Goal: Task Accomplishment & Management: Manage account settings

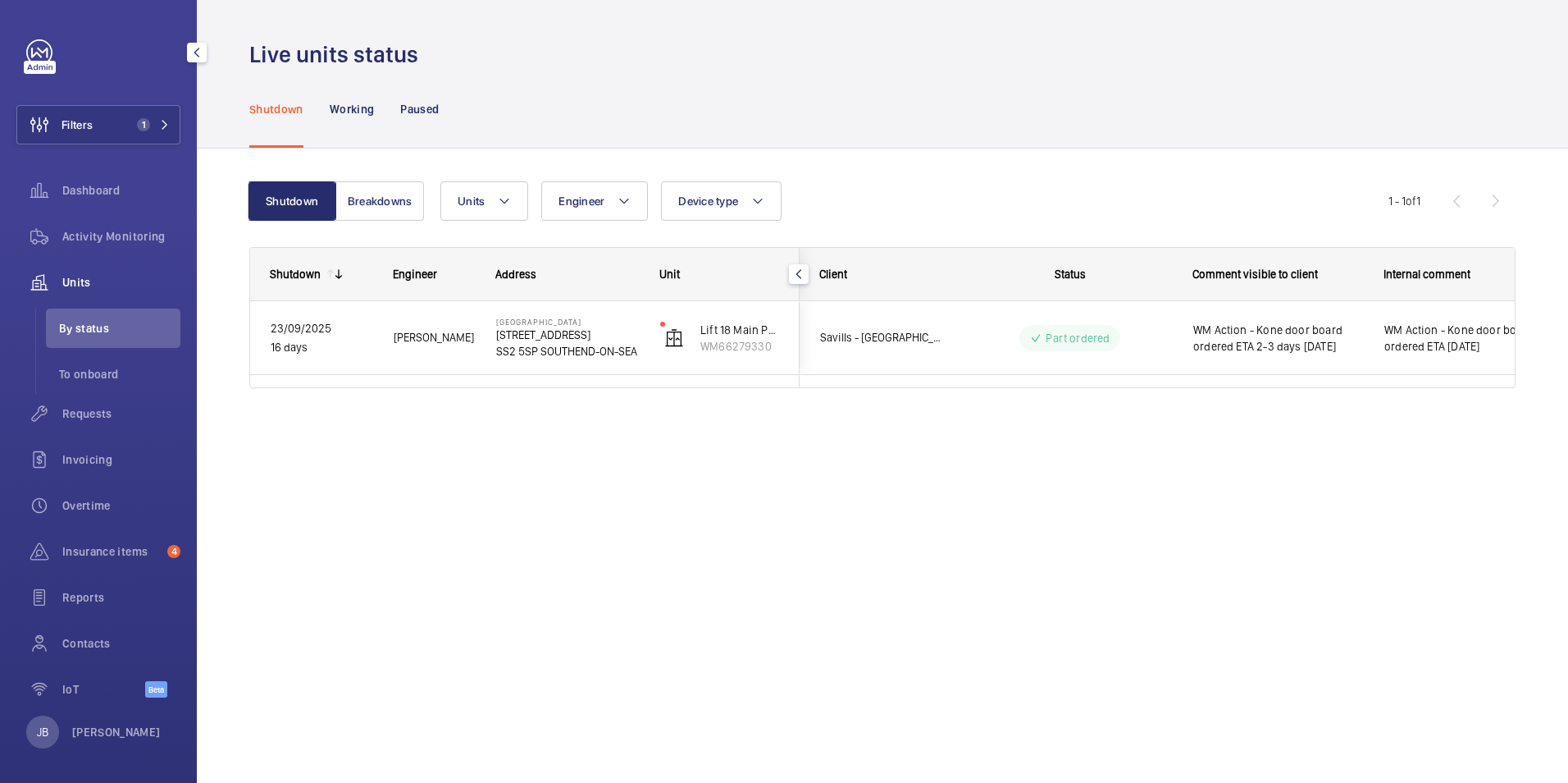
click at [74, 120] on span "Filters" at bounding box center [77, 125] width 31 height 17
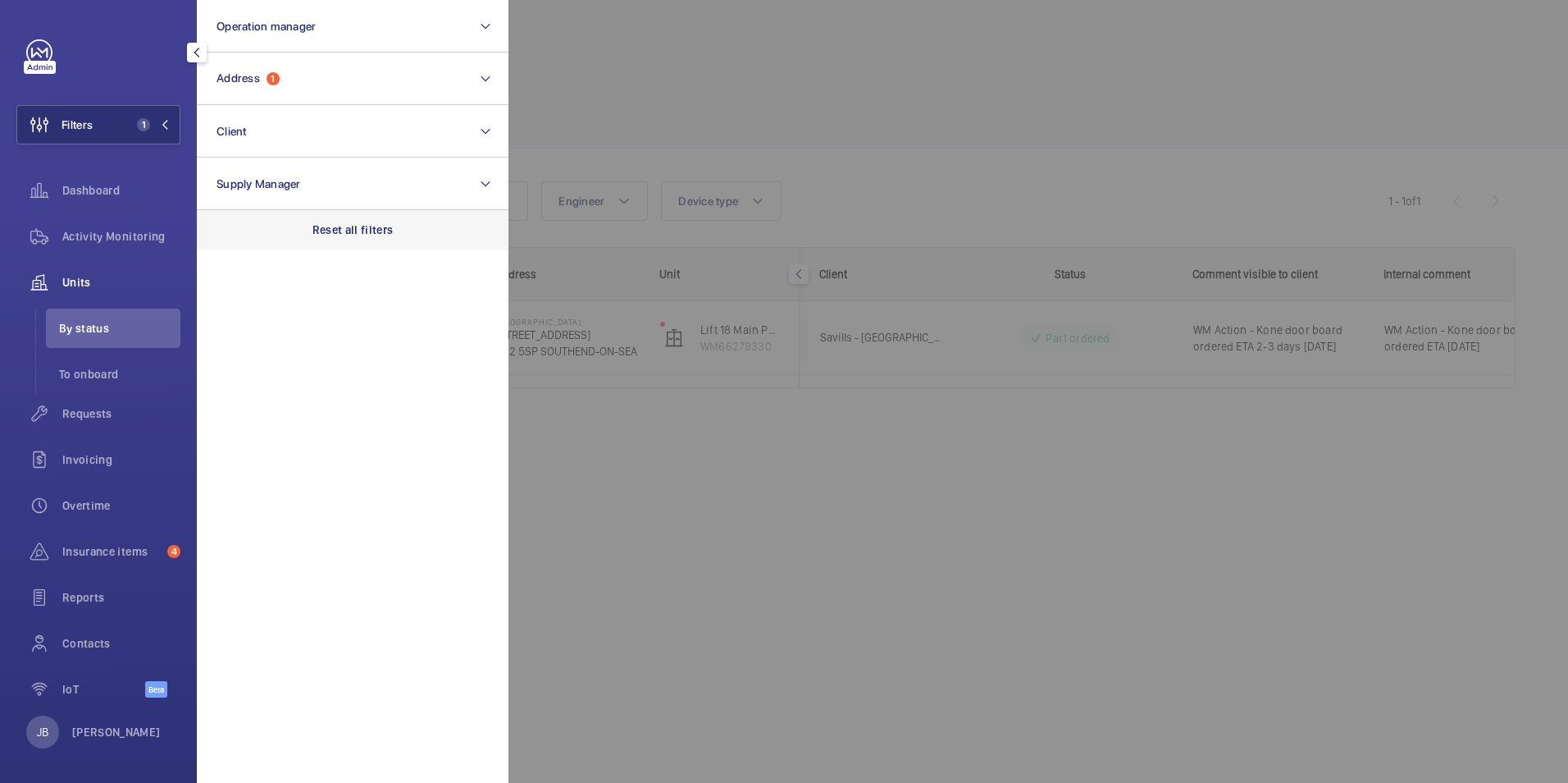
click at [372, 220] on div "Reset all filters" at bounding box center [352, 229] width 312 height 39
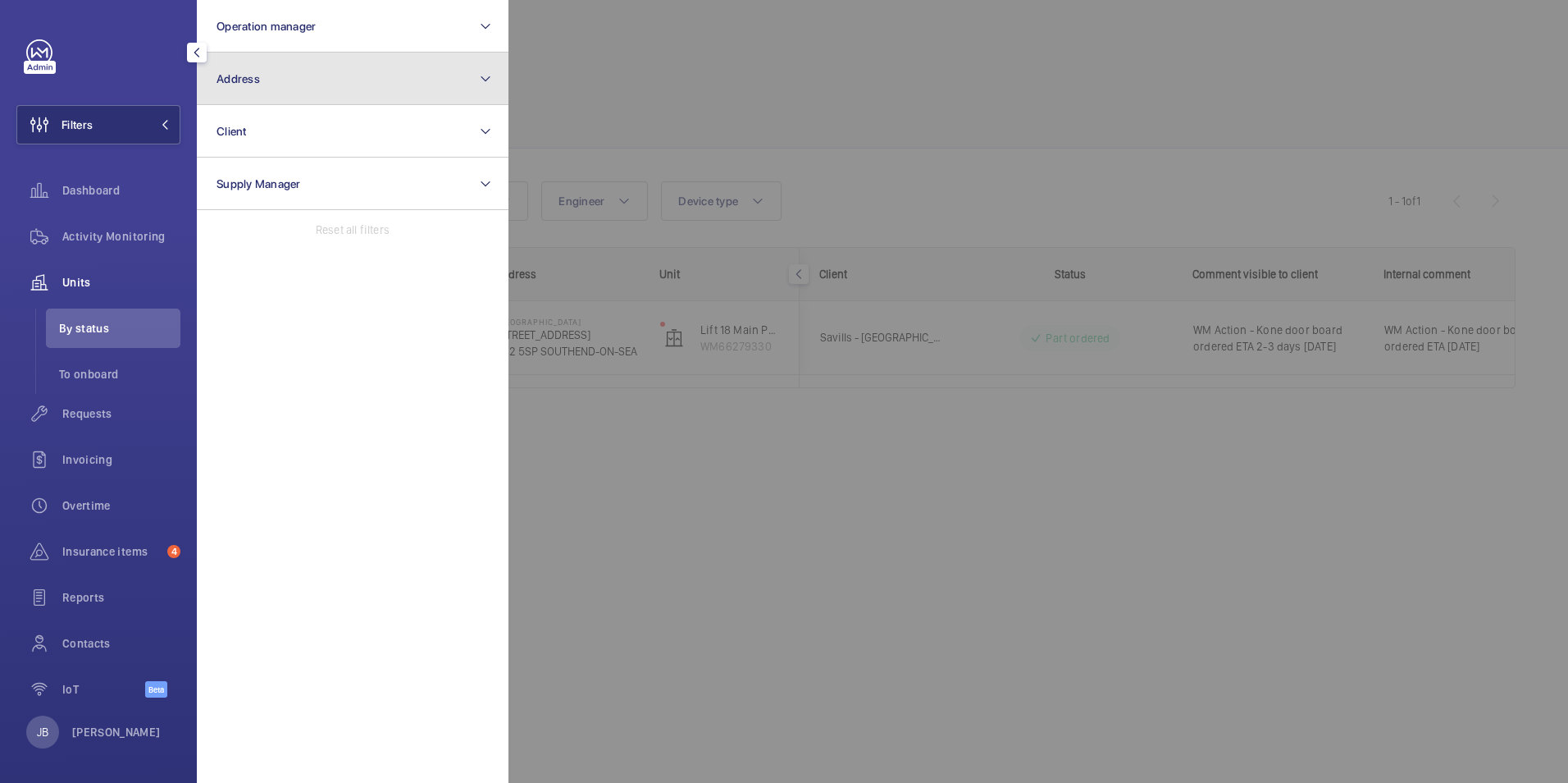
click at [340, 80] on button "Address" at bounding box center [352, 79] width 312 height 53
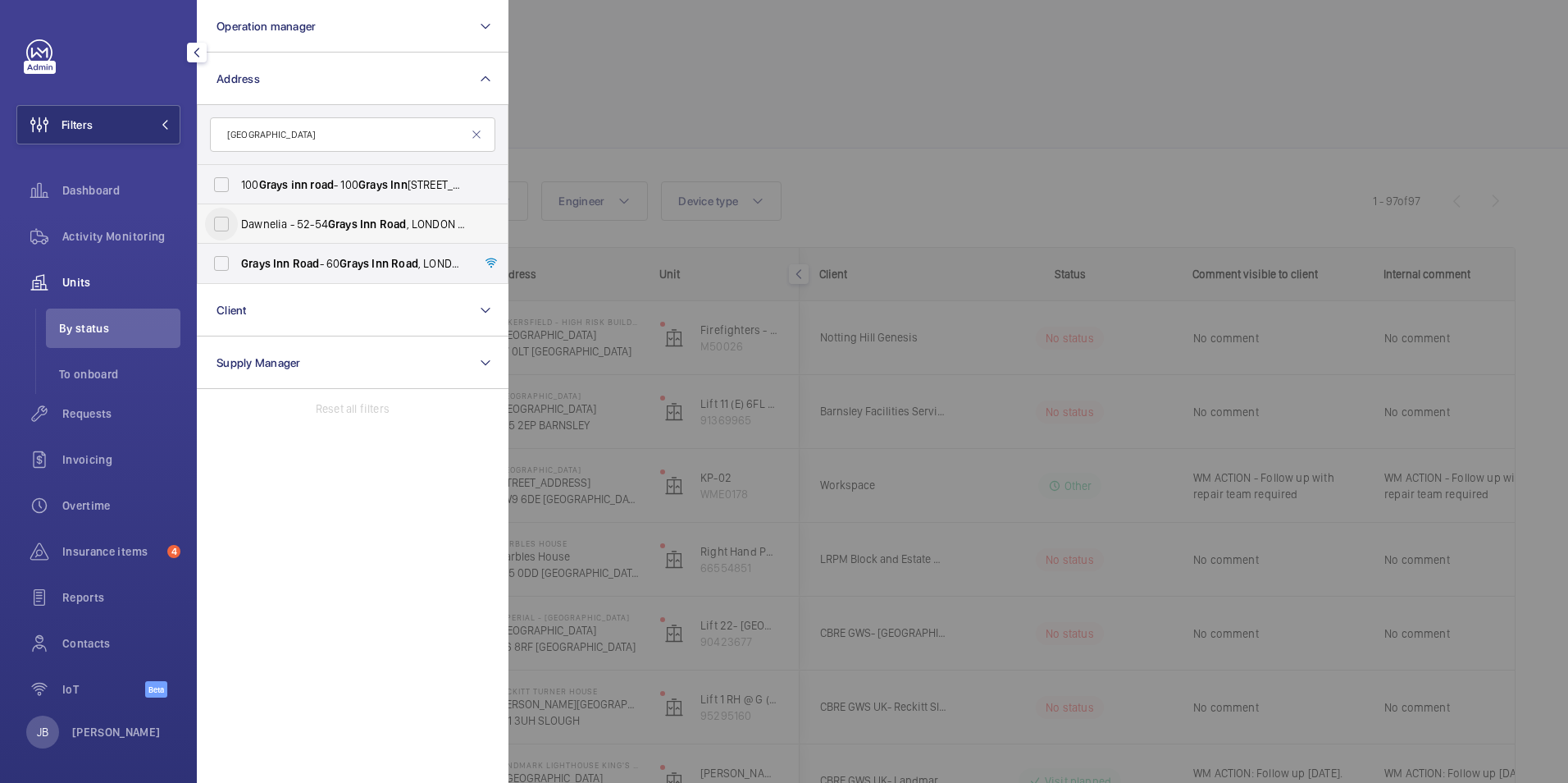
type input "[GEOGRAPHIC_DATA]"
click at [222, 223] on input "Dawnelia - [STREET_ADDRESS]" at bounding box center [221, 223] width 33 height 33
checkbox input "true"
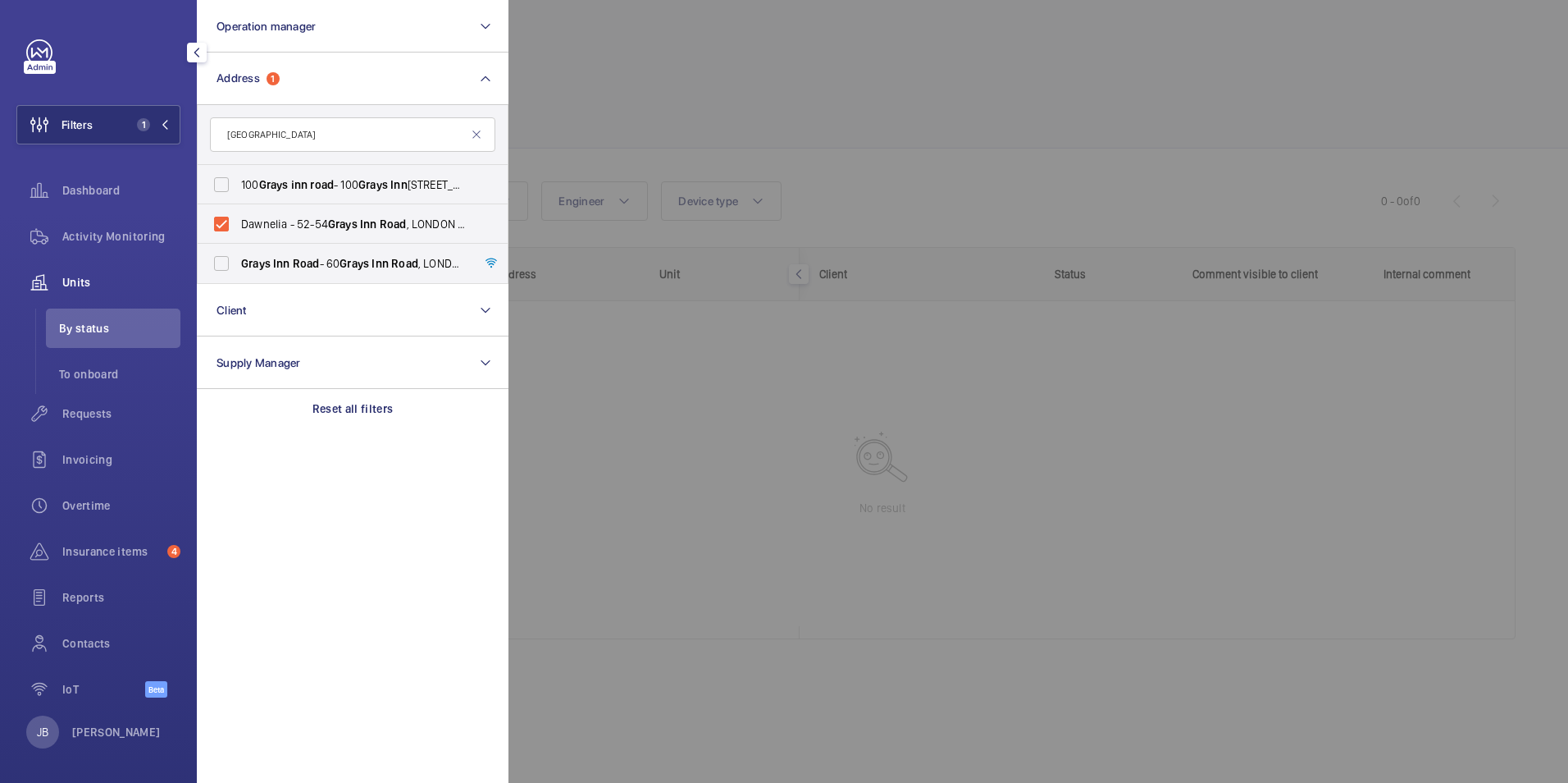
click at [604, 115] on div at bounding box center [1292, 392] width 1568 height 783
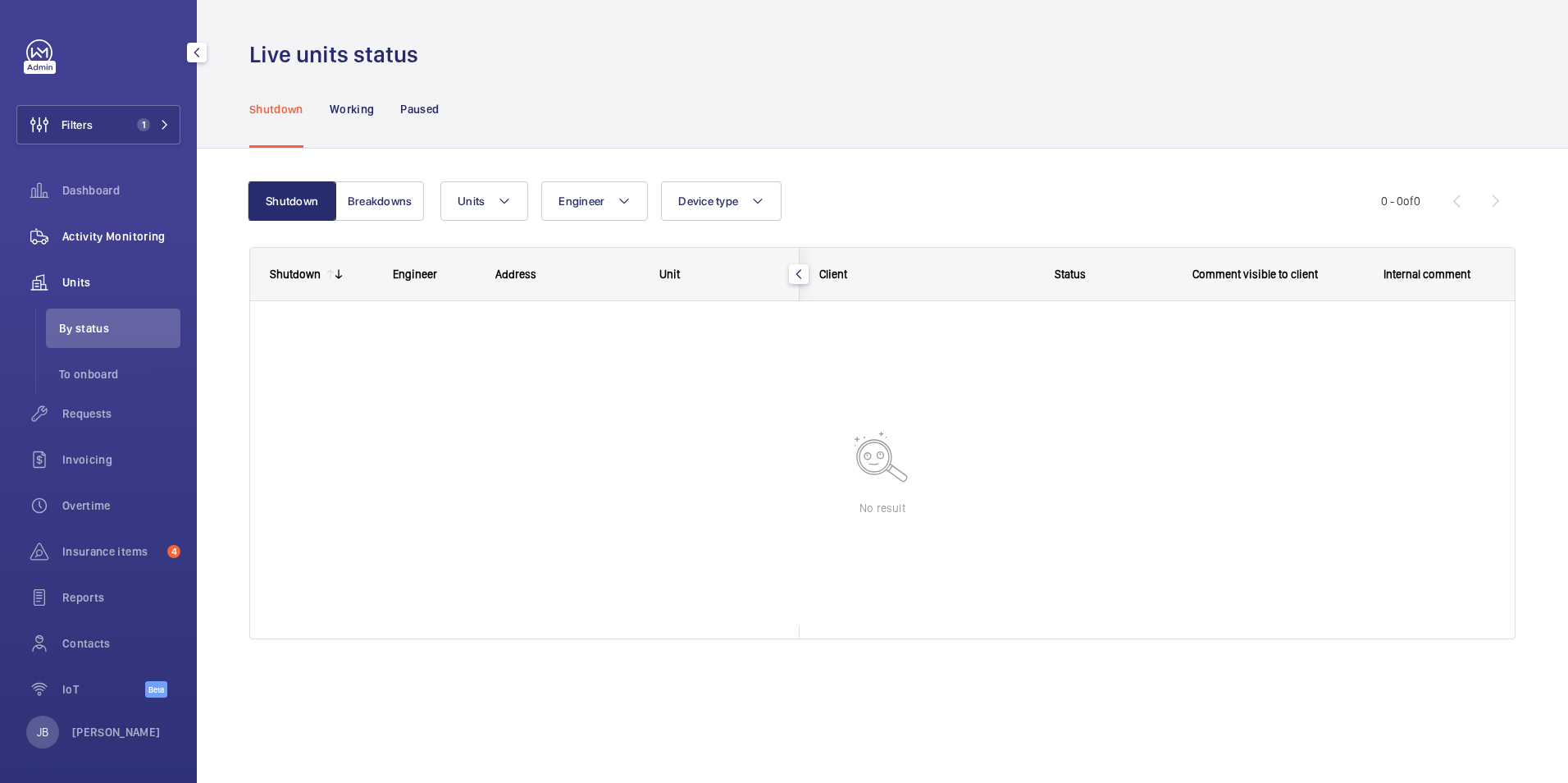
click at [112, 242] on span "Activity Monitoring" at bounding box center [121, 237] width 118 height 17
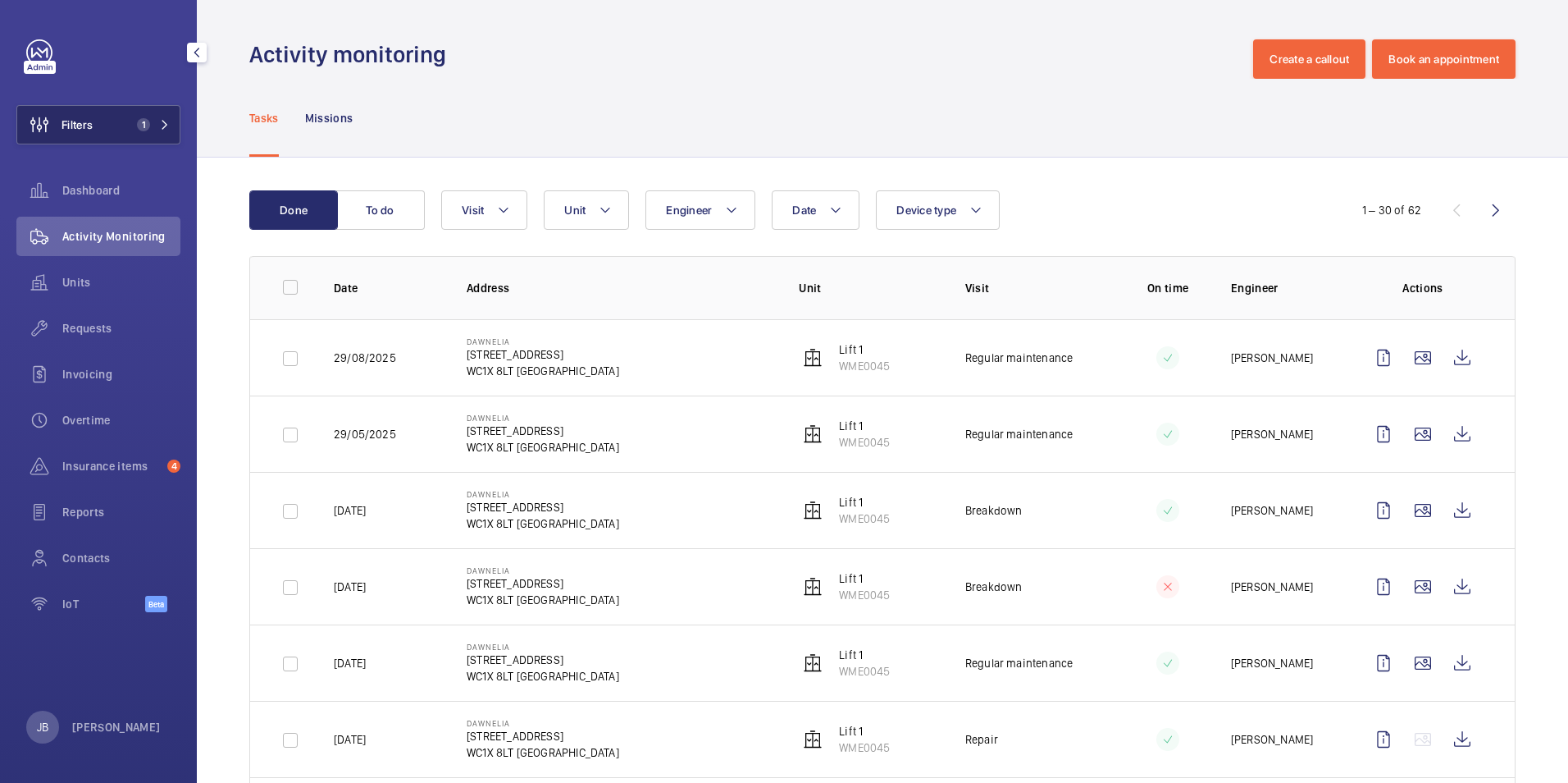
drag, startPoint x: 78, startPoint y: 137, endPoint x: 98, endPoint y: 123, distance: 24.4
click at [78, 136] on span "Filters" at bounding box center [55, 125] width 75 height 39
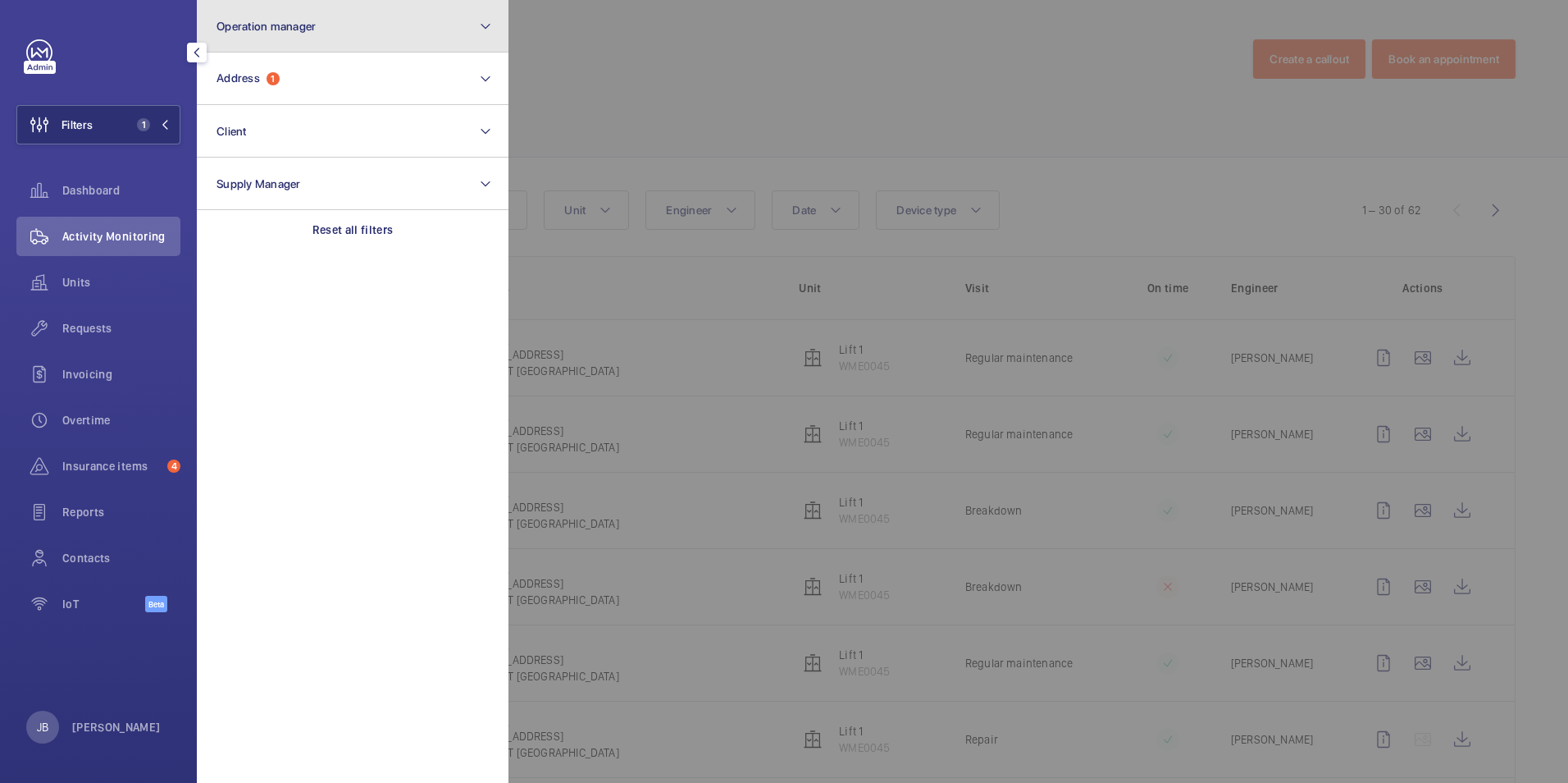
click at [322, 28] on button "Operation manager" at bounding box center [352, 26] width 312 height 53
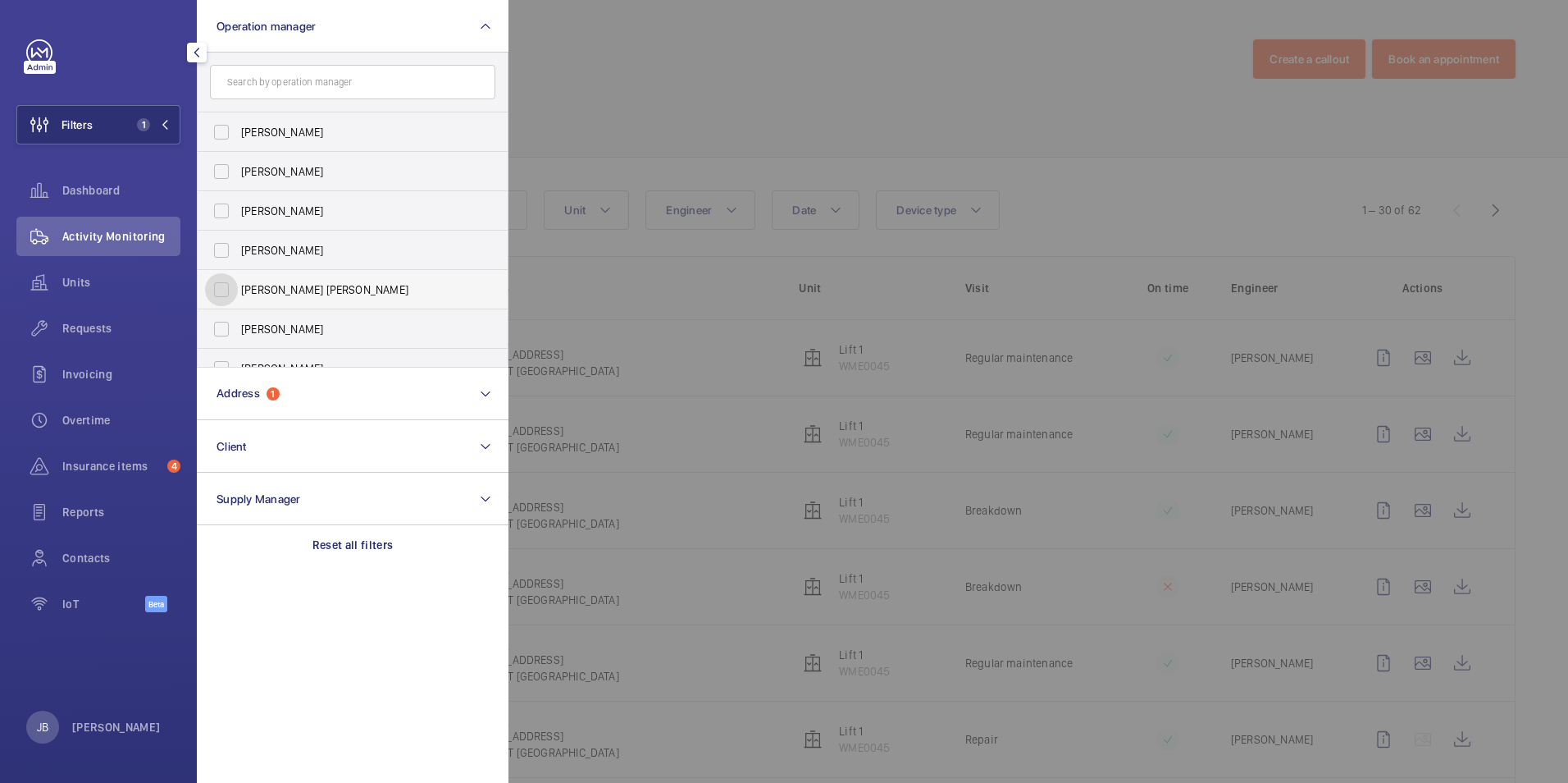
click at [226, 284] on input "[PERSON_NAME] [PERSON_NAME]" at bounding box center [221, 289] width 33 height 33
checkbox input "true"
click at [554, 112] on div at bounding box center [1292, 392] width 1568 height 783
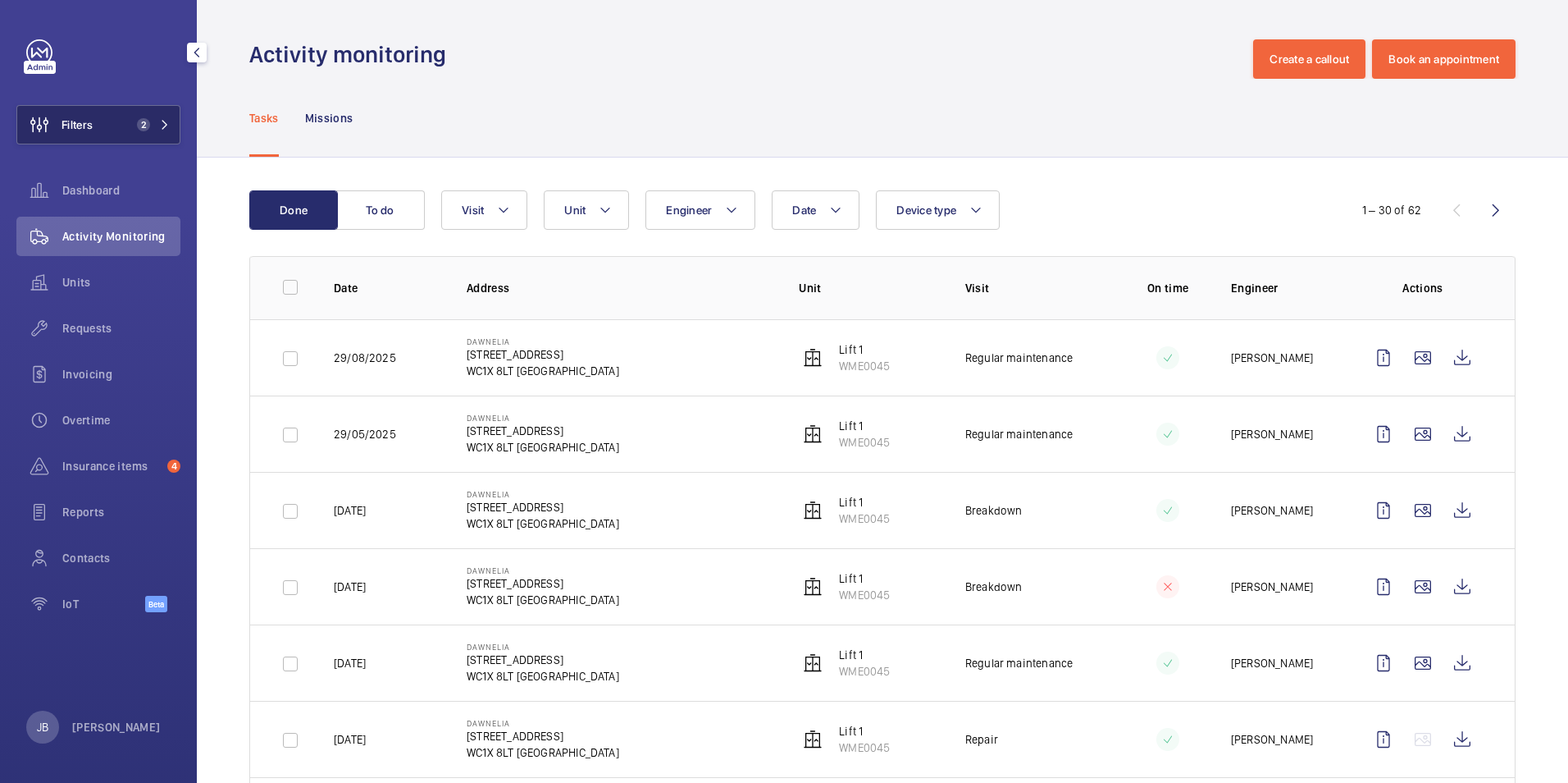
click at [129, 117] on button "Filters 2" at bounding box center [99, 125] width 164 height 39
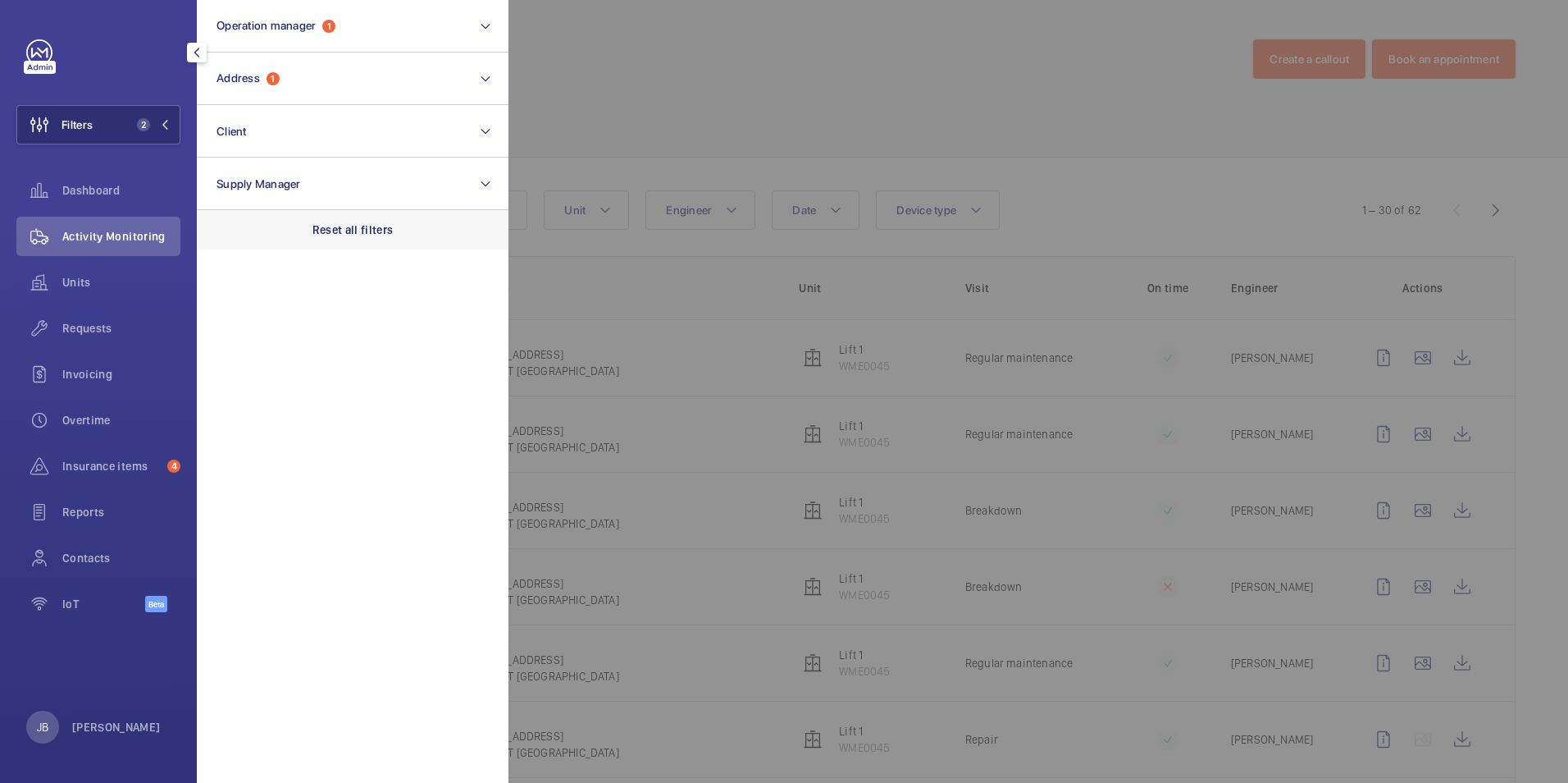
click at [335, 238] on div "Reset all filters" at bounding box center [352, 229] width 312 height 39
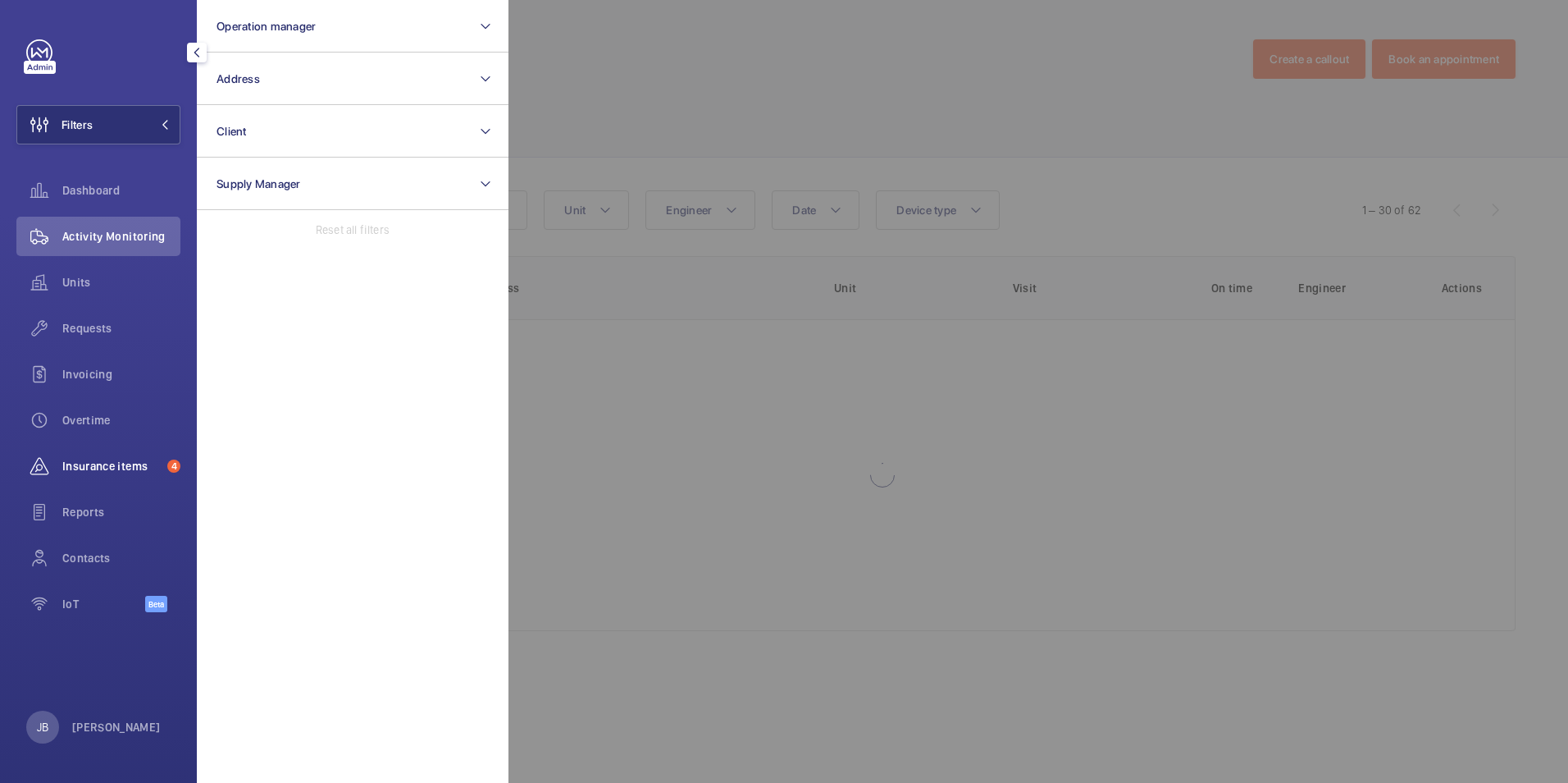
click at [84, 463] on span "Insurance items" at bounding box center [112, 466] width 99 height 17
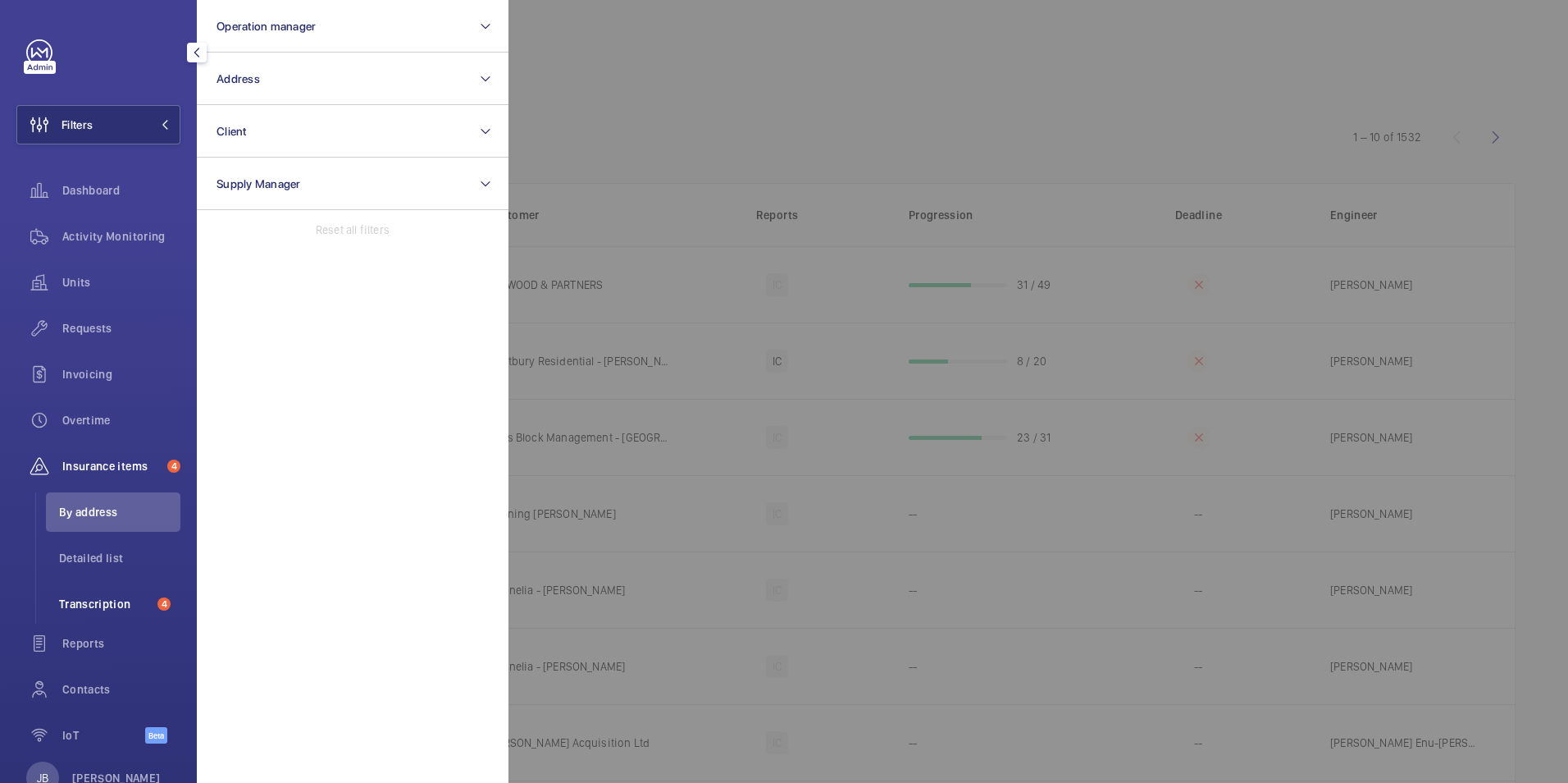
click at [84, 610] on span "Transcription" at bounding box center [105, 604] width 92 height 17
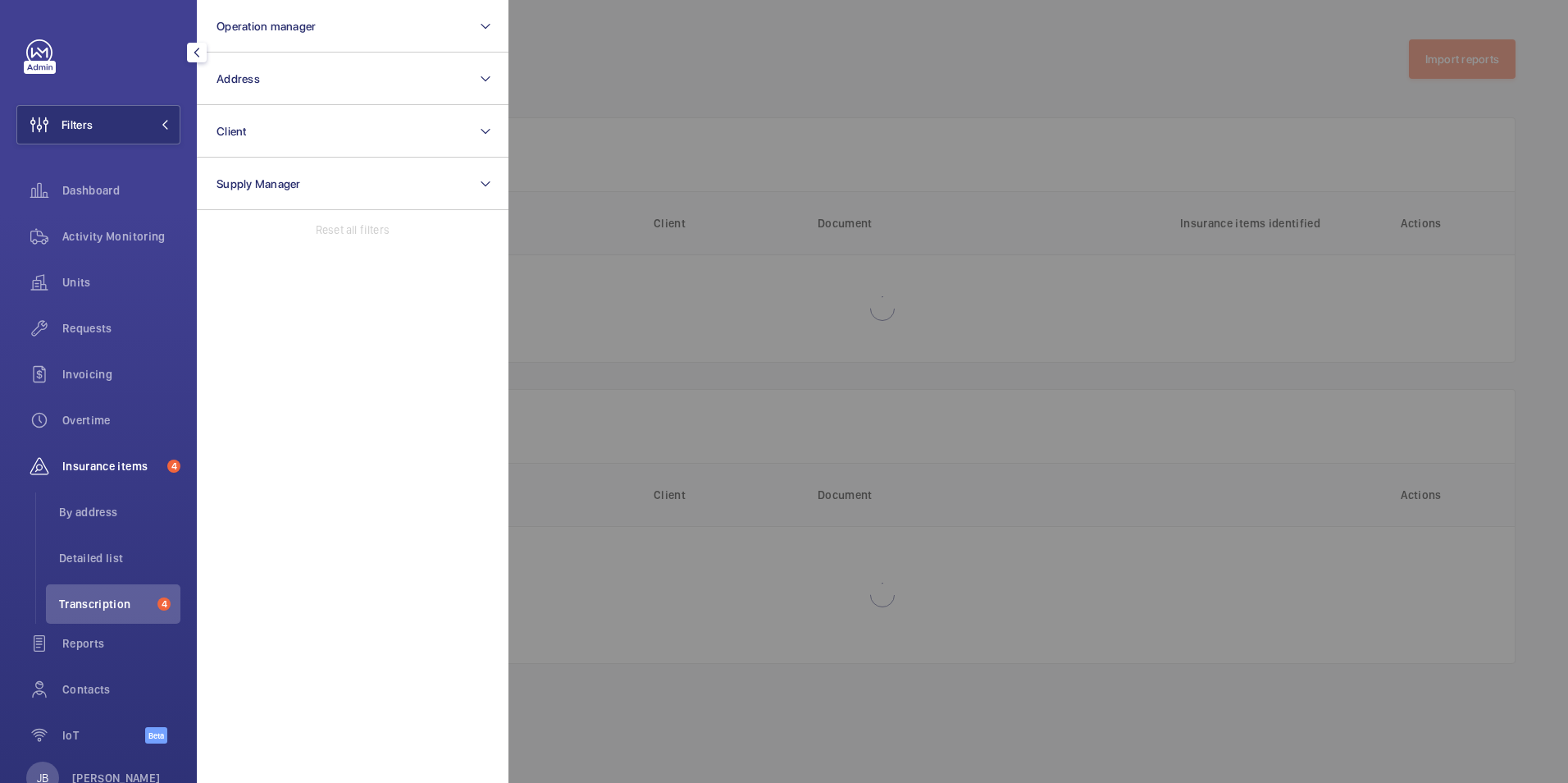
click at [1116, 79] on div at bounding box center [1292, 392] width 1568 height 783
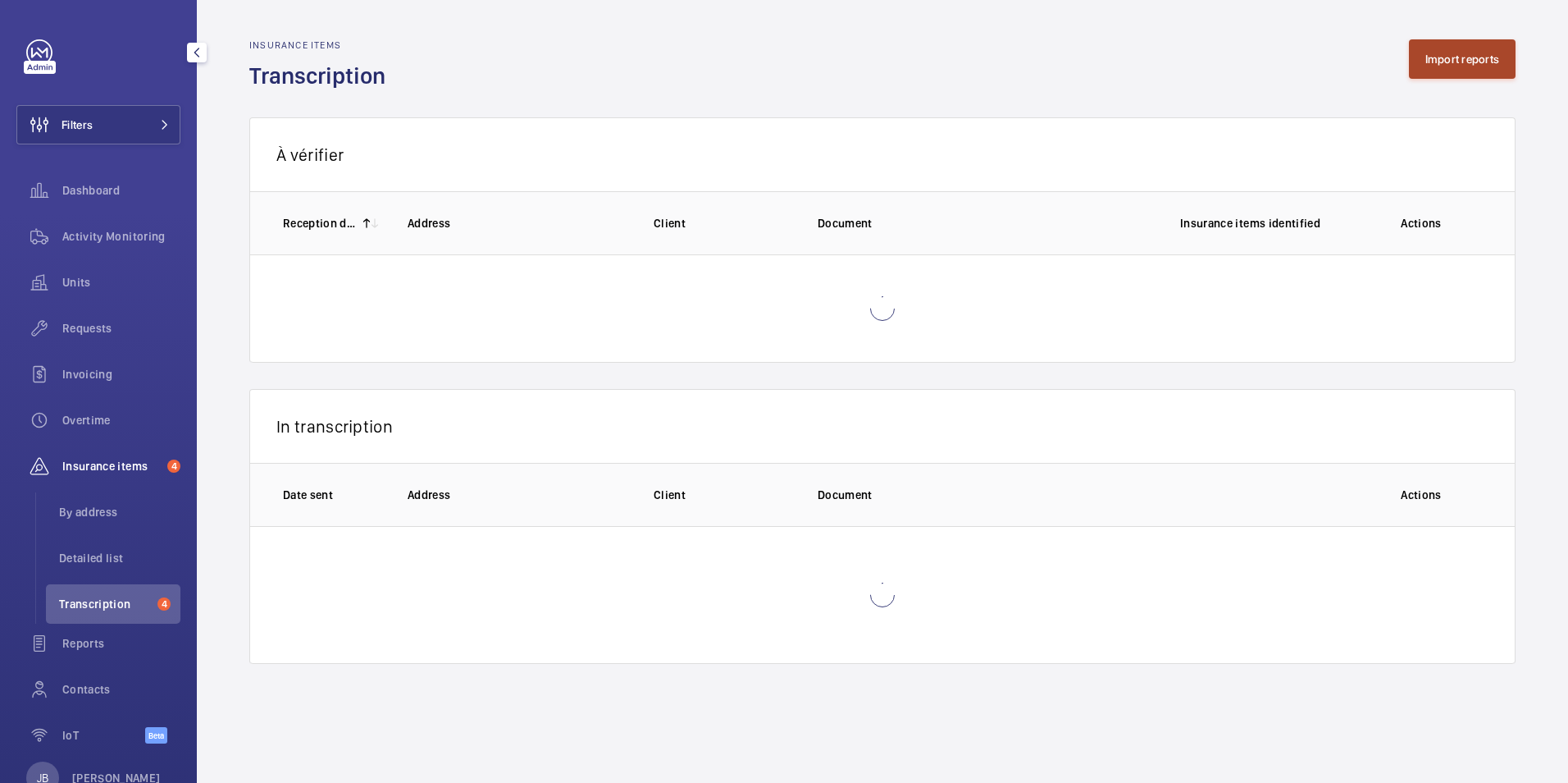
click at [1474, 68] on button "Import reports" at bounding box center [1463, 59] width 107 height 39
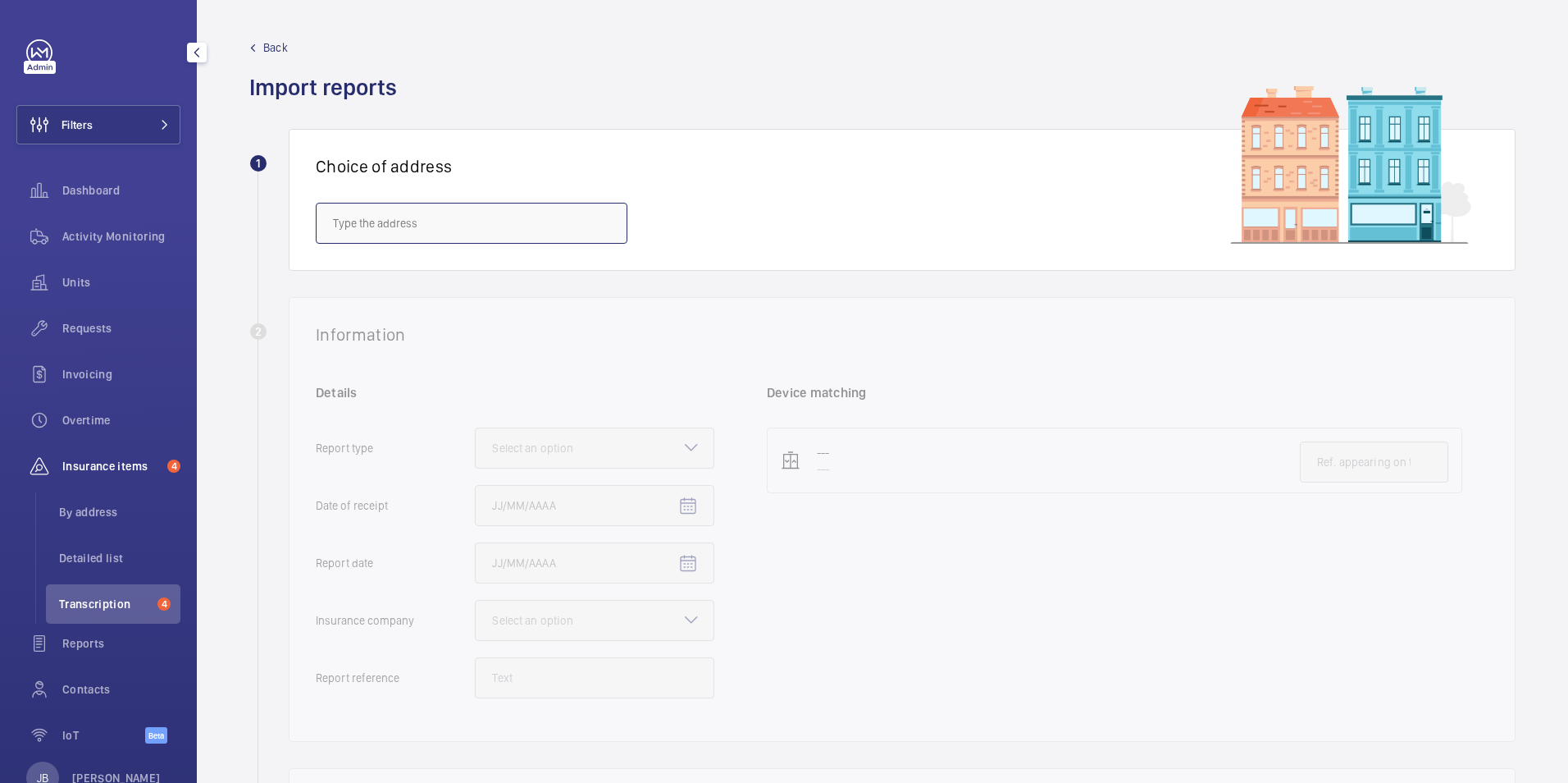
paste input ", [STREET_ADDRESS]"
click at [334, 224] on input ", [STREET_ADDRESS]" at bounding box center [472, 223] width 312 height 41
click at [456, 226] on input "[STREET_ADDRESS]" at bounding box center [472, 223] width 312 height 41
click at [430, 275] on span "[STREET_ADDRESS]" at bounding box center [381, 273] width 97 height 17
type input "[STREET_ADDRESS]"
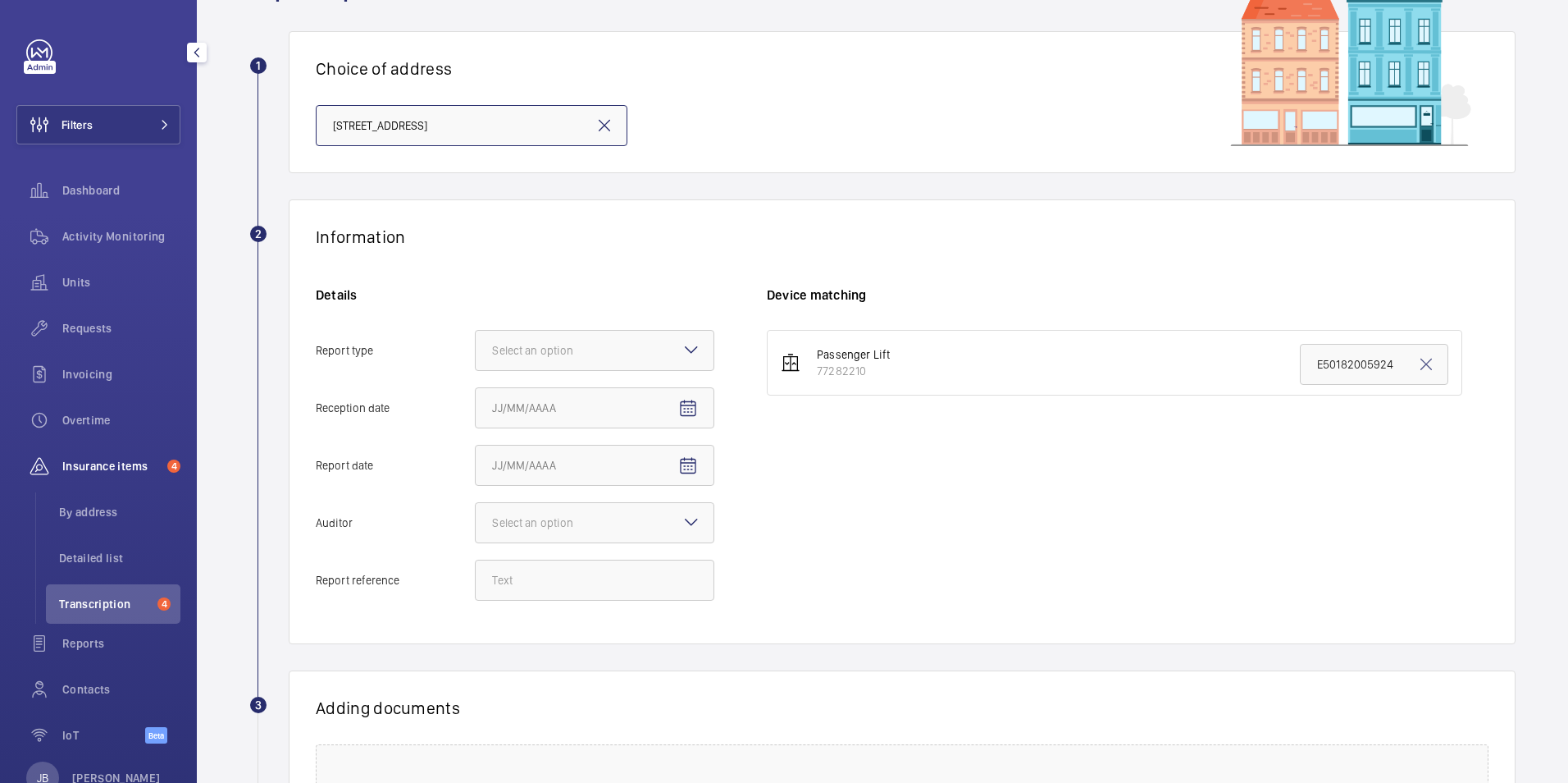
scroll to position [246, 0]
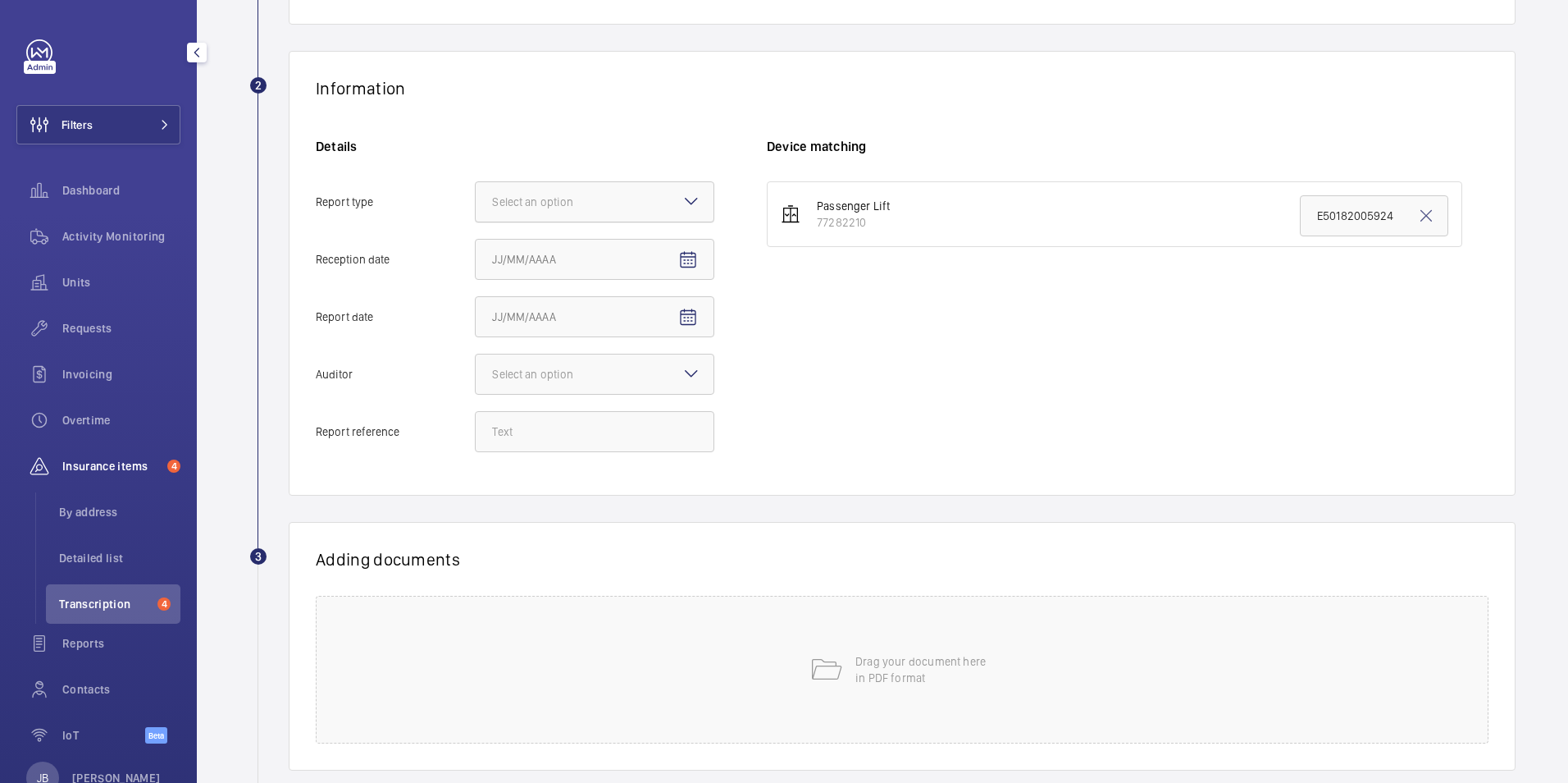
click at [633, 196] on div at bounding box center [595, 202] width 237 height 39
click at [476, 196] on input "Report type Select an option" at bounding box center [476, 202] width 0 height 39
click at [585, 245] on span "Insurance company" at bounding box center [594, 252] width 205 height 17
click at [476, 222] on input "Report type Select an option Insurance company Consultant" at bounding box center [476, 202] width 0 height 39
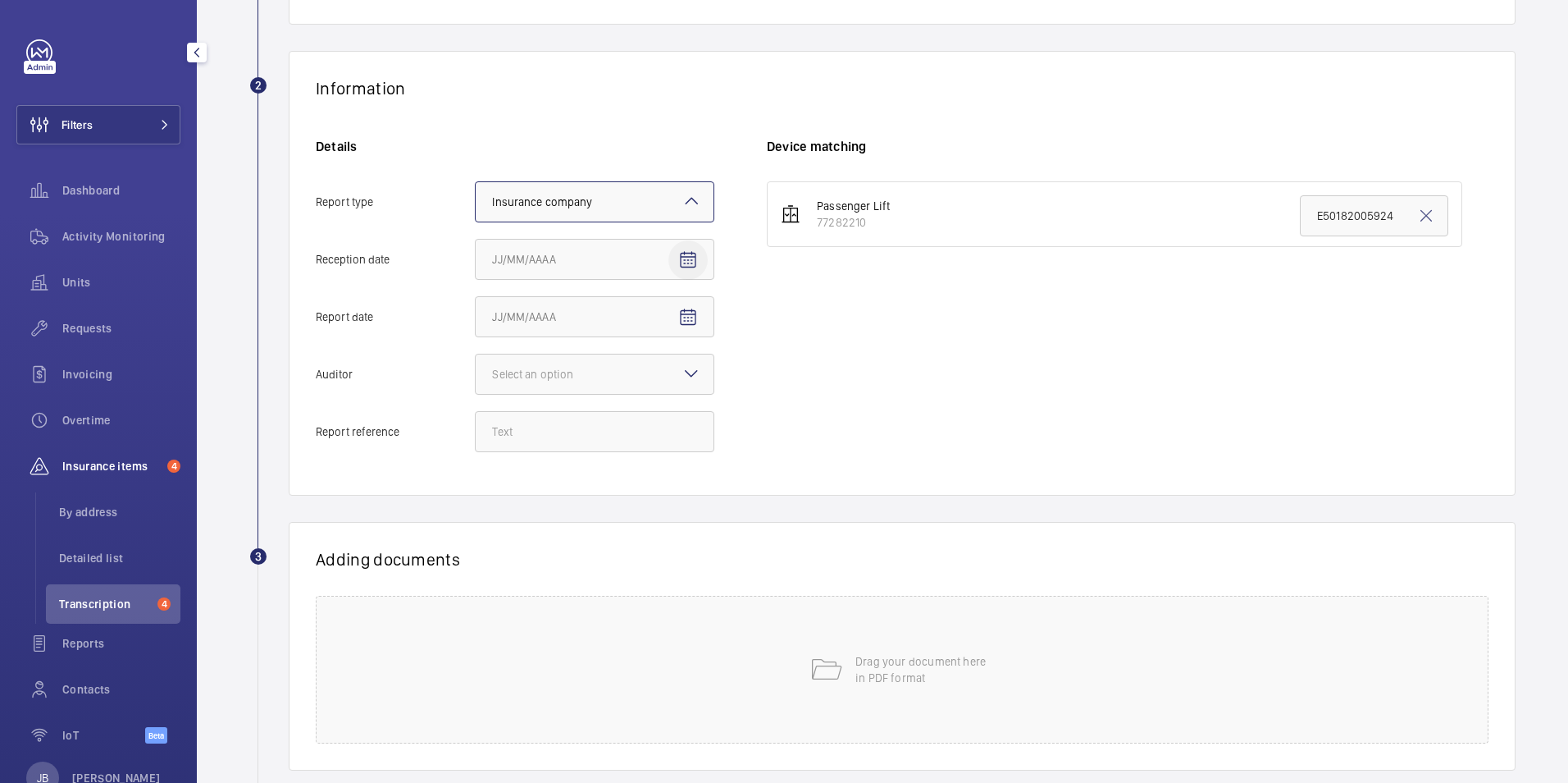
click at [700, 265] on span "Open calendar" at bounding box center [687, 259] width 39 height 39
click at [665, 427] on span "10" at bounding box center [662, 425] width 29 height 29
type input "[DATE]"
click at [698, 306] on span "Open calendar" at bounding box center [687, 317] width 39 height 39
click at [599, 485] on span "8" at bounding box center [596, 483] width 29 height 29
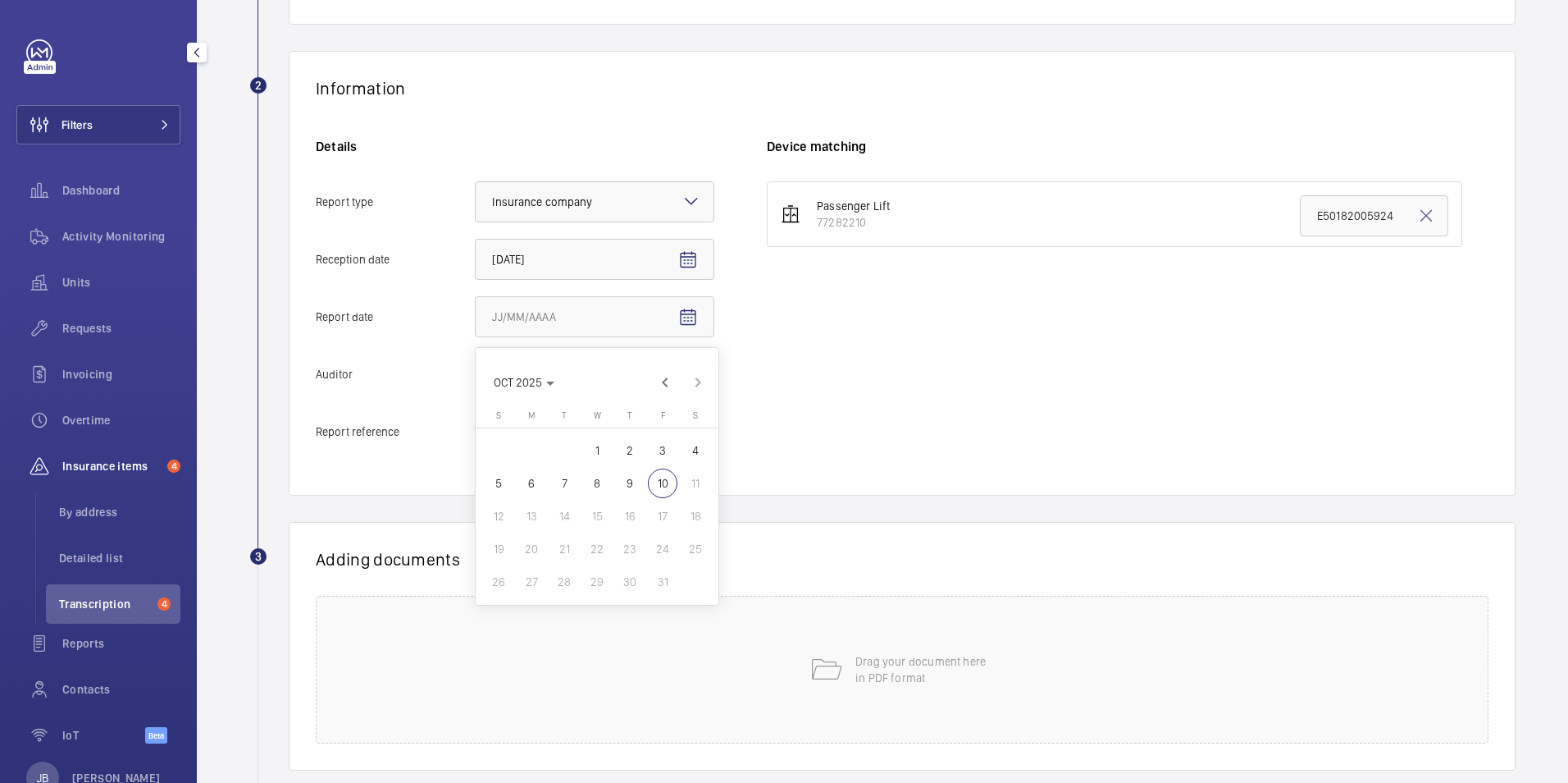
type input "10/8/2025"
click at [598, 361] on div at bounding box center [595, 374] width 237 height 39
click at [476, 361] on input "Auditor Select an option" at bounding box center [476, 374] width 0 height 39
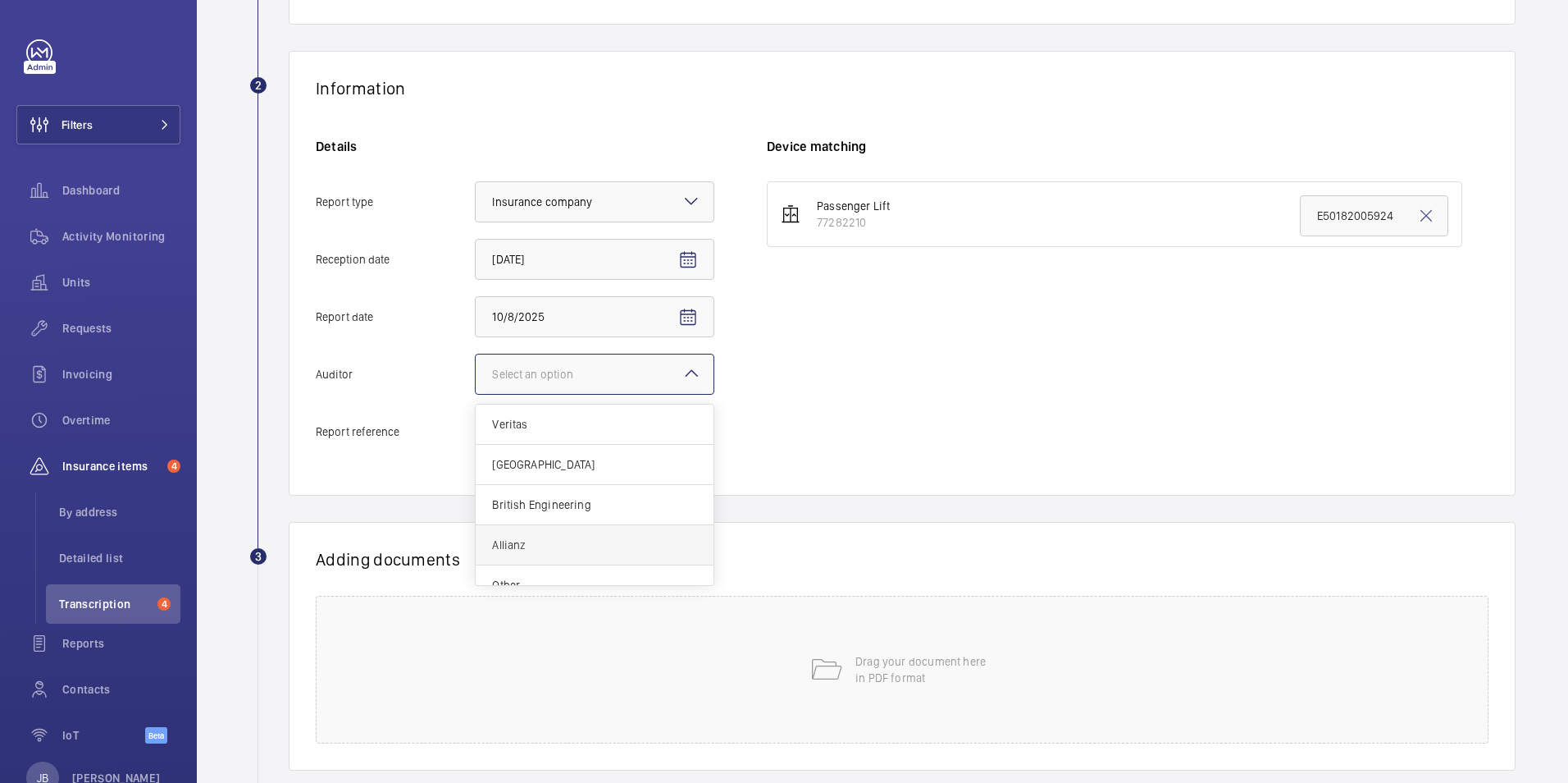
click at [556, 549] on span "Allianz" at bounding box center [594, 545] width 205 height 17
click at [476, 394] on input "Auditor Select an option Veritas Zurich British Engineering Allianz Other" at bounding box center [476, 374] width 0 height 39
click at [539, 439] on input "Report reference" at bounding box center [595, 431] width 239 height 41
paste input "E50182006871"
type input "E50182006871"
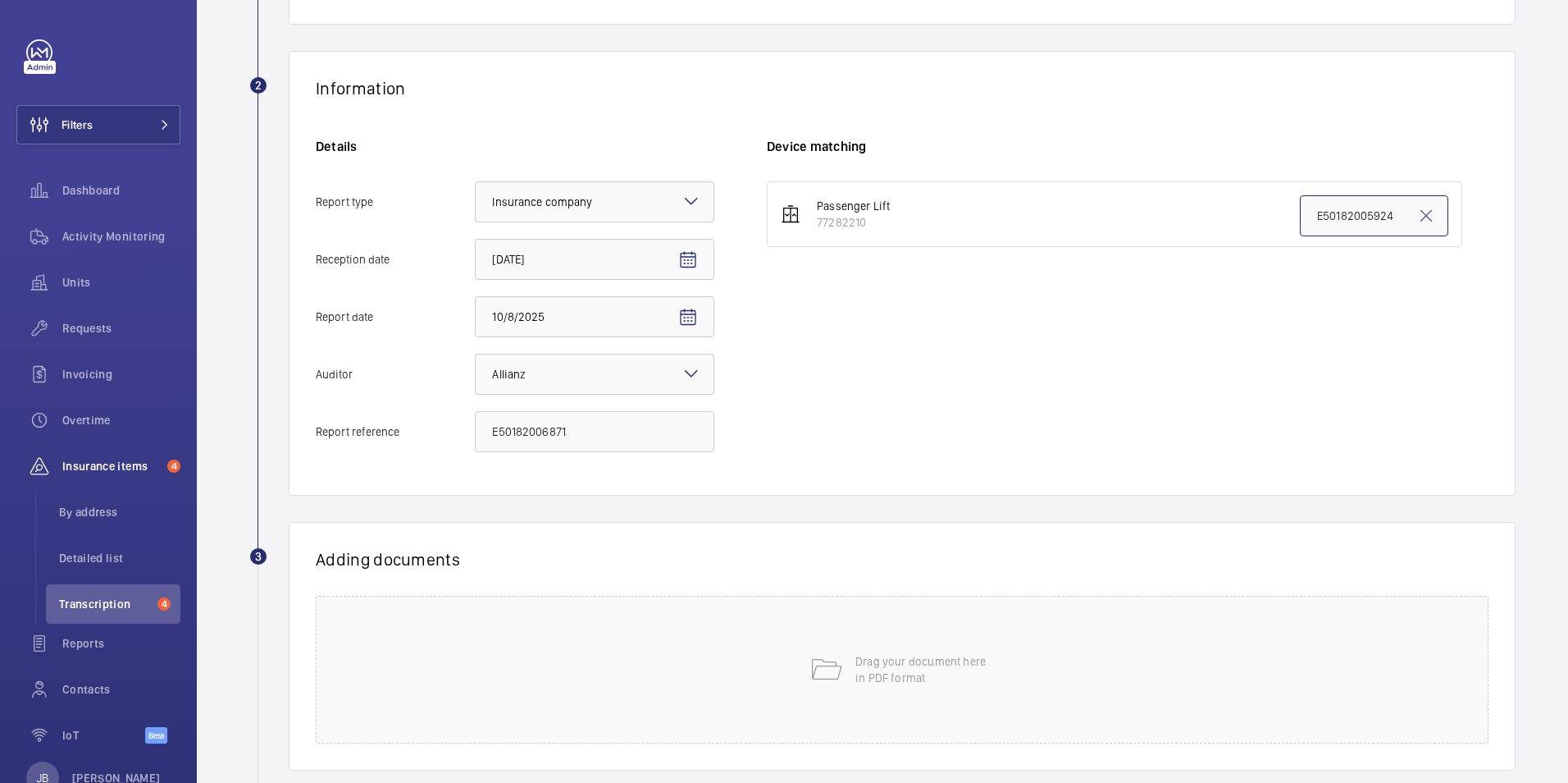
click at [1388, 211] on input "E50182005924" at bounding box center [1373, 215] width 148 height 41
drag, startPoint x: 1389, startPoint y: 211, endPoint x: 1270, endPoint y: 211, distance: 119.0
click at [1270, 211] on li "Passenger Lift 77282210 E50182005924" at bounding box center [1115, 214] width 696 height 65
paste input "6871"
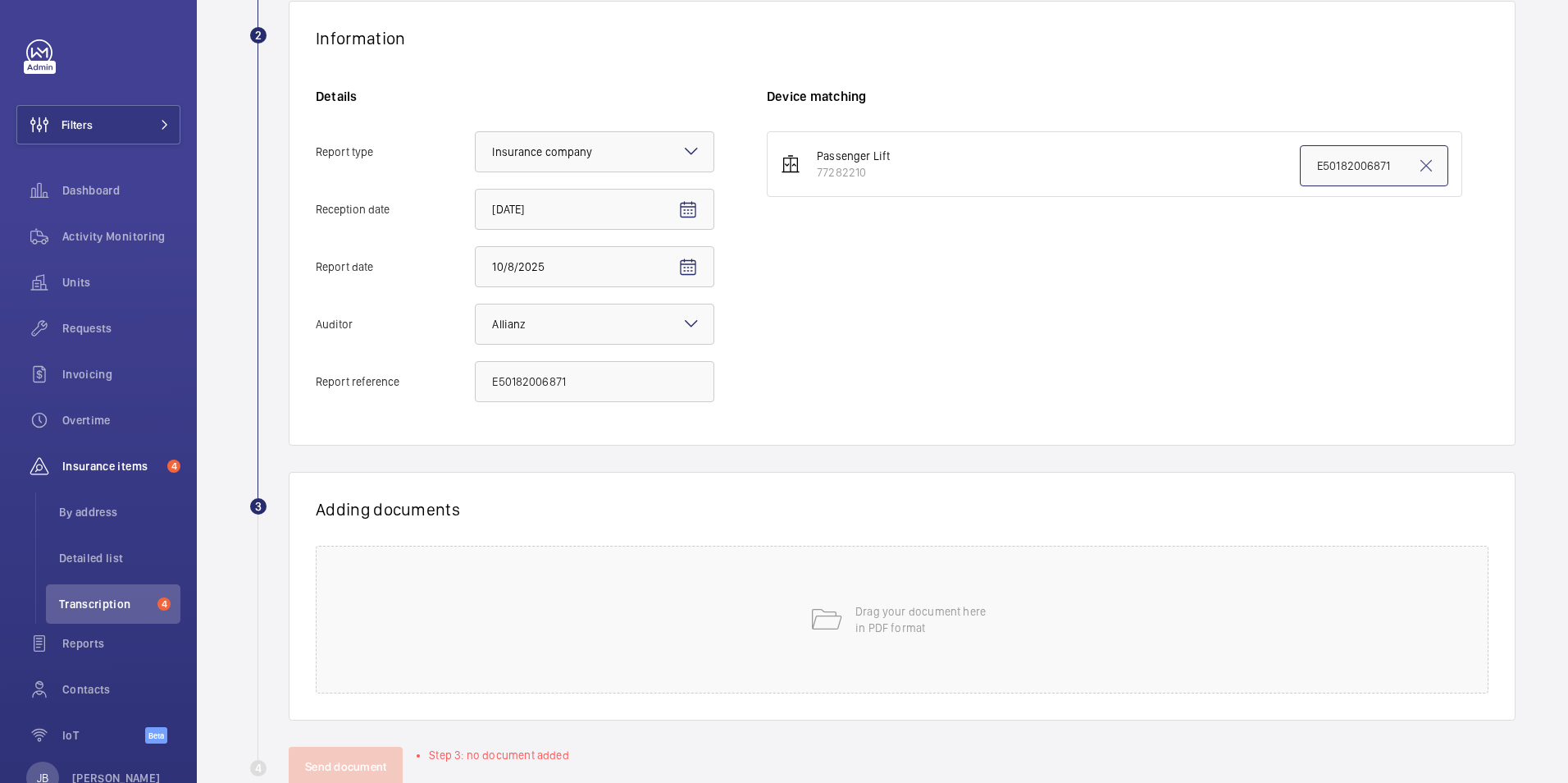
scroll to position [339, 0]
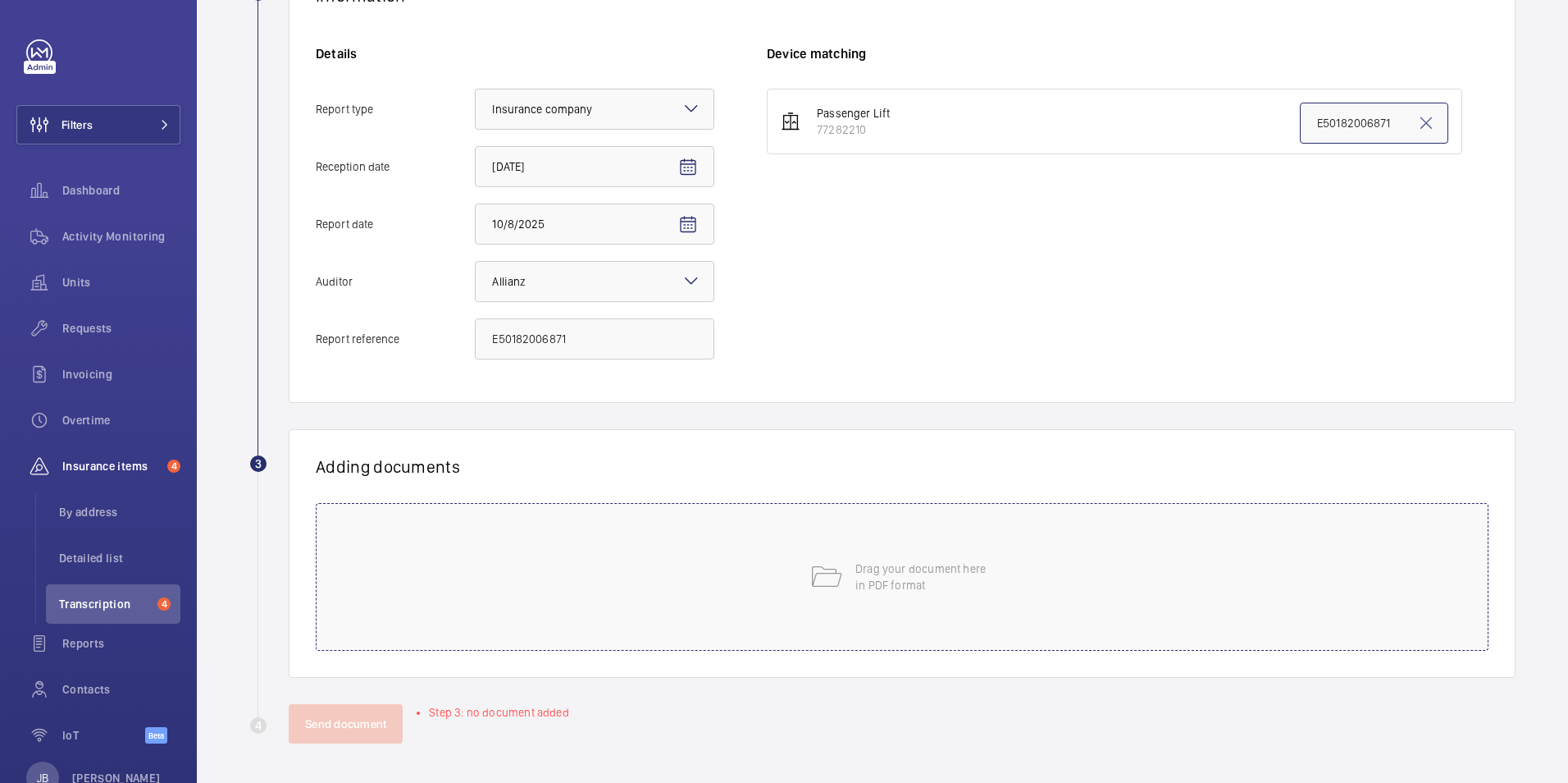
type input "E50182006871"
click at [897, 535] on div "Drag your document here in PDF format" at bounding box center [902, 576] width 1172 height 148
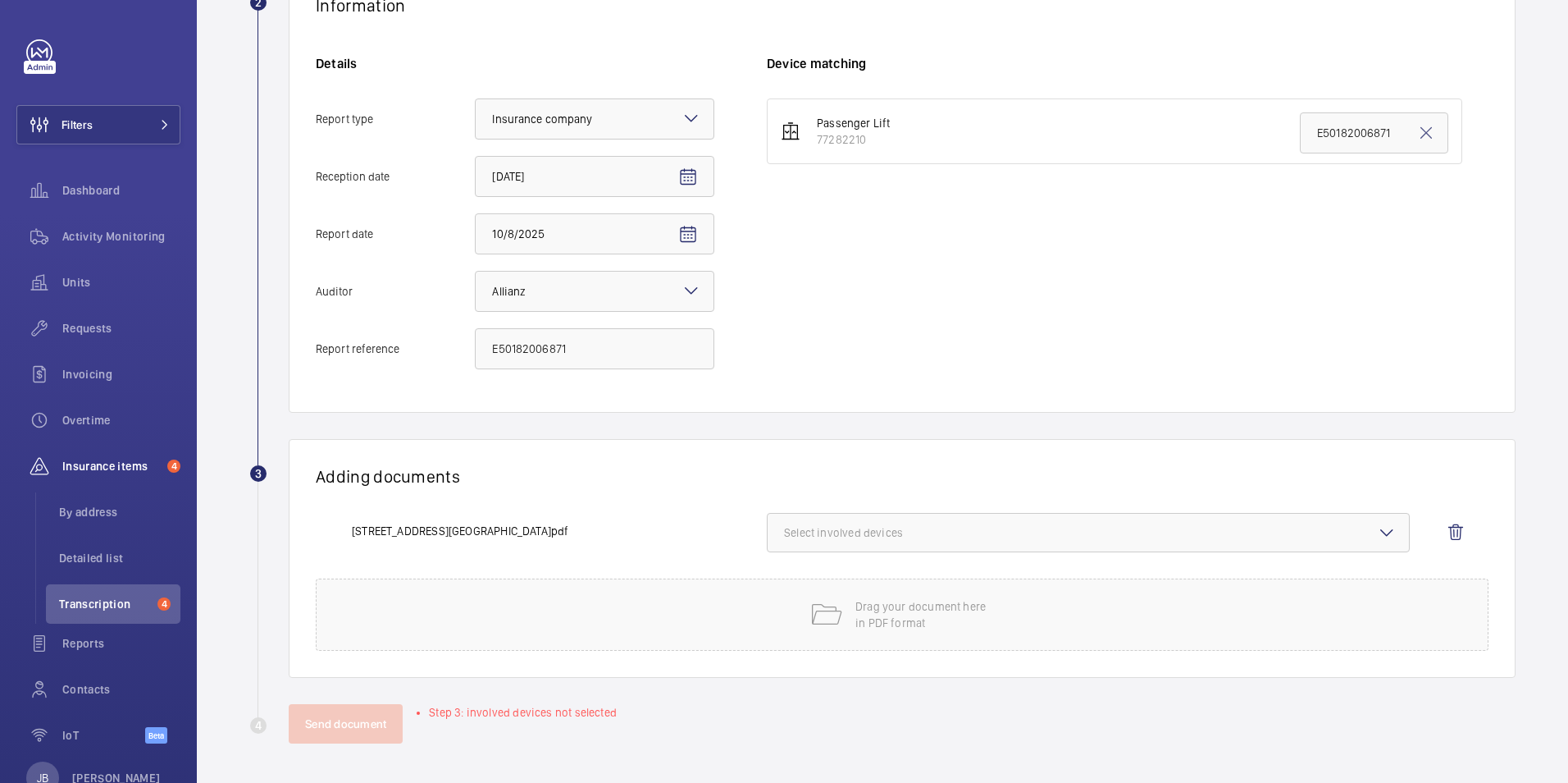
scroll to position [329, 0]
click at [1120, 527] on span "Select involved devices" at bounding box center [1088, 533] width 609 height 17
click at [794, 590] on input "77282210" at bounding box center [791, 584] width 33 height 33
checkbox input "true"
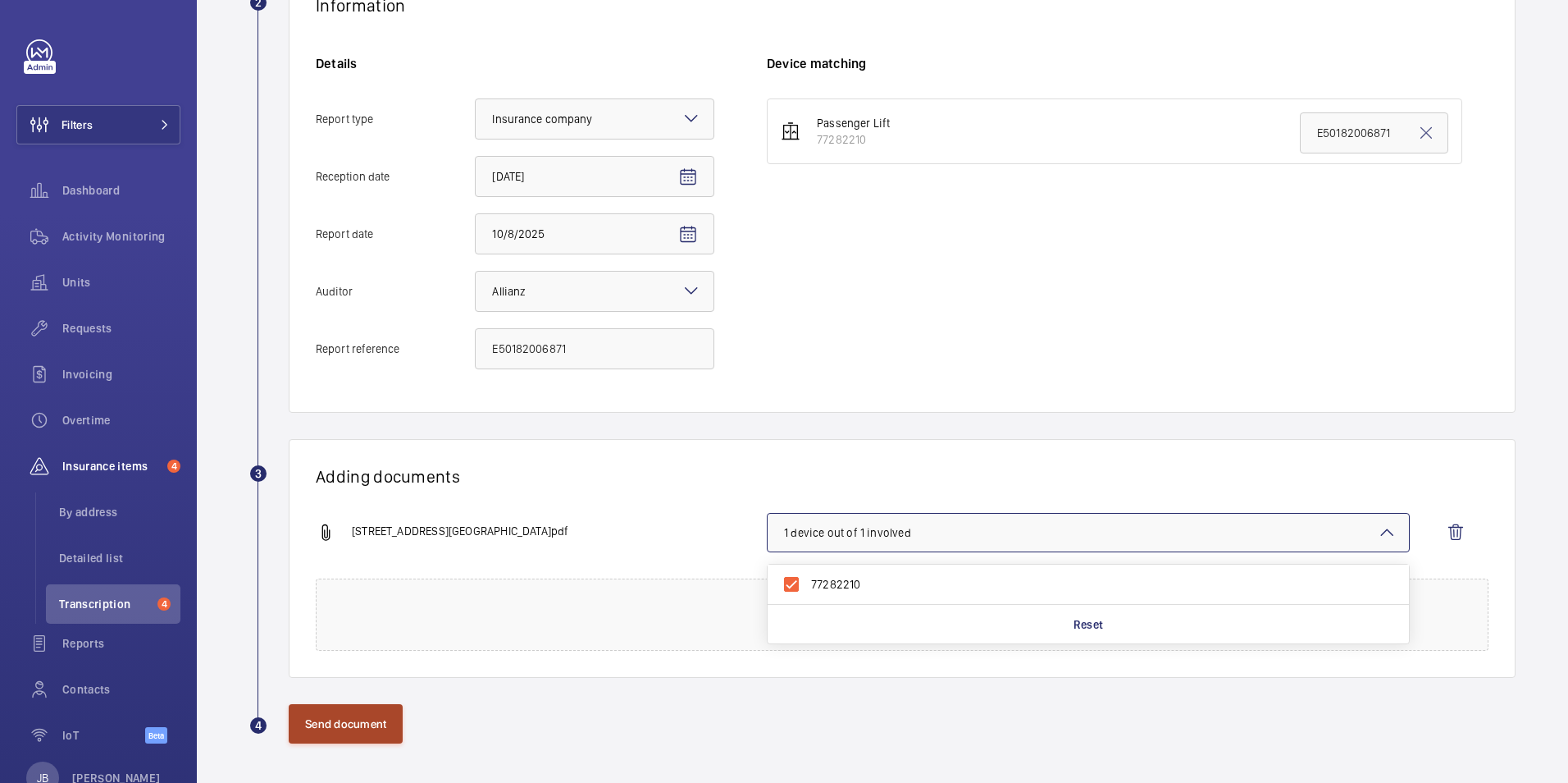
click at [369, 718] on button "Send document" at bounding box center [345, 723] width 114 height 39
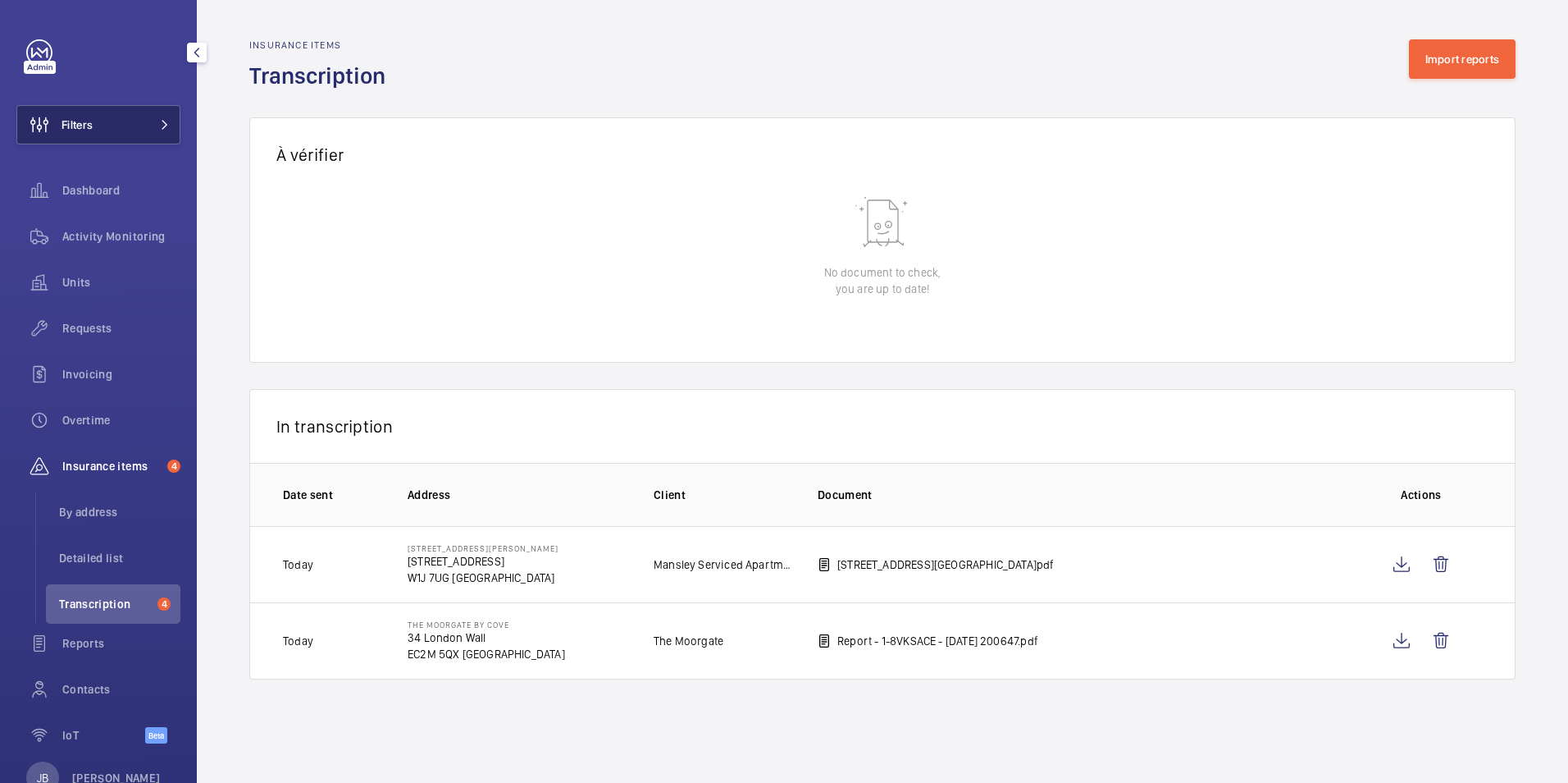
click at [108, 121] on button "Filters" at bounding box center [99, 125] width 164 height 39
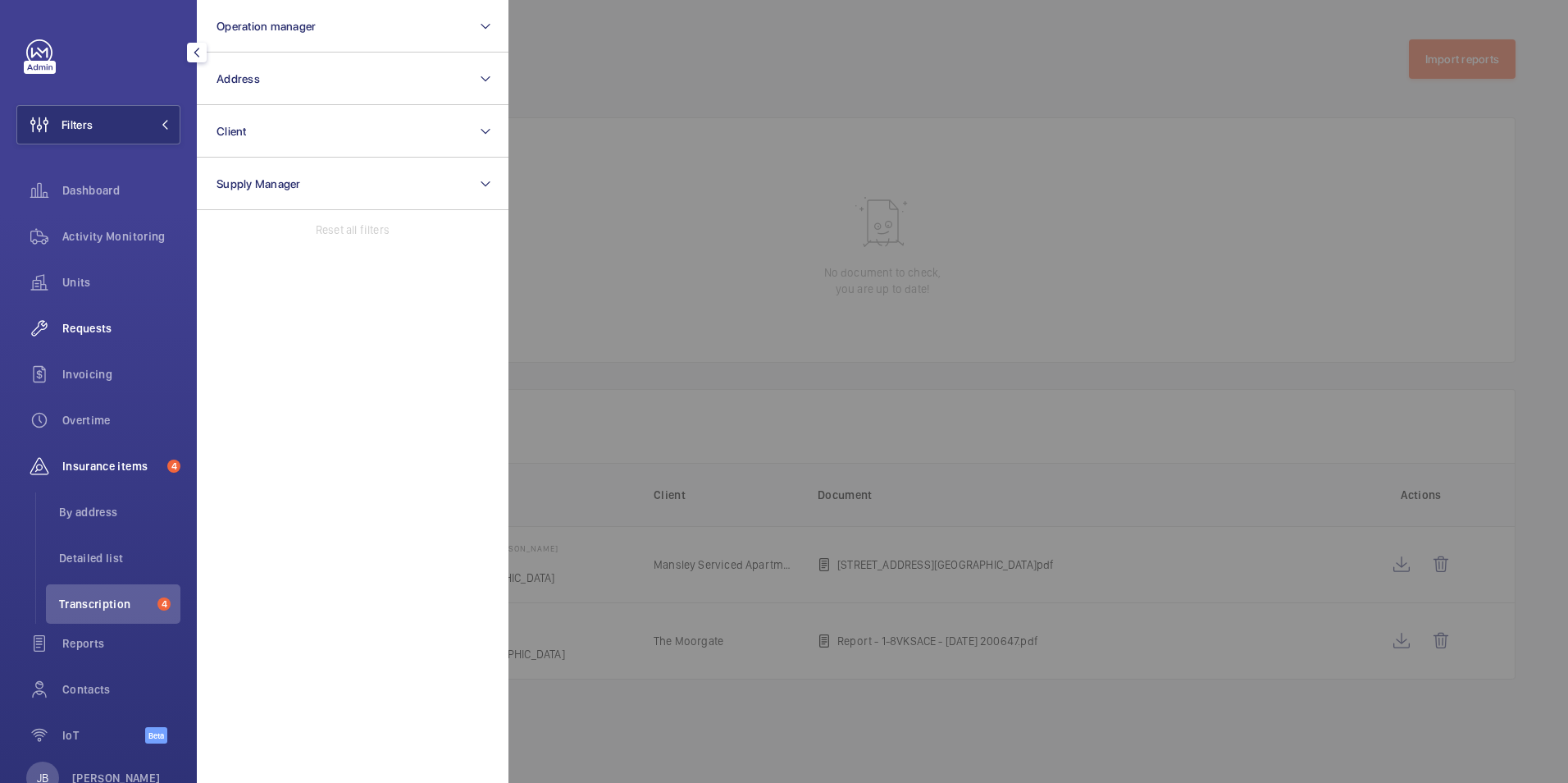
click at [89, 333] on span "Requests" at bounding box center [121, 328] width 118 height 17
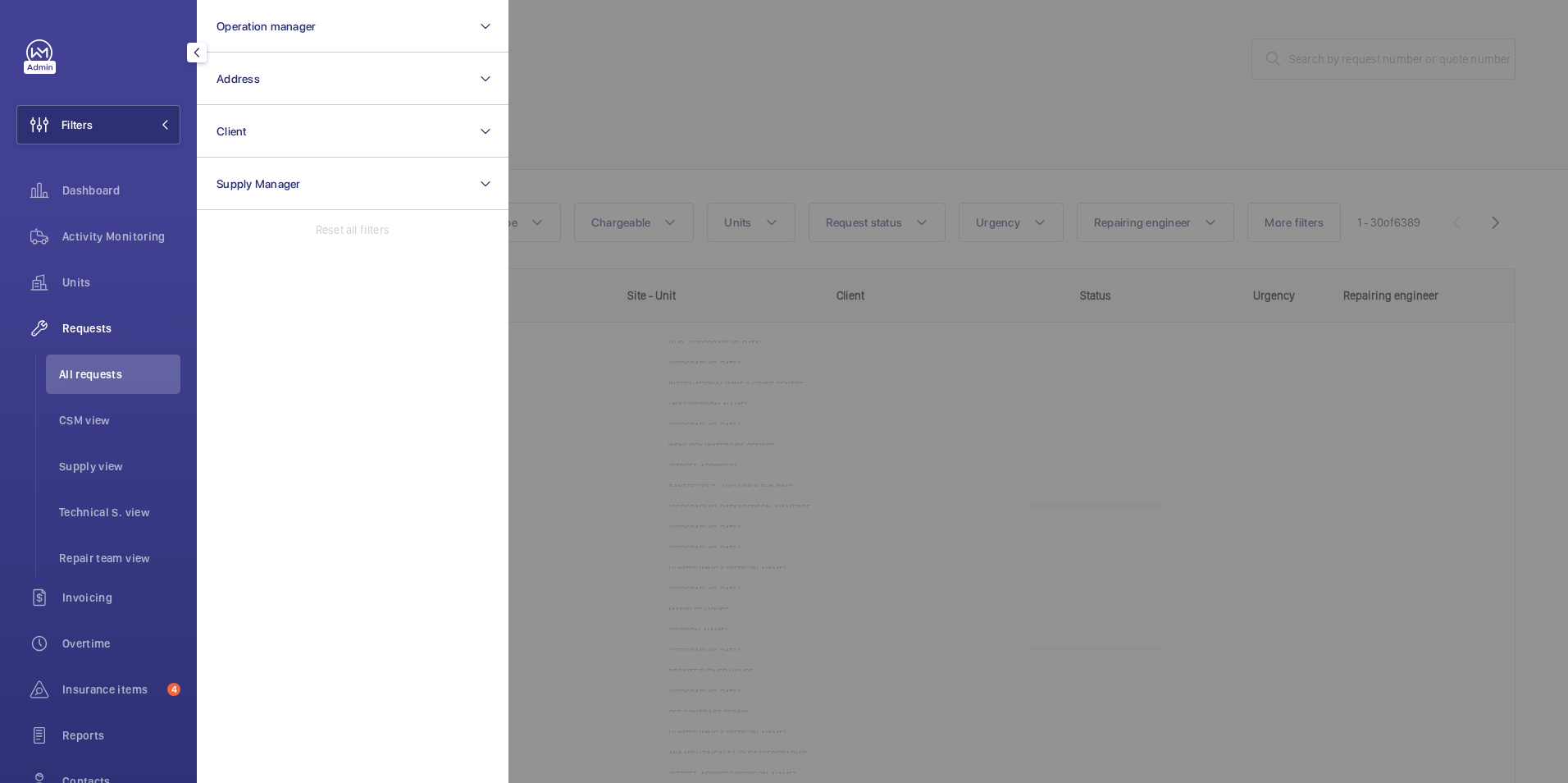
click at [636, 79] on div at bounding box center [1292, 392] width 1568 height 783
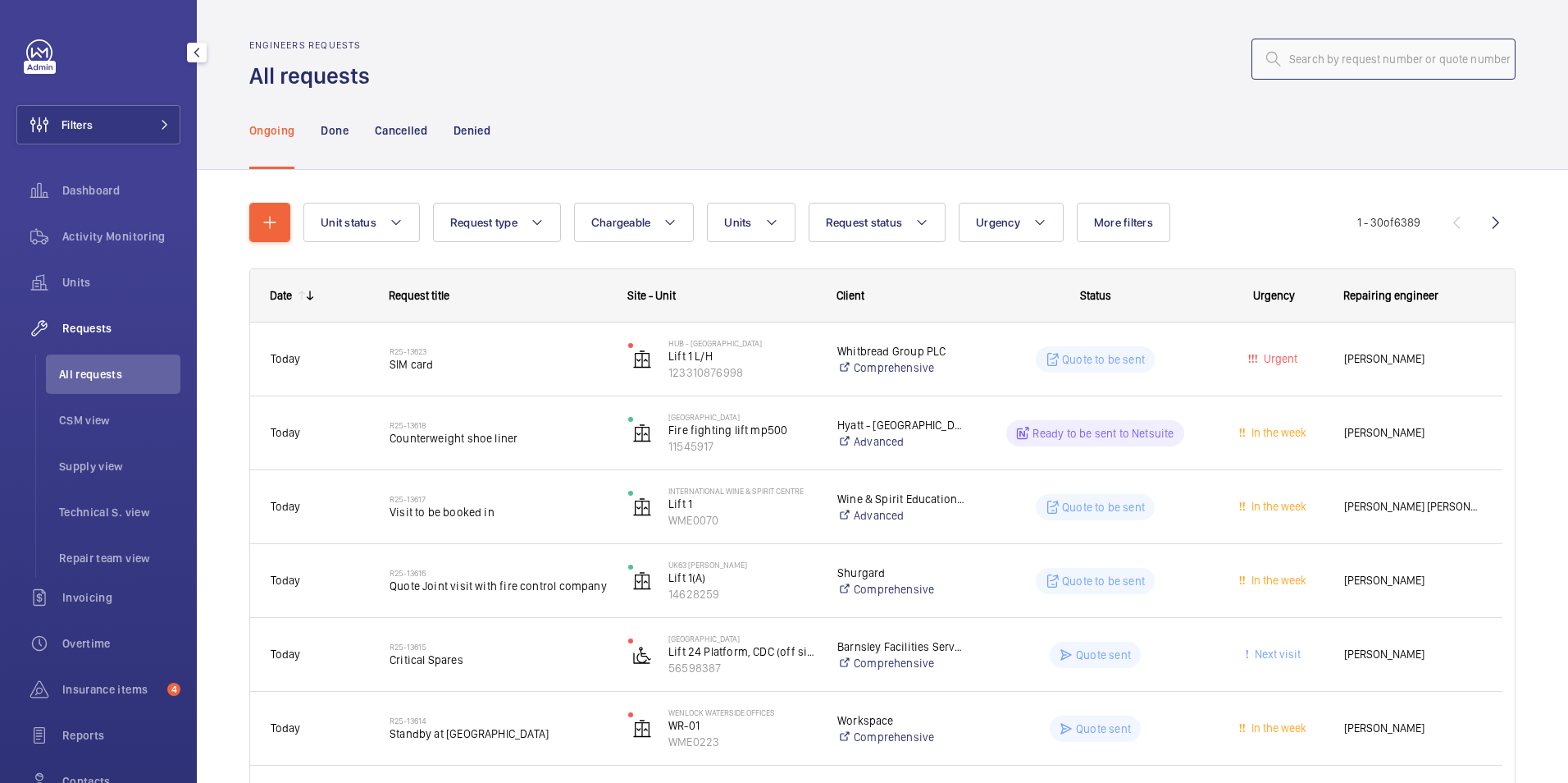
click at [1396, 61] on input "text" at bounding box center [1383, 59] width 264 height 41
paste input "R25-13605"
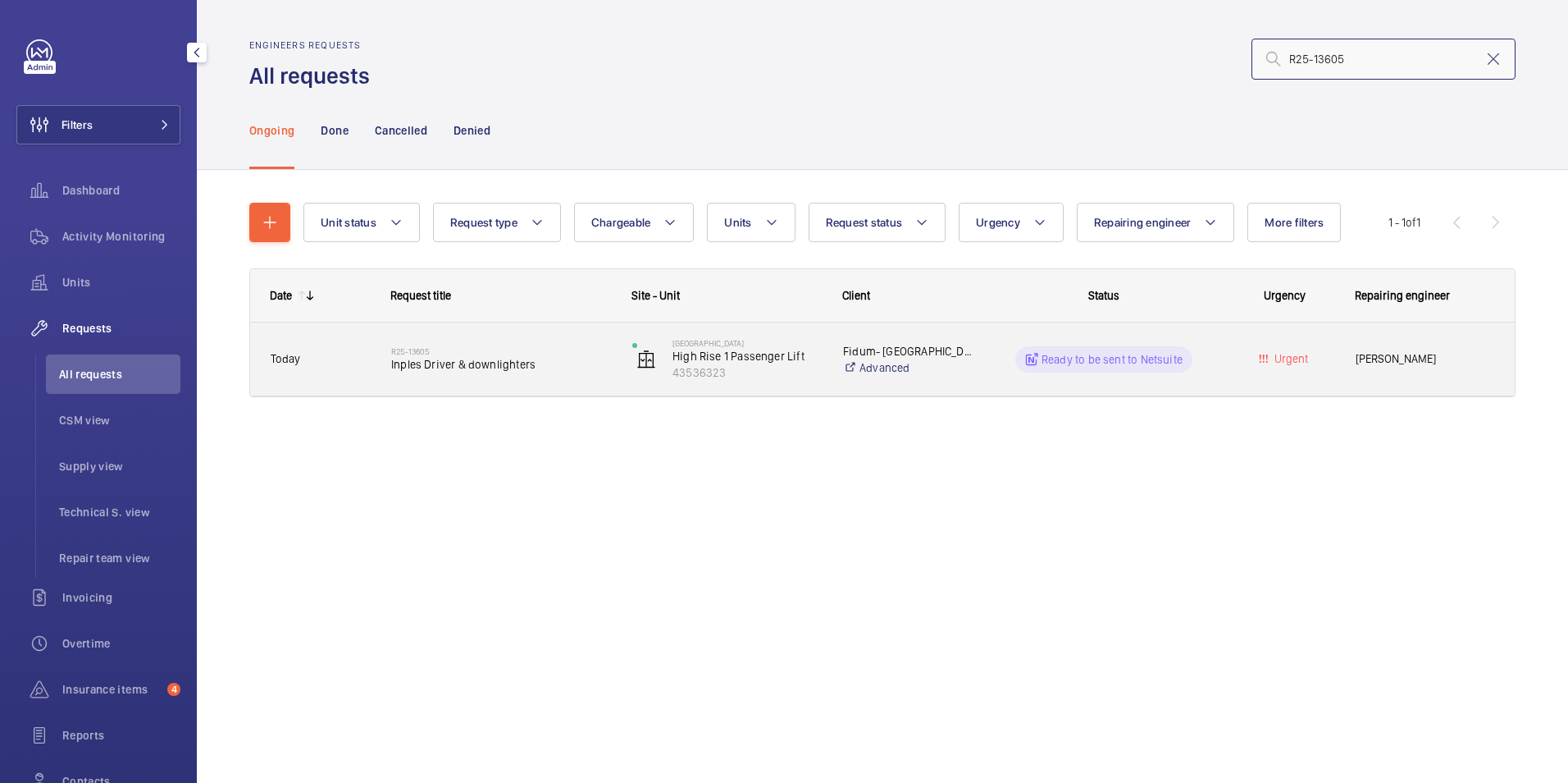
type input "R25-13605"
click at [1223, 364] on div "Urgent" at bounding box center [1274, 359] width 119 height 52
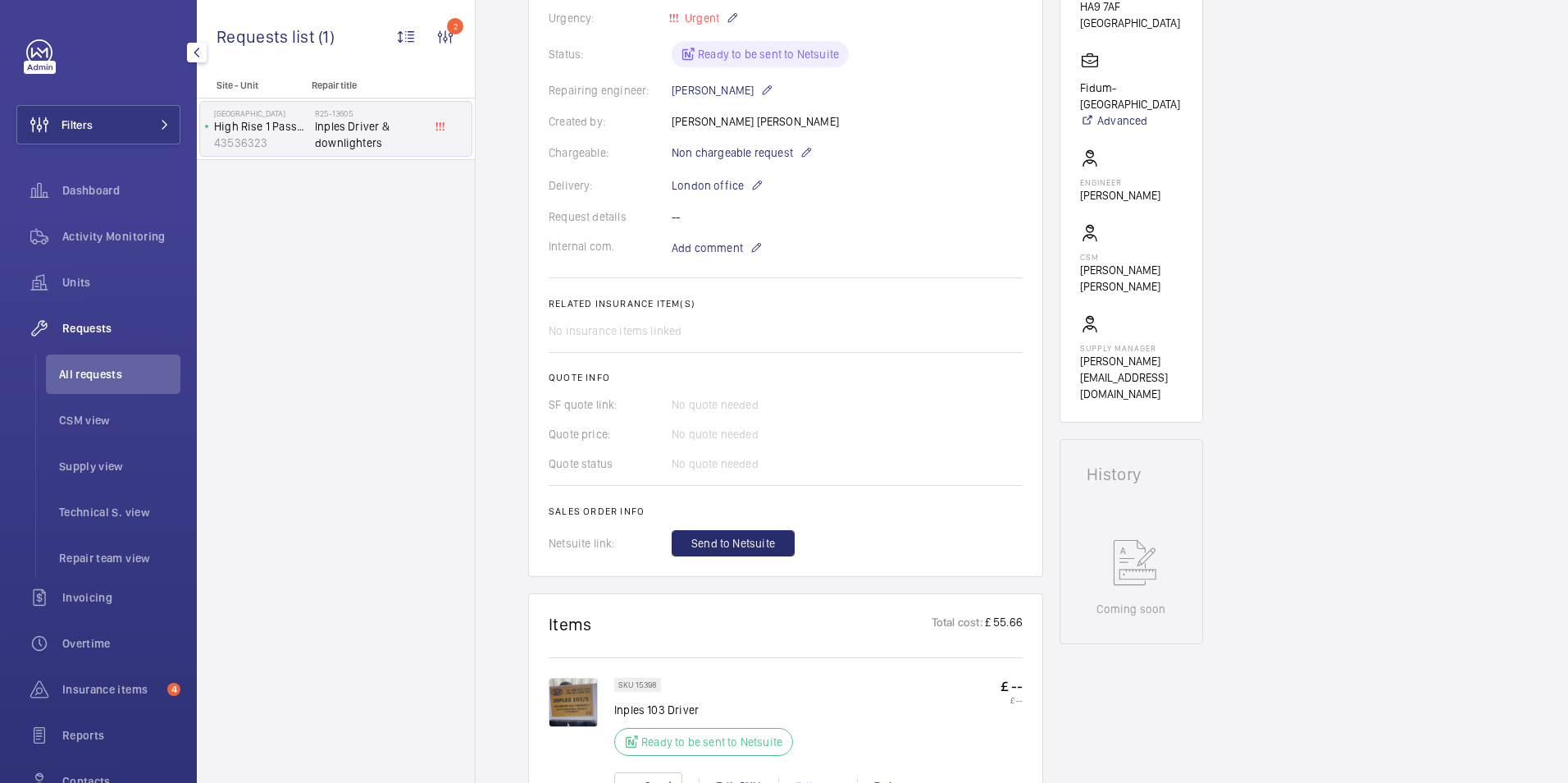
scroll to position [492, 0]
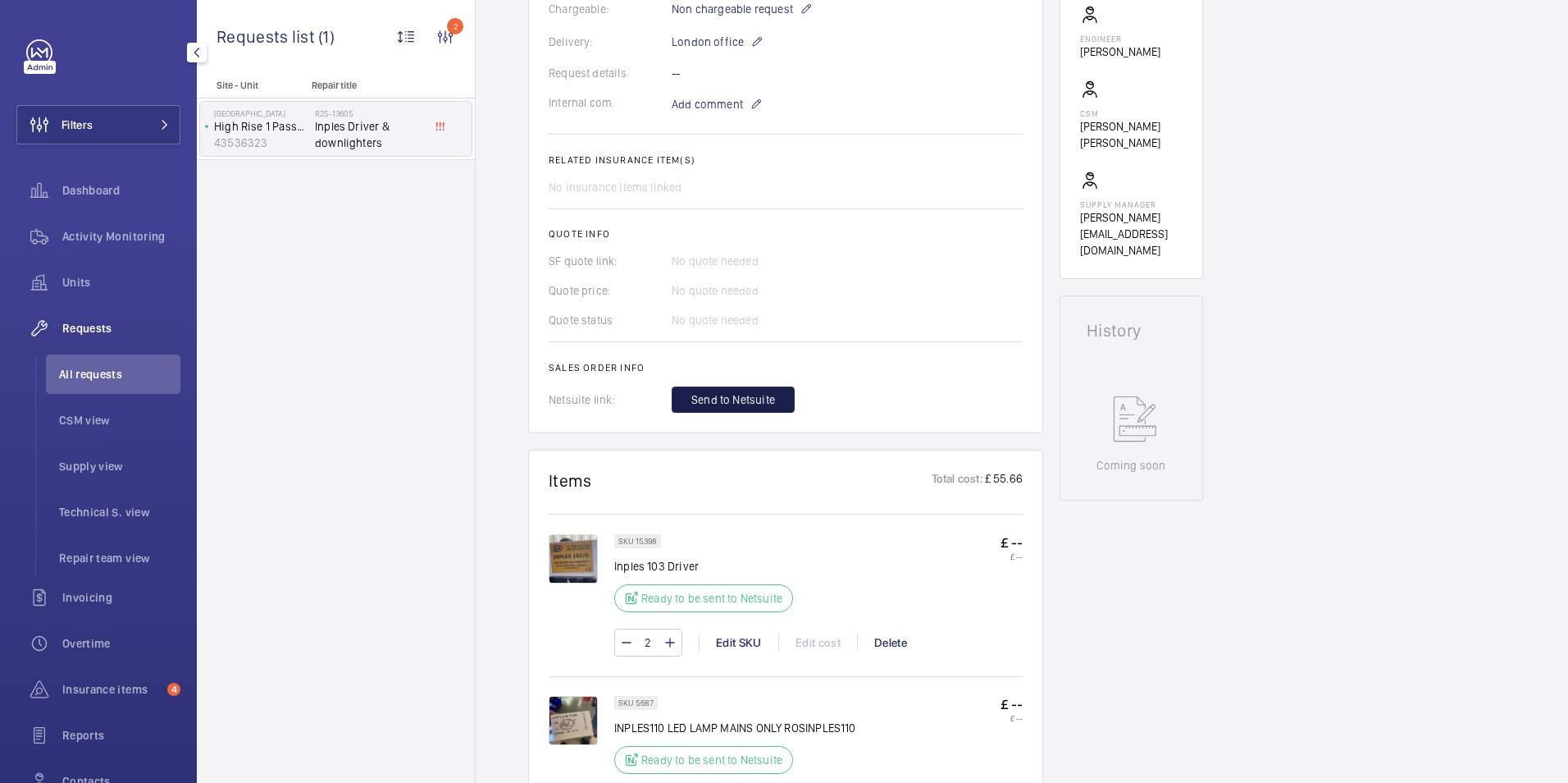
click at [740, 402] on span "Send to Netsuite" at bounding box center [733, 400] width 84 height 17
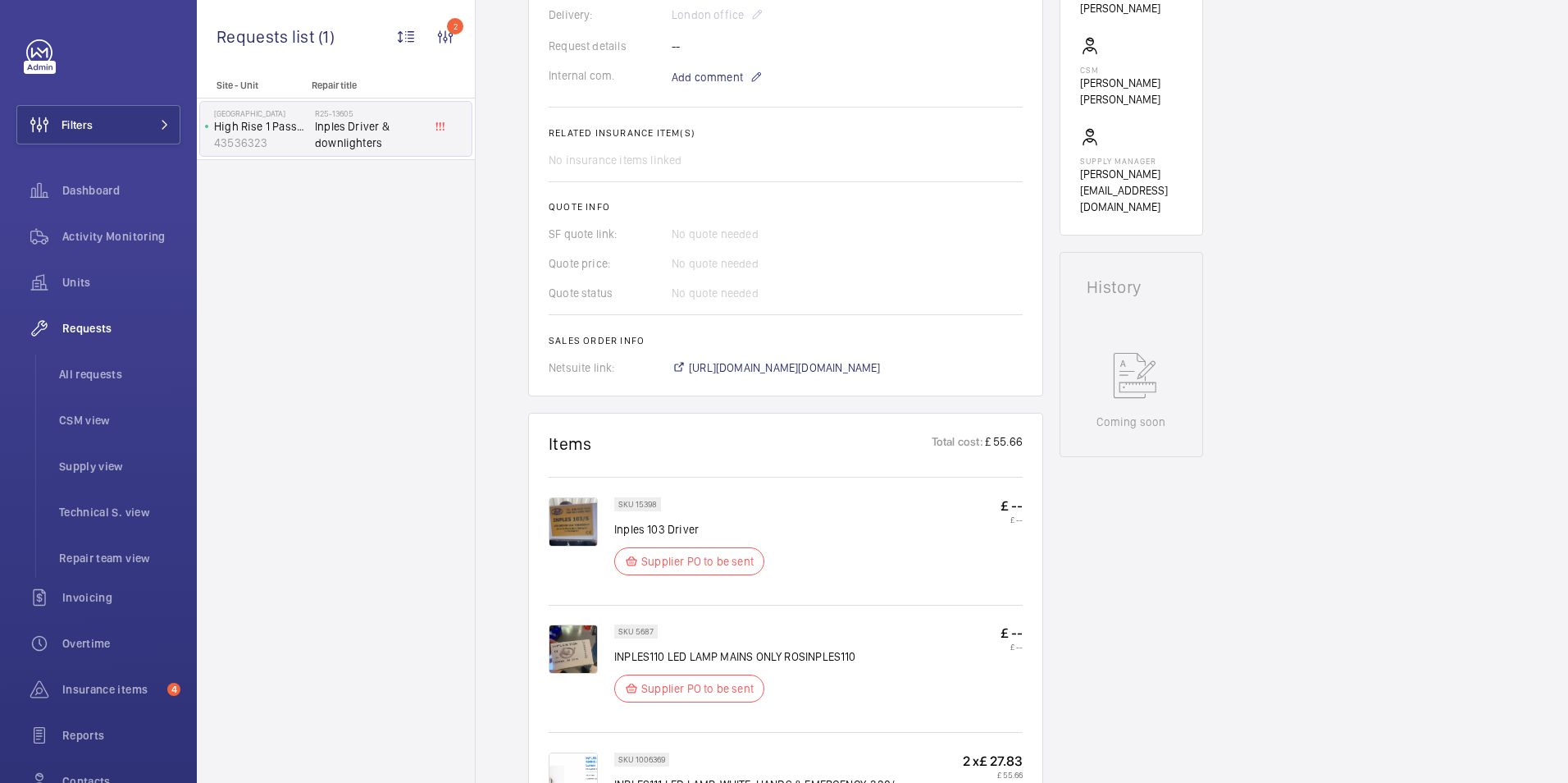
scroll to position [574, 0]
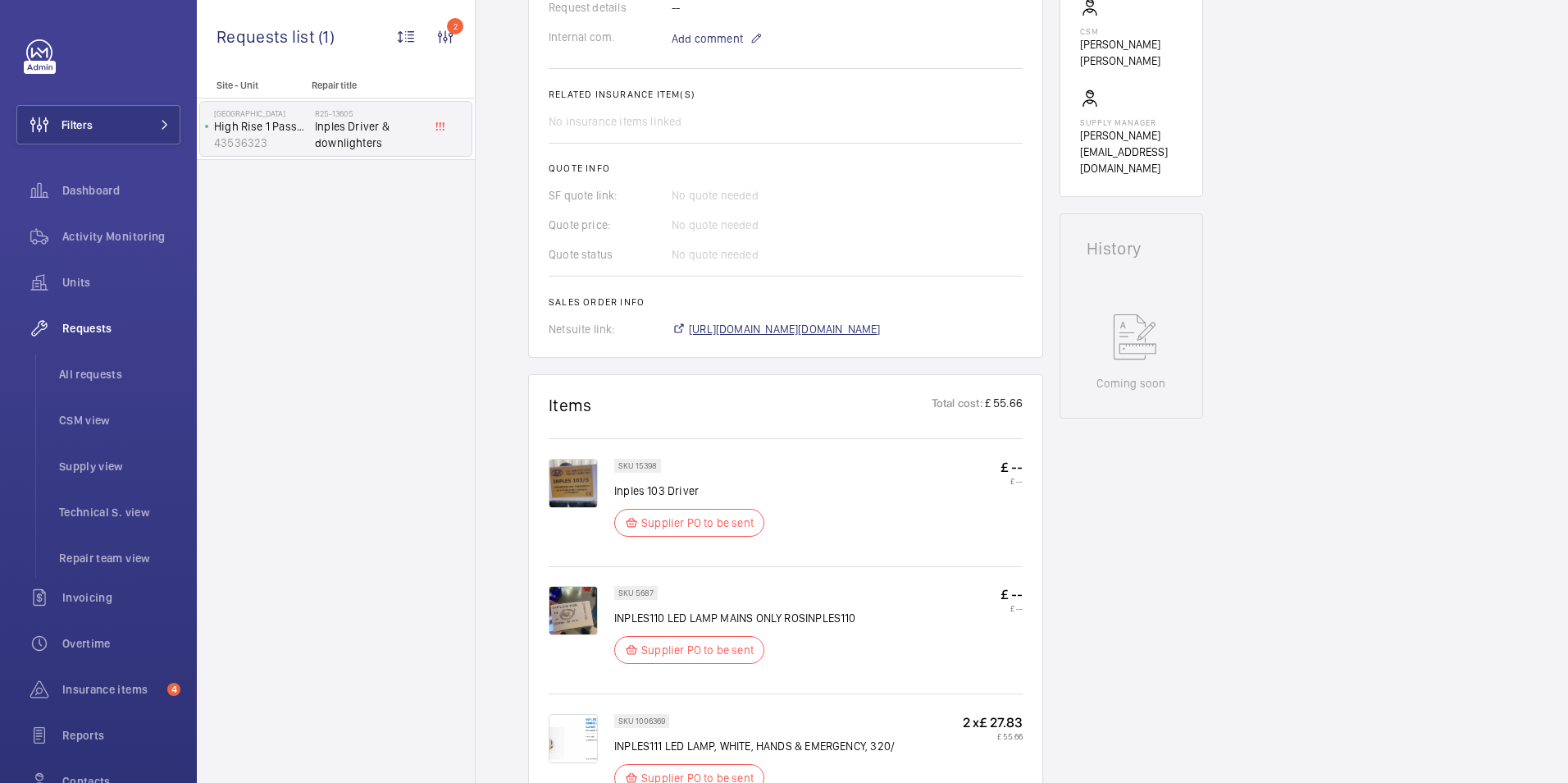
click at [864, 330] on span "[URL][DOMAIN_NAME][DOMAIN_NAME]" at bounding box center [784, 329] width 192 height 17
click at [78, 229] on span "Activity Monitoring" at bounding box center [121, 237] width 118 height 17
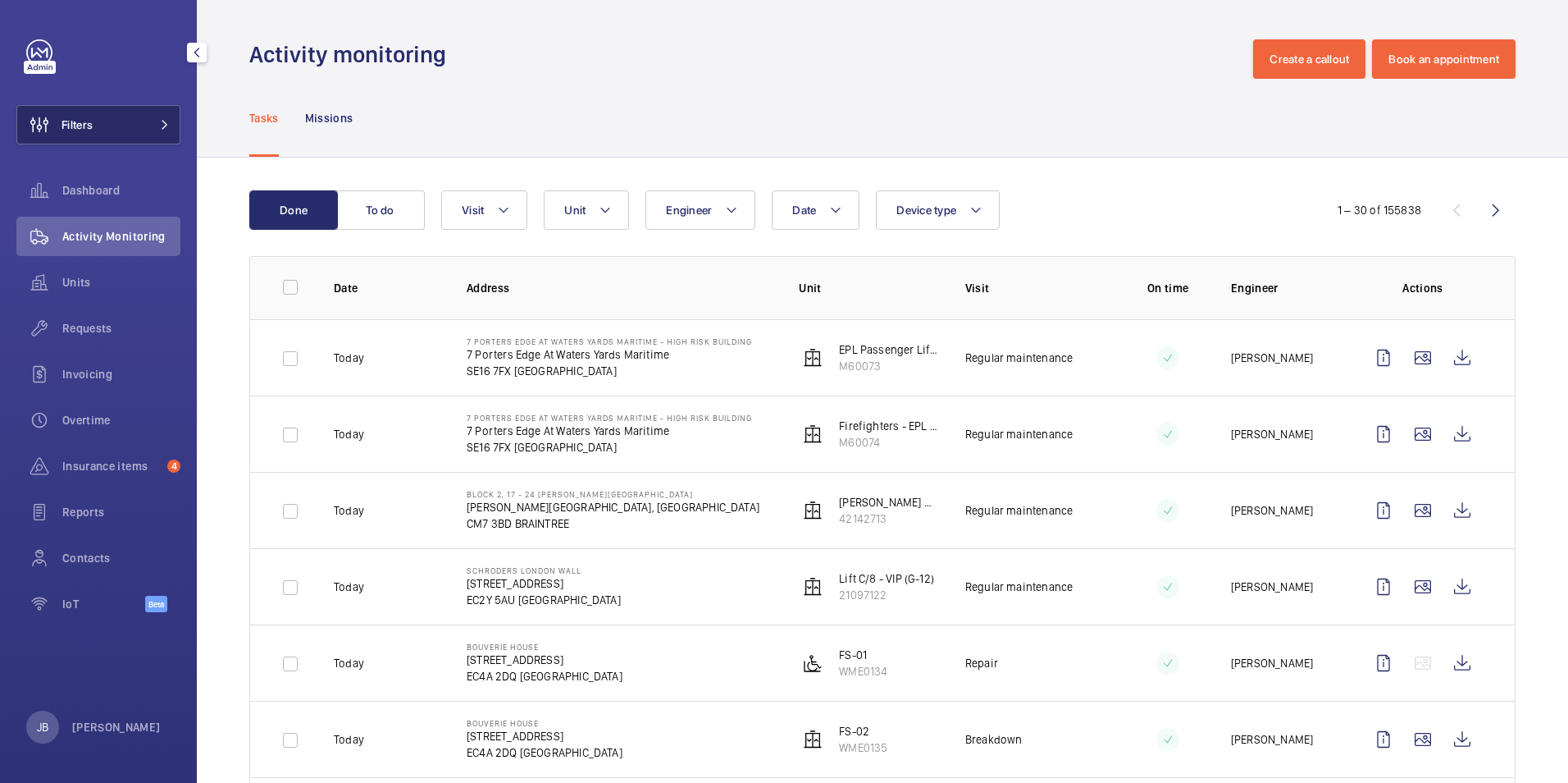
click at [112, 139] on button "Filters" at bounding box center [99, 125] width 164 height 39
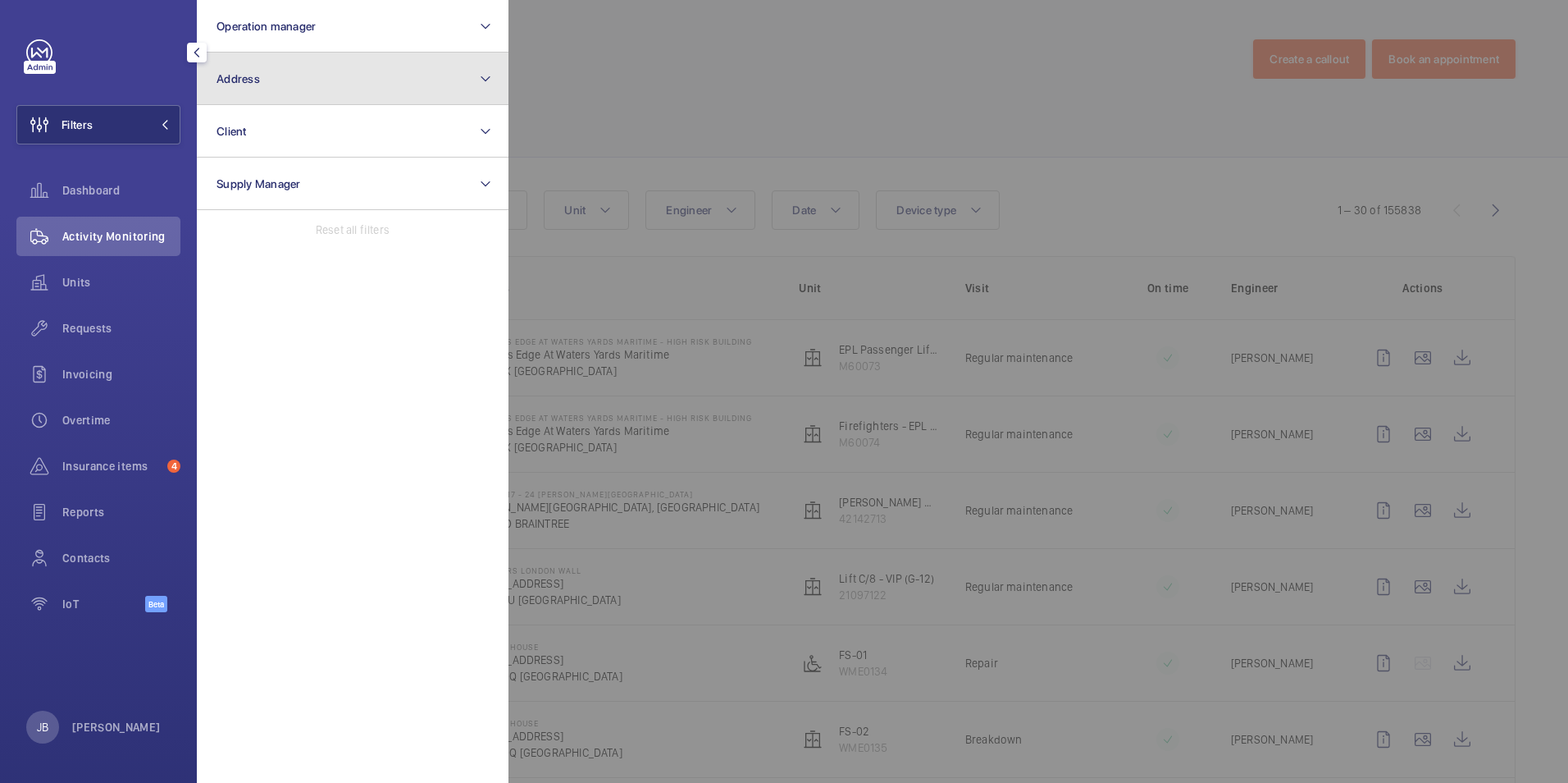
click at [309, 82] on button "Address" at bounding box center [352, 79] width 312 height 53
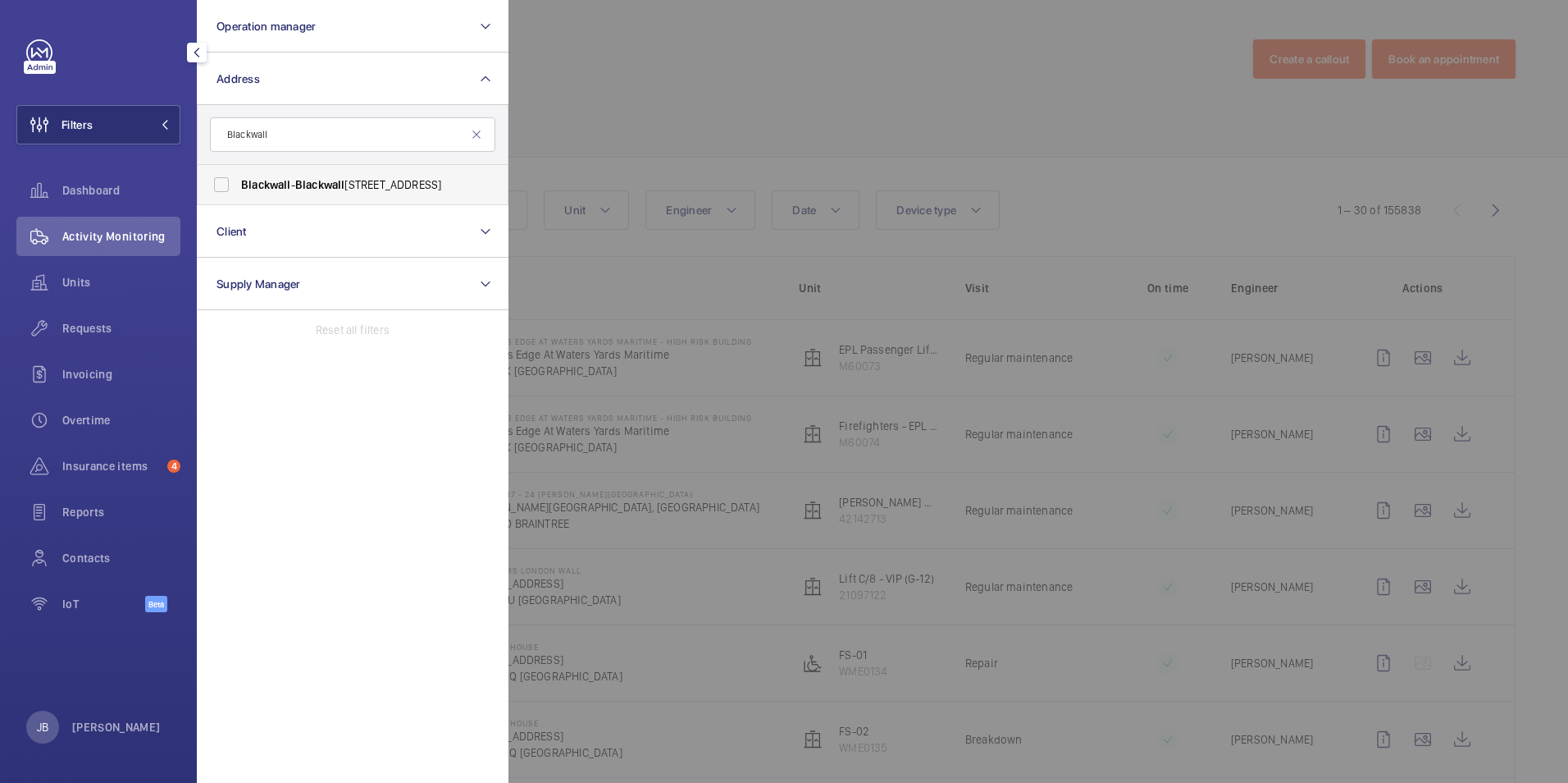
type input "Blackwall"
click at [287, 182] on span "Blackwall" at bounding box center [266, 185] width 50 height 13
click at [237, 182] on input "Blackwall - Blackwall , Poplar, [GEOGRAPHIC_DATA] 9QB" at bounding box center [221, 184] width 33 height 33
checkbox input "true"
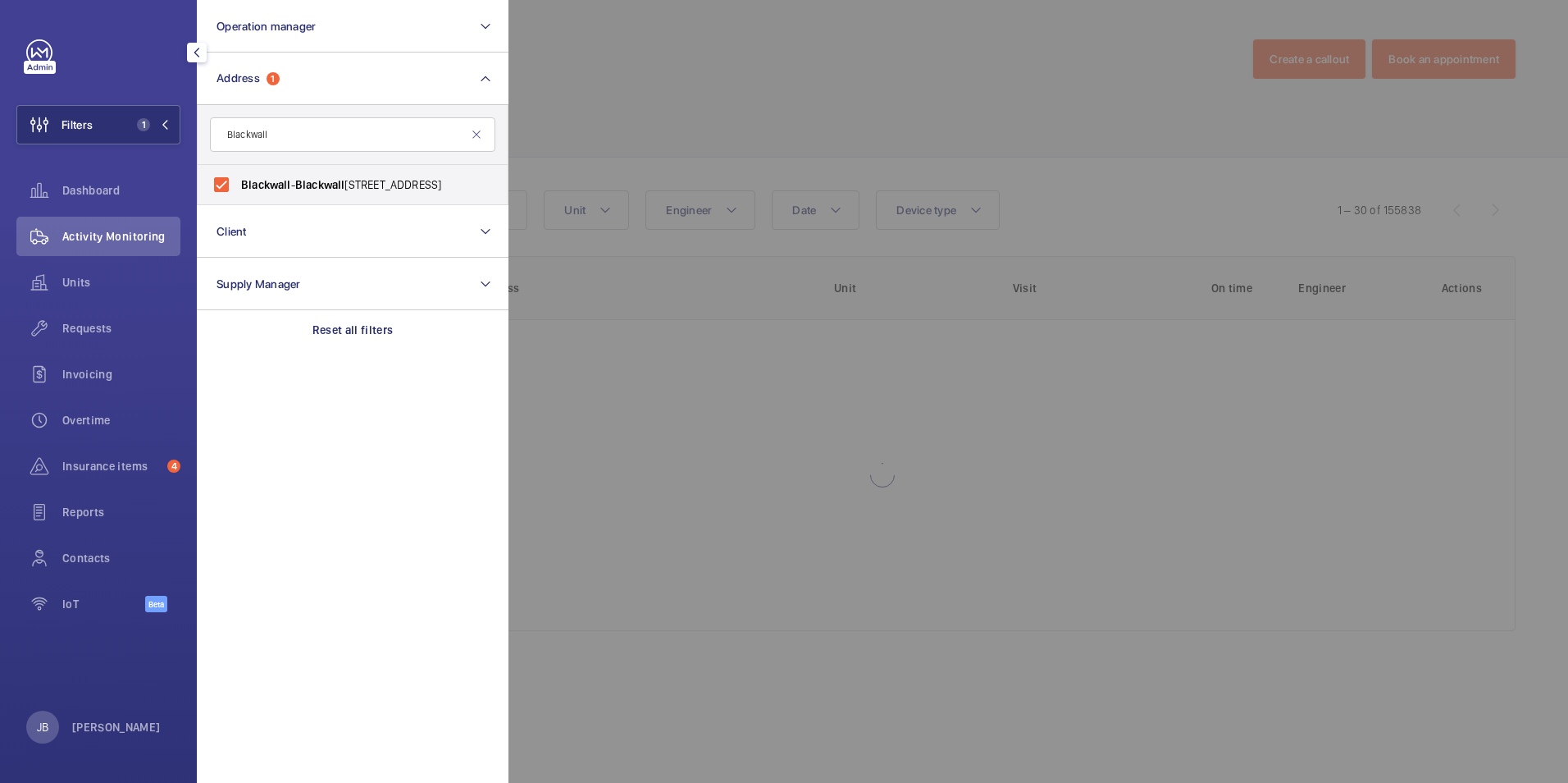
click at [658, 95] on div at bounding box center [1292, 392] width 1568 height 783
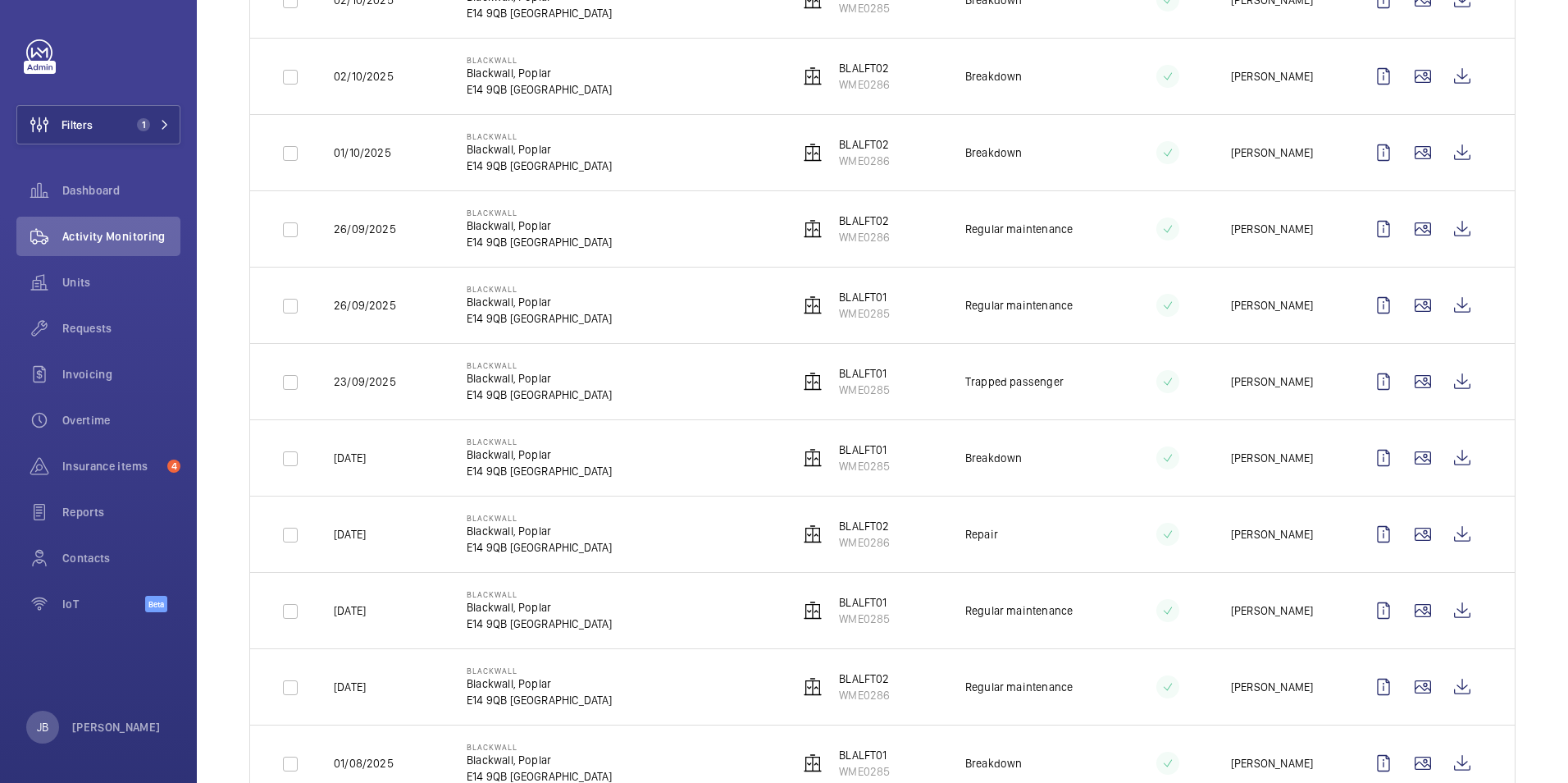
scroll to position [328, 0]
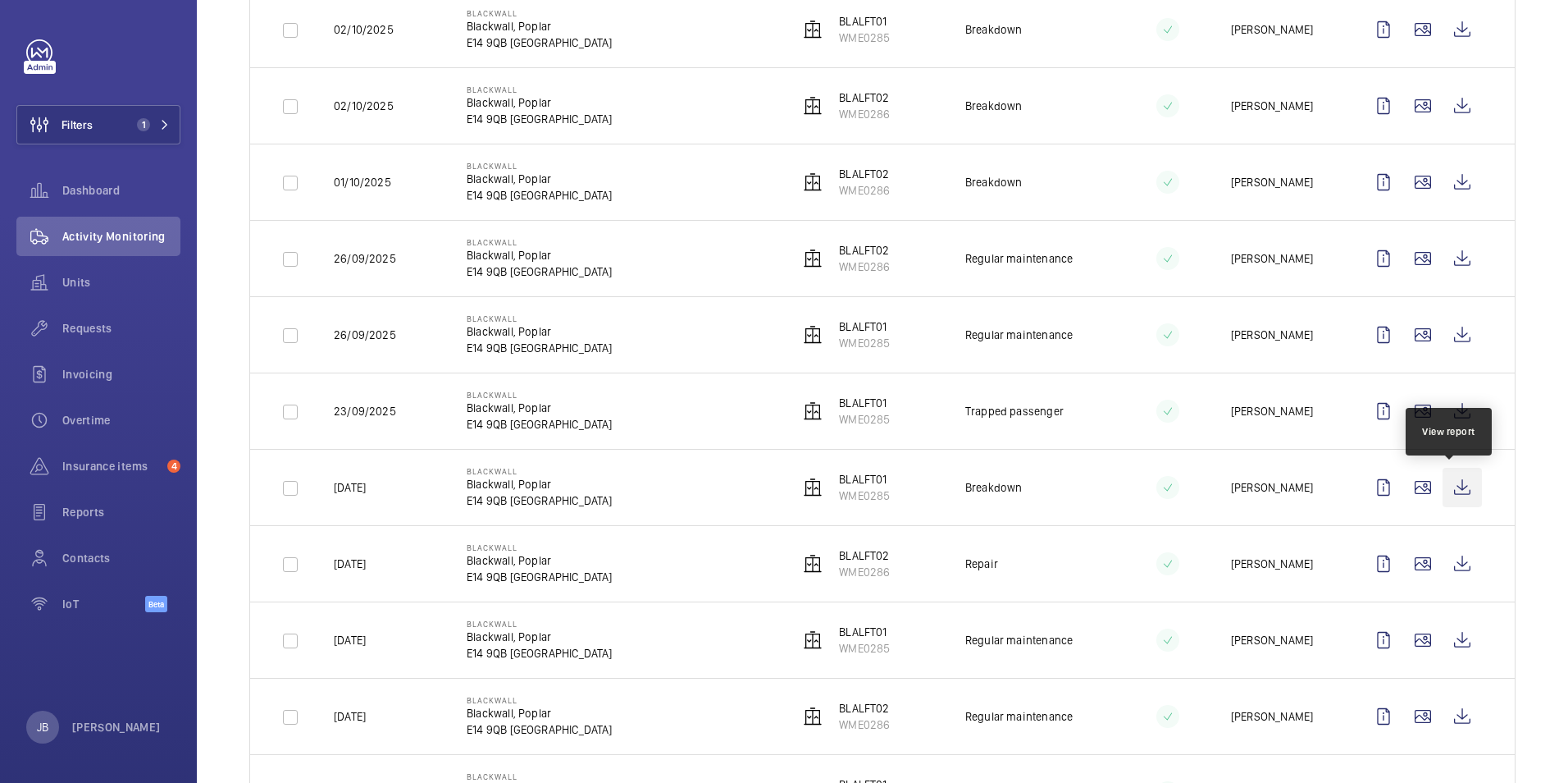
click at [1457, 488] on wm-front-icon-button at bounding box center [1462, 487] width 39 height 39
click at [1453, 560] on wm-front-icon-button at bounding box center [1462, 563] width 39 height 39
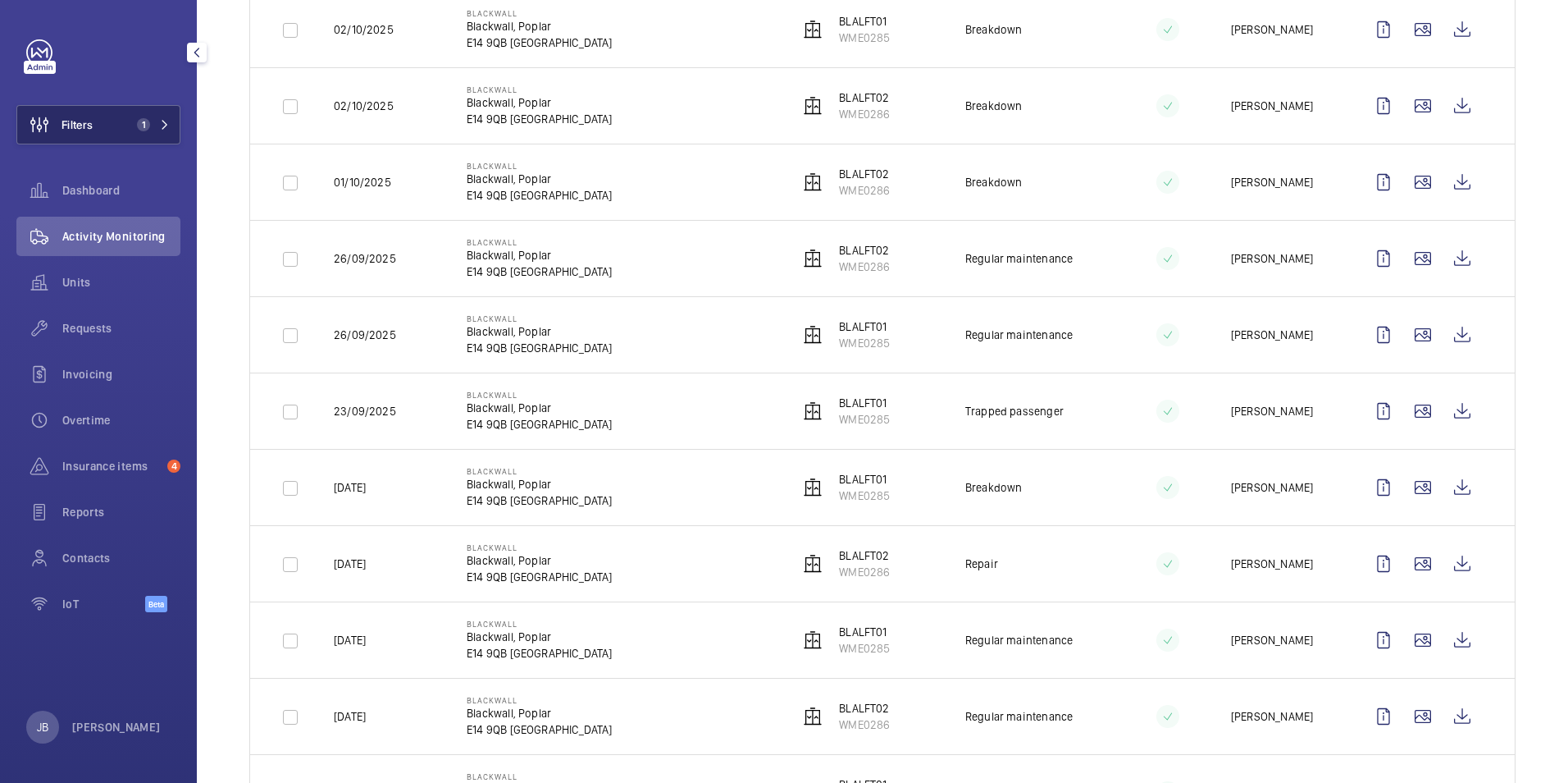
click at [111, 124] on button "Filters 1" at bounding box center [99, 125] width 164 height 39
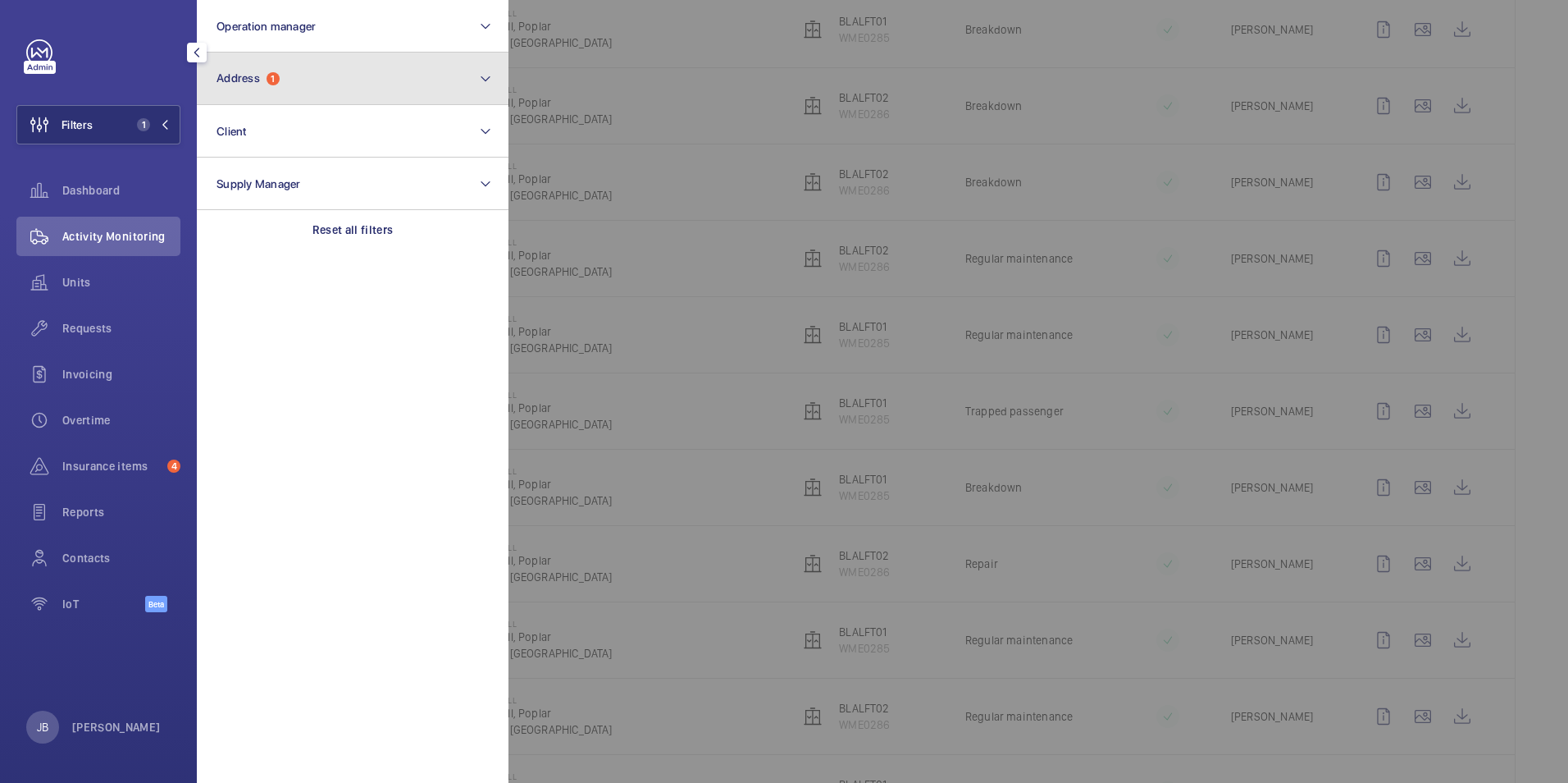
click at [362, 74] on button "Address 1" at bounding box center [352, 79] width 312 height 53
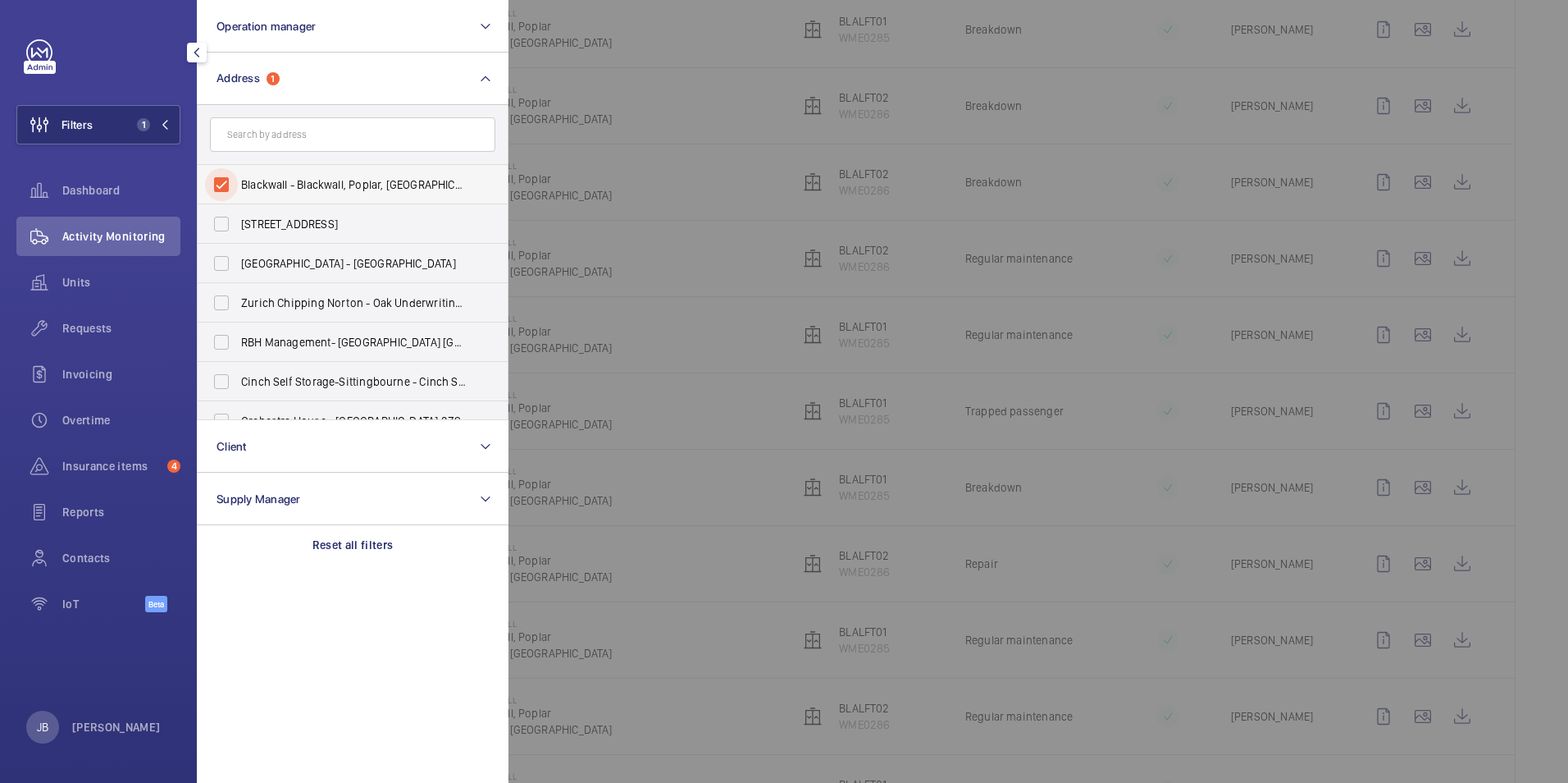
click at [211, 182] on input "Blackwall - Blackwall, Poplar, [GEOGRAPHIC_DATA] 9QB" at bounding box center [221, 184] width 33 height 33
checkbox input "false"
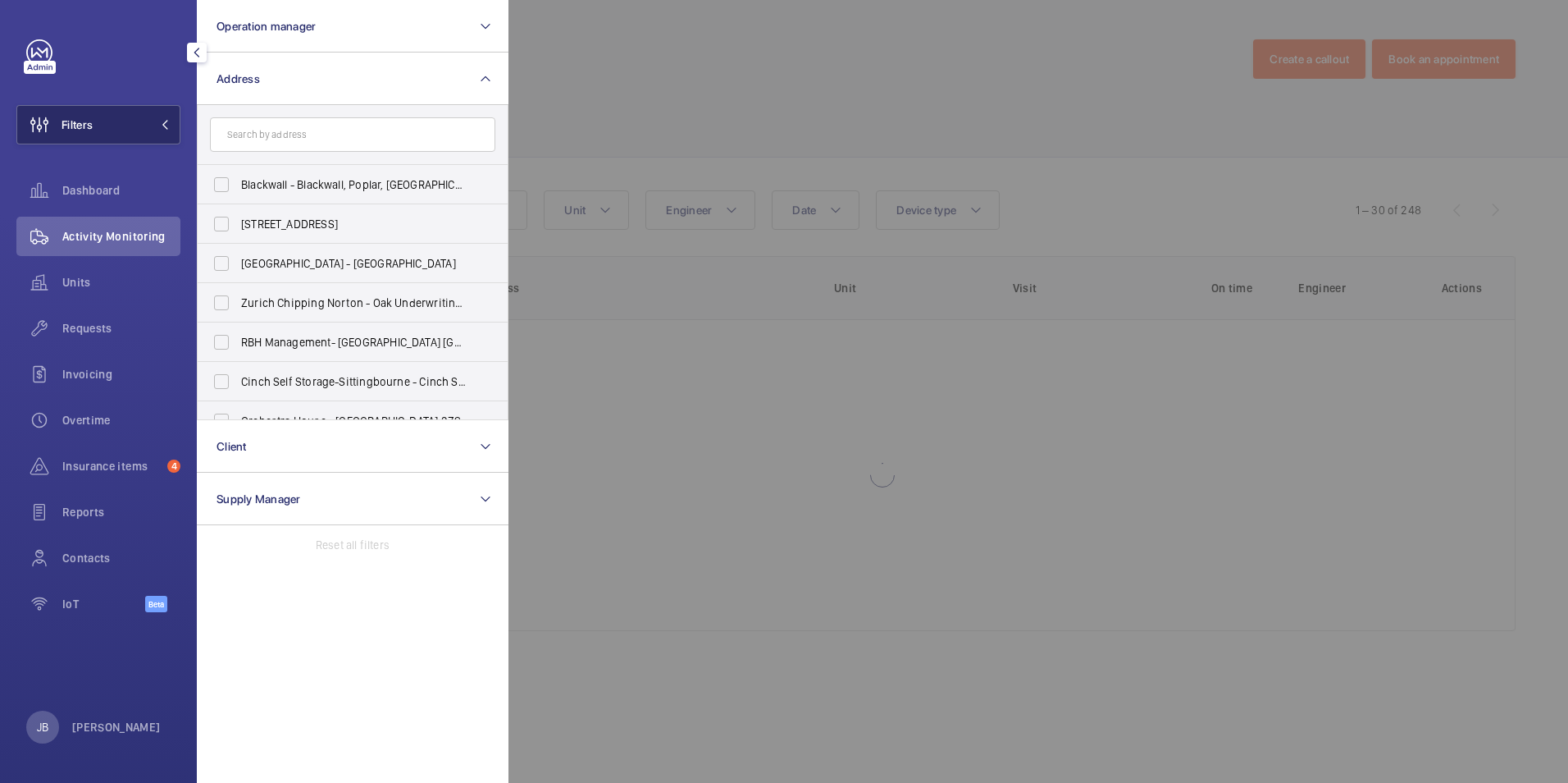
click at [108, 130] on button "Filters" at bounding box center [99, 125] width 164 height 39
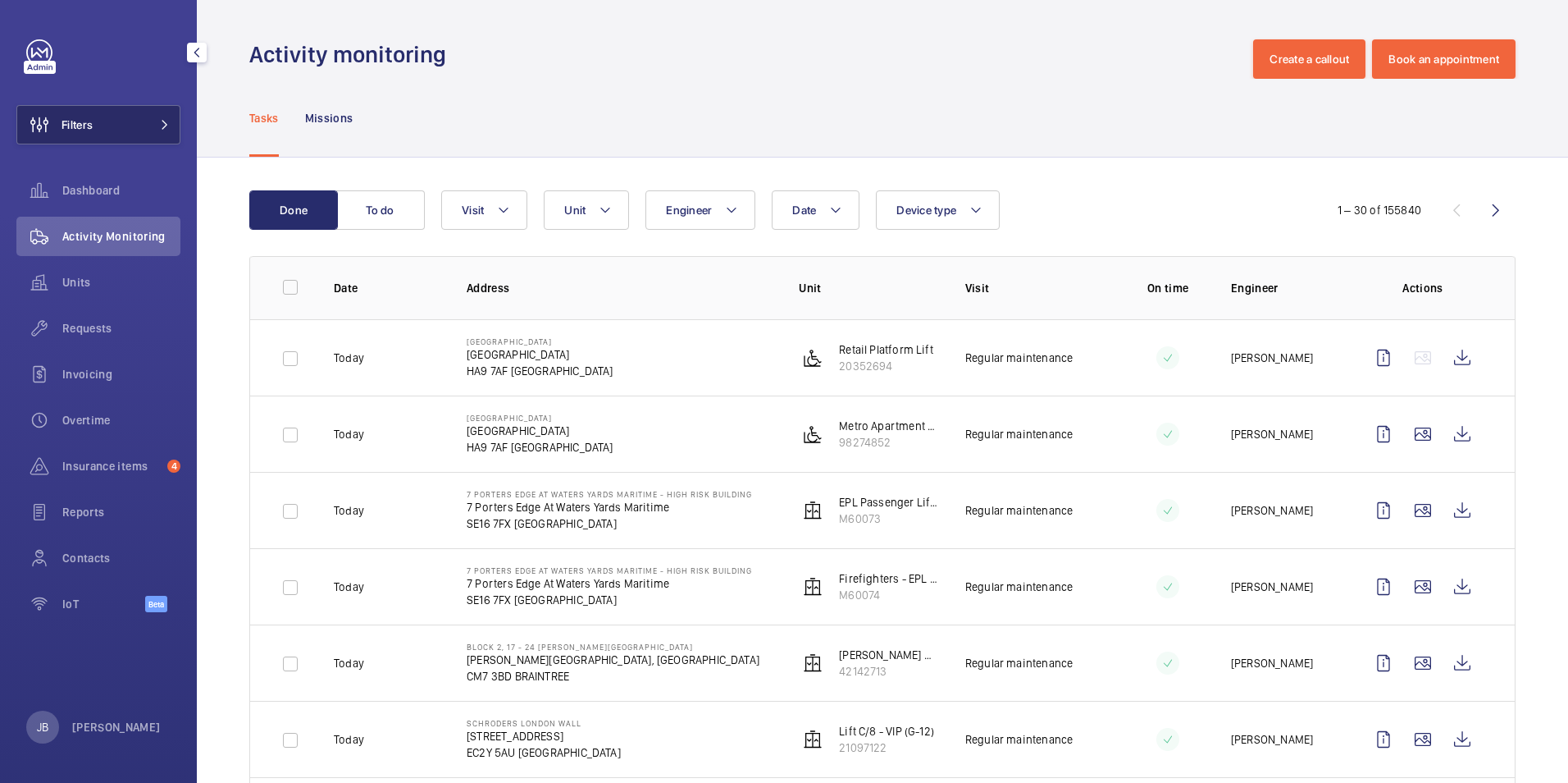
click at [102, 134] on button "Filters" at bounding box center [99, 125] width 164 height 39
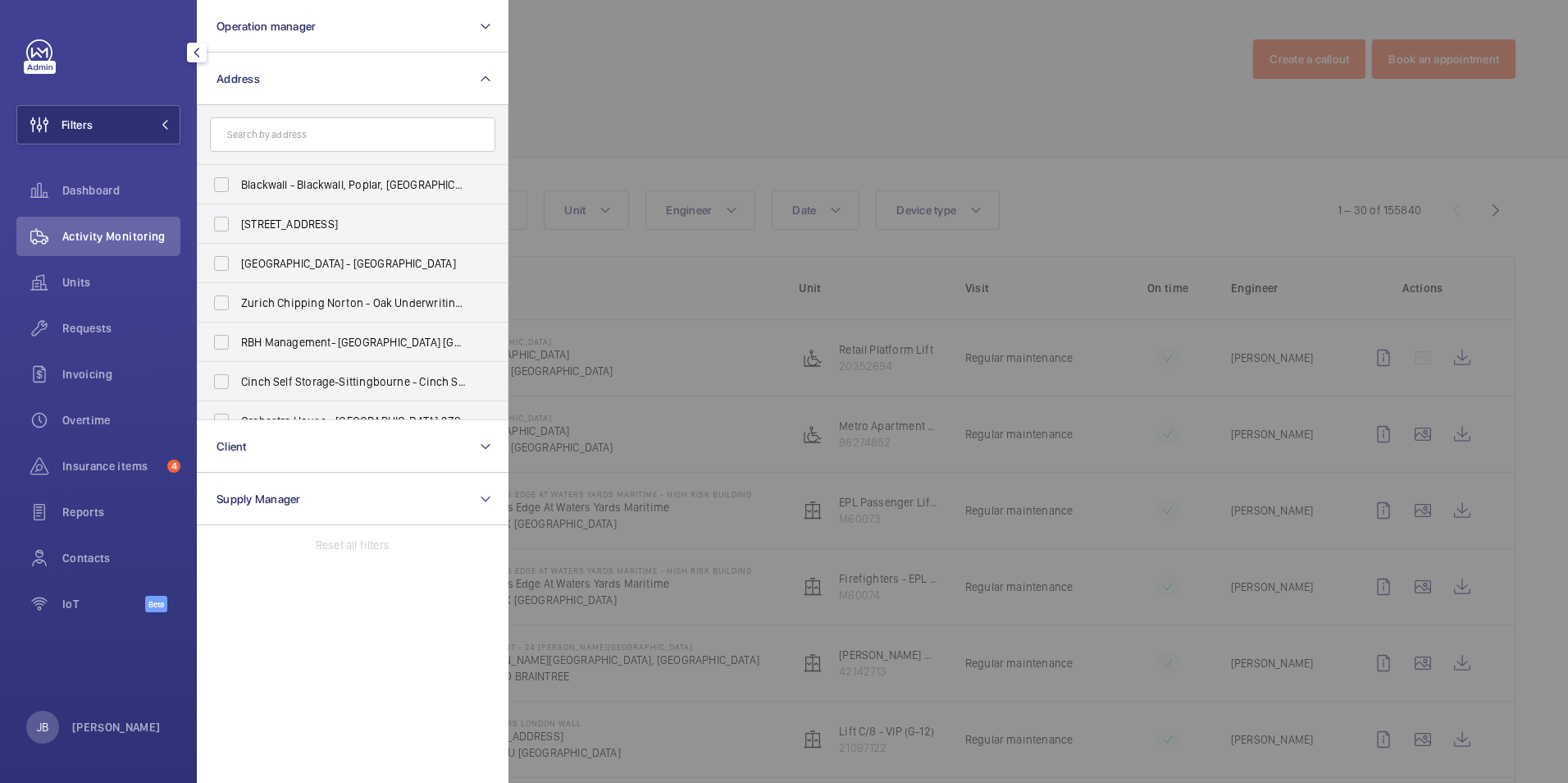
click at [608, 63] on div at bounding box center [1292, 392] width 1568 height 783
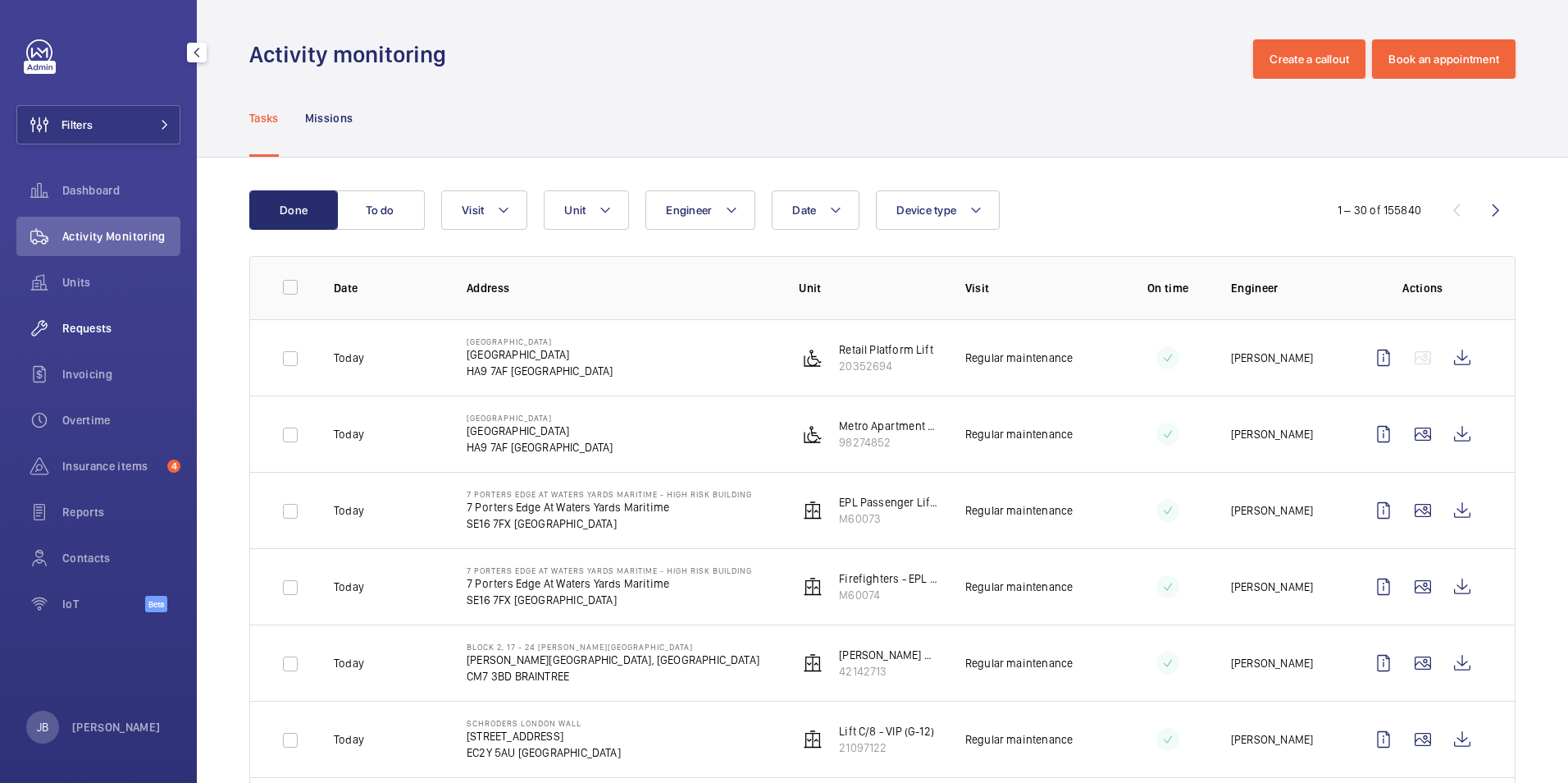
click at [92, 323] on span "Requests" at bounding box center [121, 328] width 118 height 17
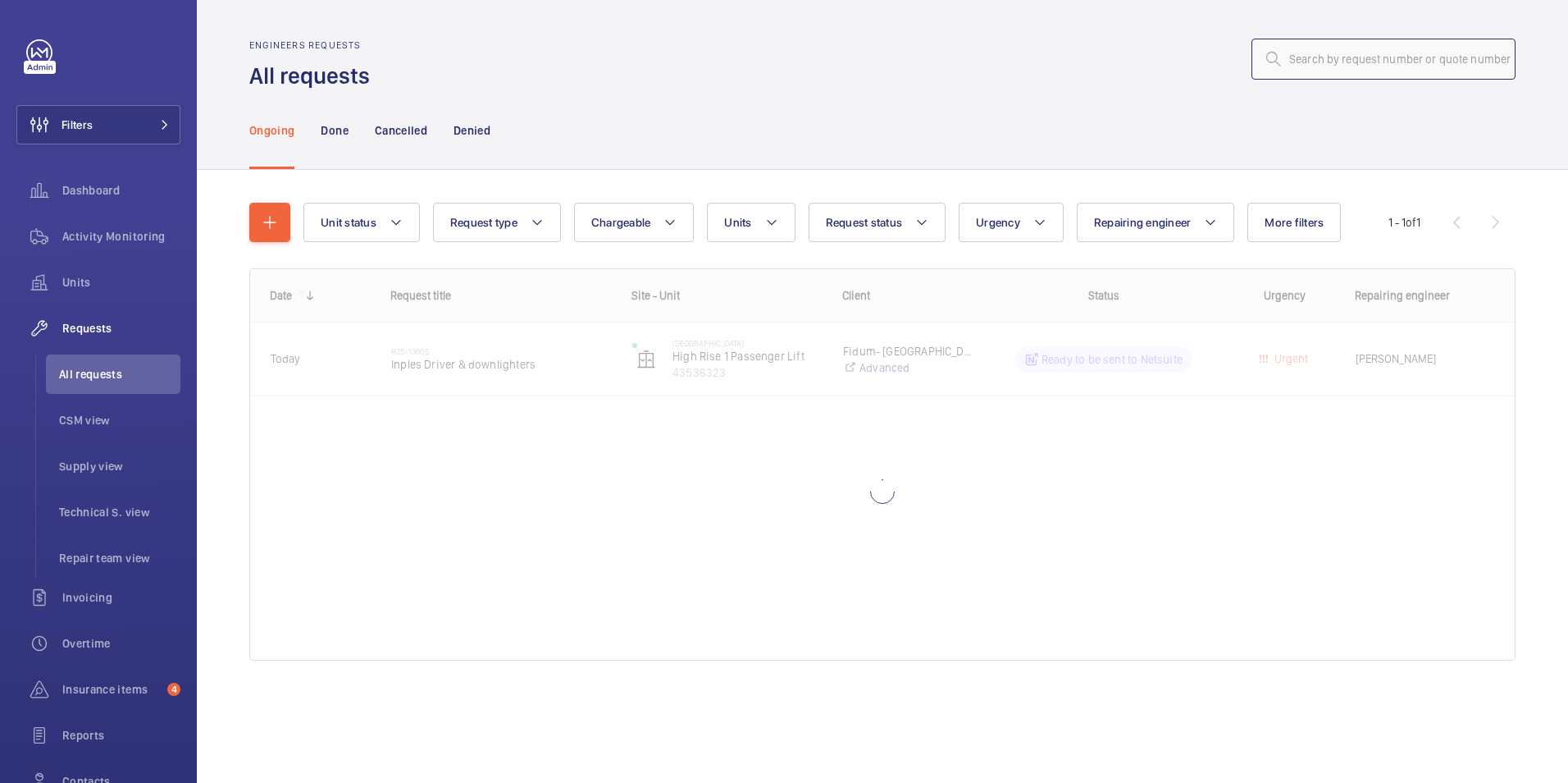
click at [1339, 64] on input "text" at bounding box center [1383, 59] width 264 height 41
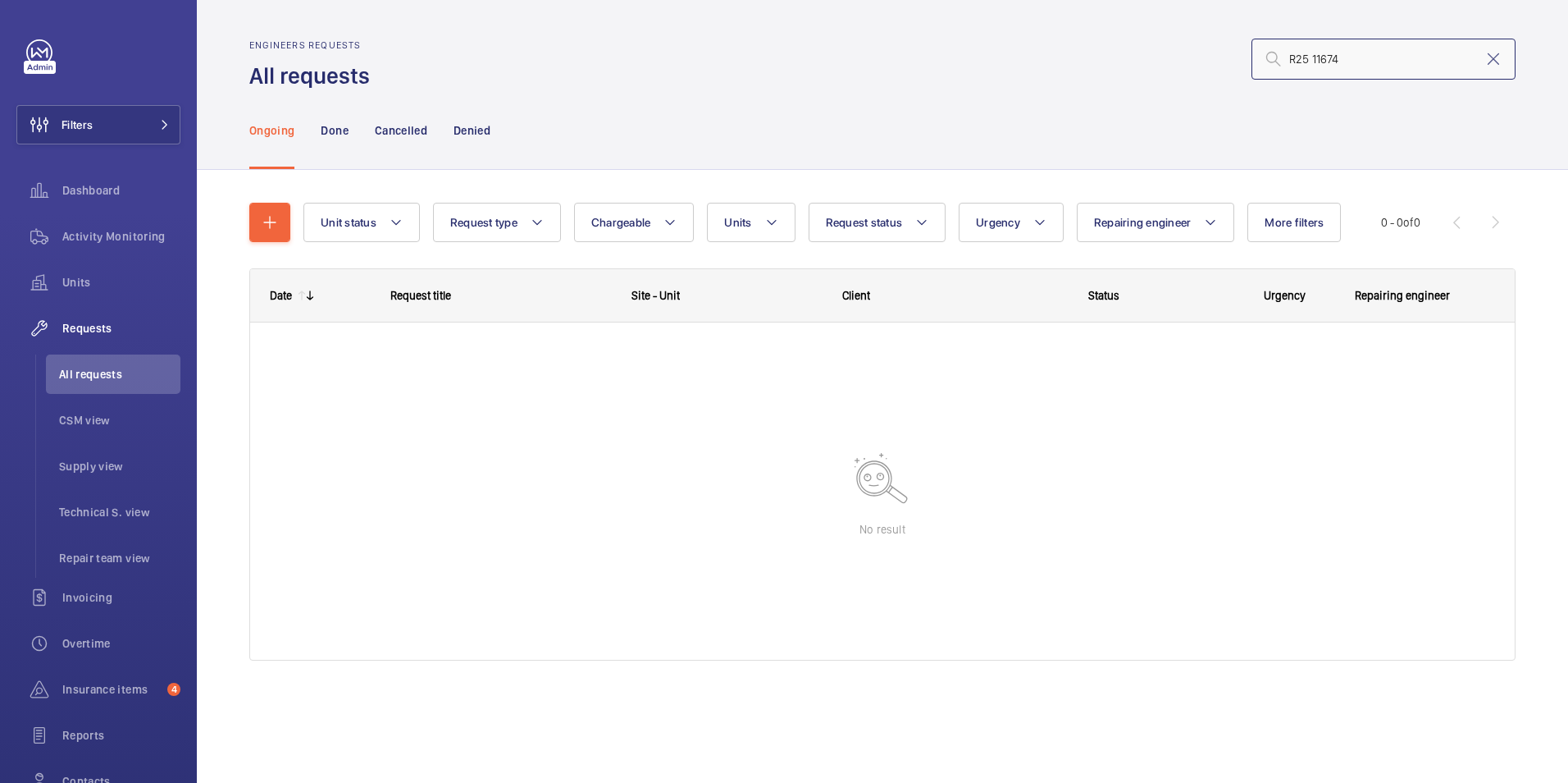
click at [1311, 58] on input "R25 11674" at bounding box center [1383, 59] width 264 height 41
type input "11674"
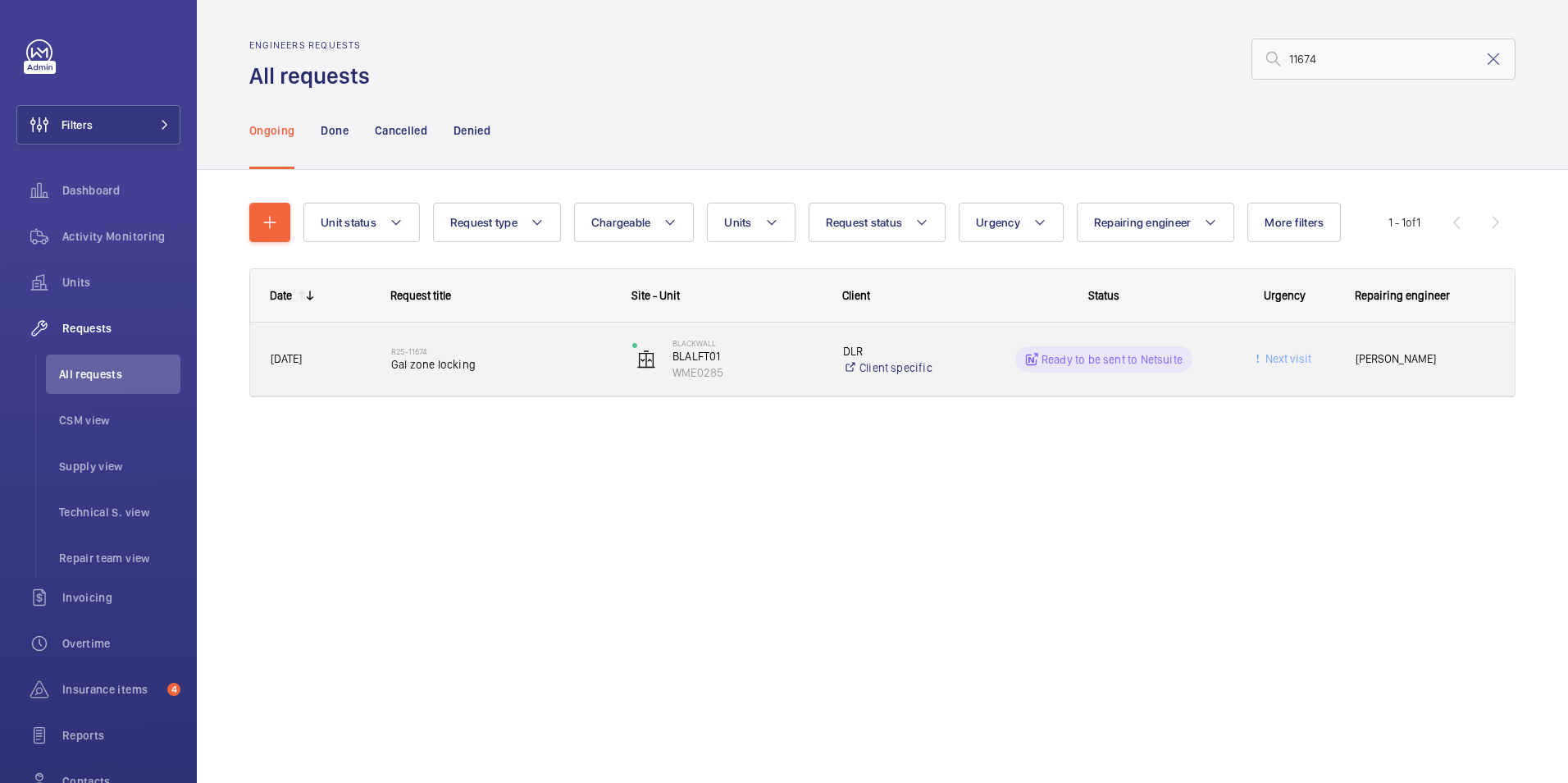
click at [1117, 369] on div "Ready to be sent to Netsuite" at bounding box center [1104, 359] width 177 height 26
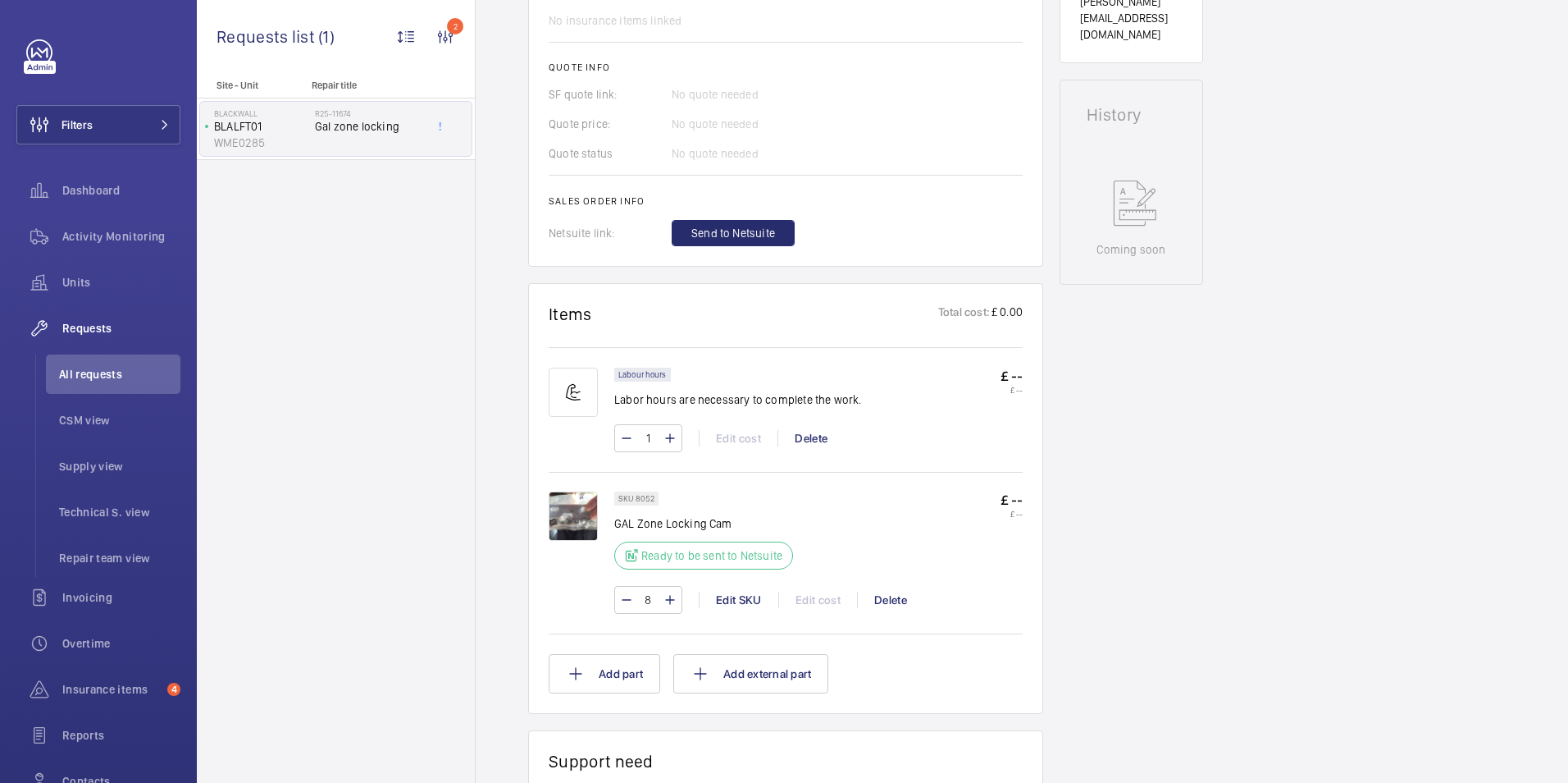
scroll to position [821, 0]
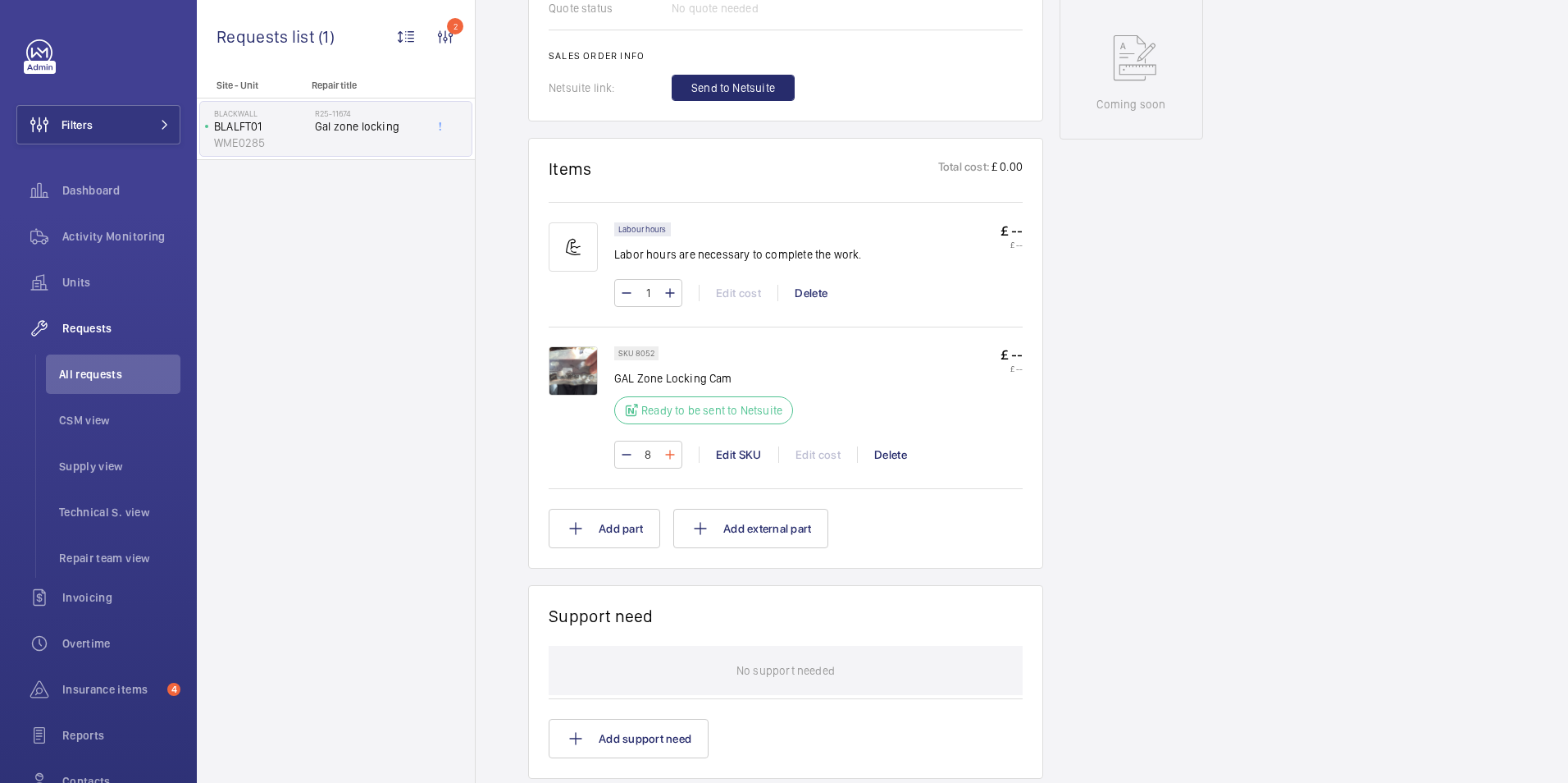
click at [666, 453] on mat-icon at bounding box center [670, 454] width 13 height 20
type input "9"
click at [616, 529] on button "Add part" at bounding box center [604, 528] width 111 height 39
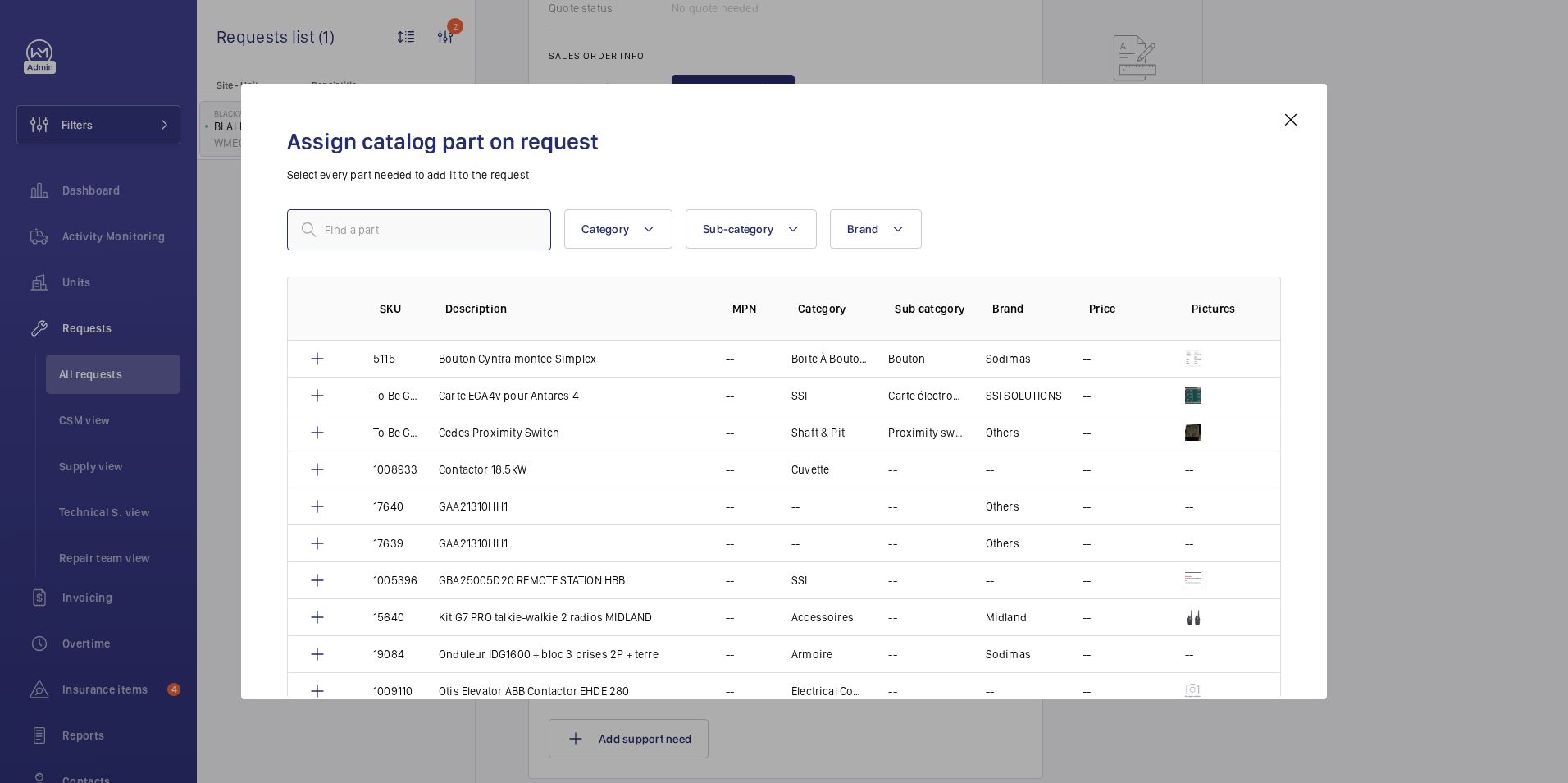
click at [453, 231] on input "text" at bounding box center [419, 229] width 264 height 41
type input "g"
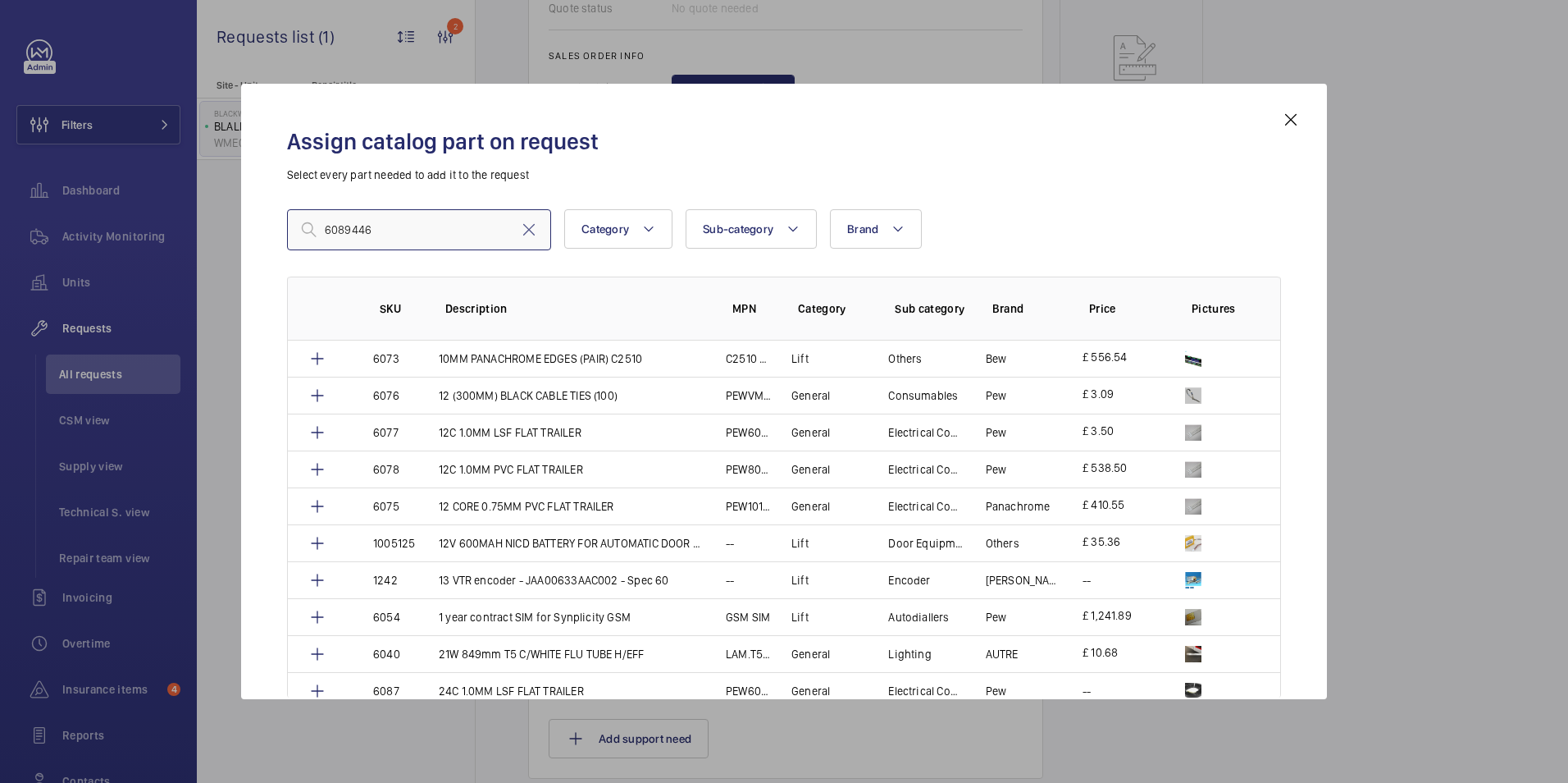
drag, startPoint x: 425, startPoint y: 229, endPoint x: 196, endPoint y: 230, distance: 229.0
click at [198, 230] on div "Assign catalog part on request Select every part needed to add it to the reques…" at bounding box center [784, 392] width 1568 height 783
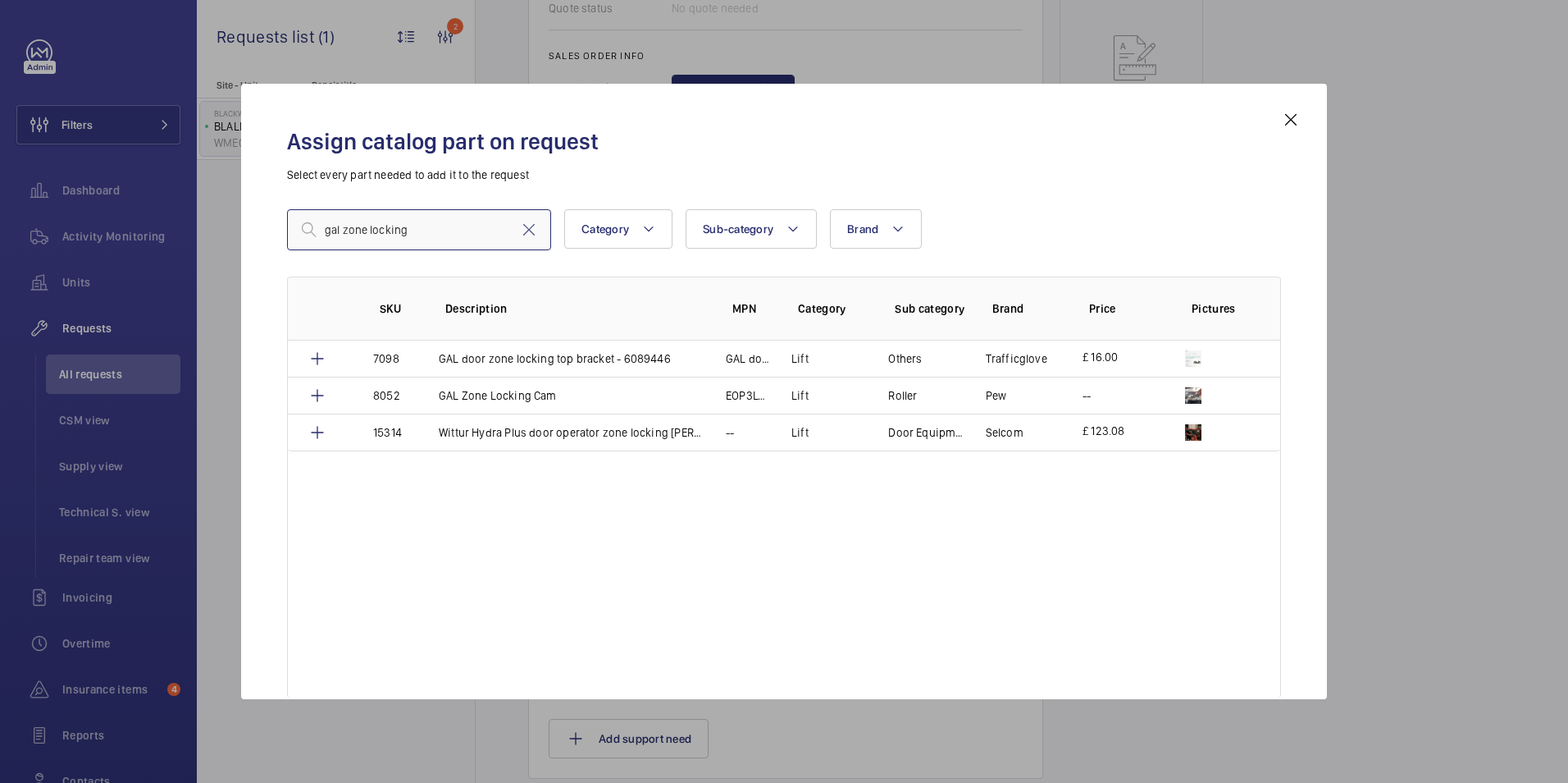
drag, startPoint x: 413, startPoint y: 227, endPoint x: 283, endPoint y: 218, distance: 130.3
click at [283, 218] on div "Assign catalog part on request Select every part needed to add it to the reques…" at bounding box center [784, 404] width 1034 height 589
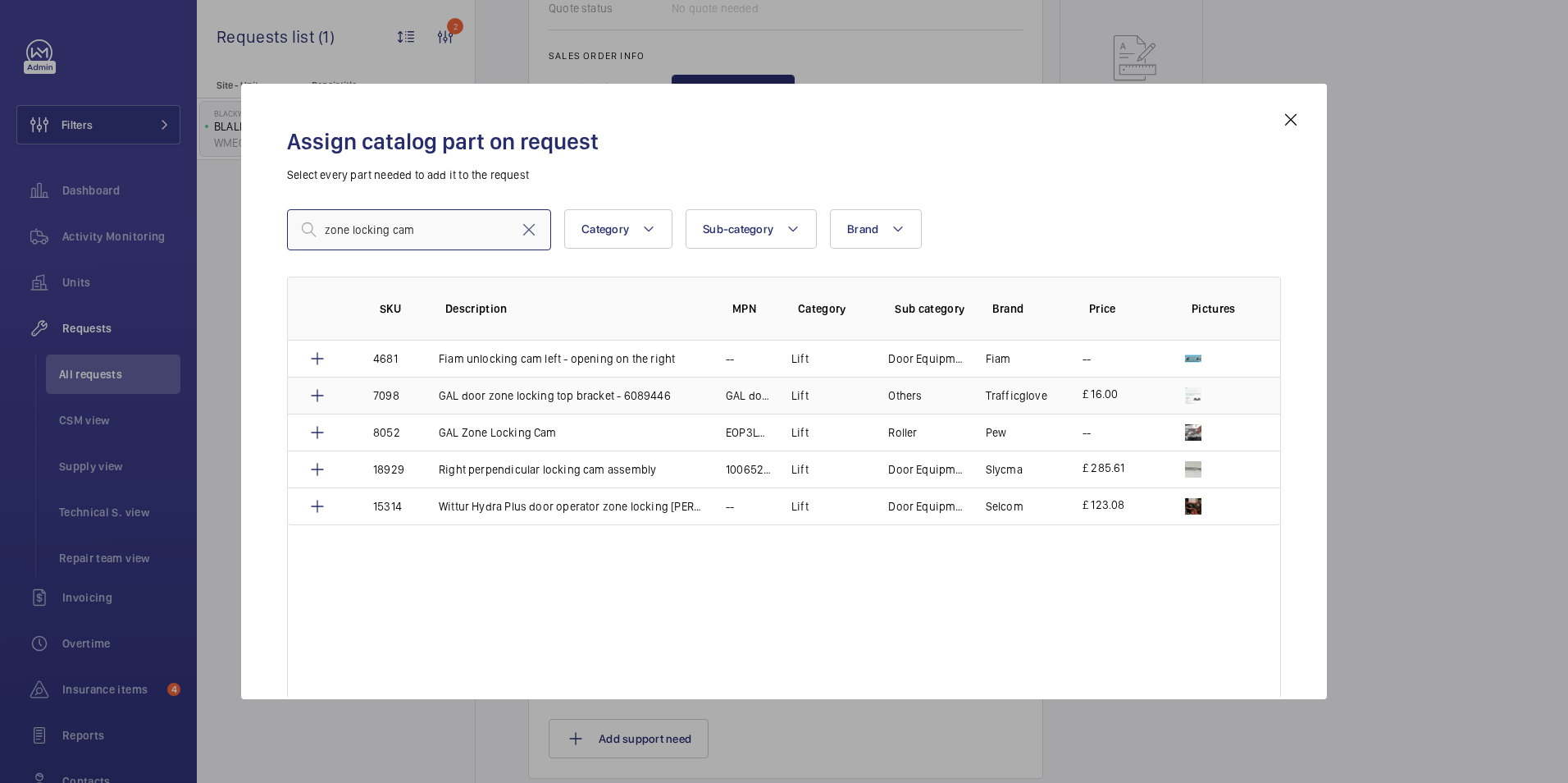
type input "zone locking cam"
click at [1155, 402] on td "£ 16.00" at bounding box center [1114, 395] width 103 height 37
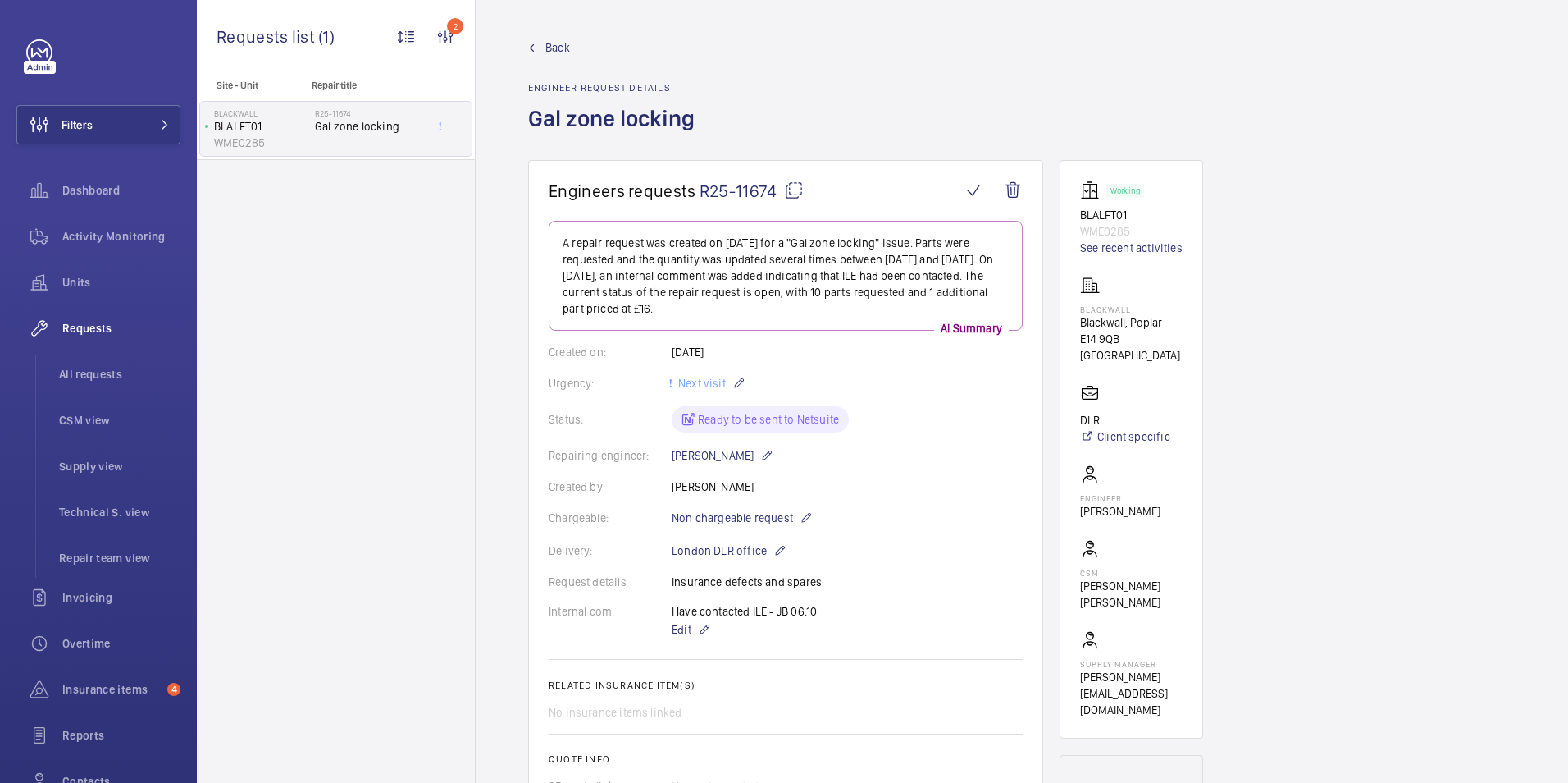
click at [671, 468] on wm-front-card-body "A repair request was created on [DATE] for a "Gal zone locking" issue. Parts we…" at bounding box center [785, 579] width 474 height 717
click at [668, 468] on wm-front-card-body "A repair request was created on [DATE] for a "Gal zone locking" issue. Parts we…" at bounding box center [785, 579] width 474 height 717
click at [668, 470] on wm-front-card-body "A repair request was created on [DATE] for a "Gal zone locking" issue. Parts we…" at bounding box center [785, 579] width 474 height 717
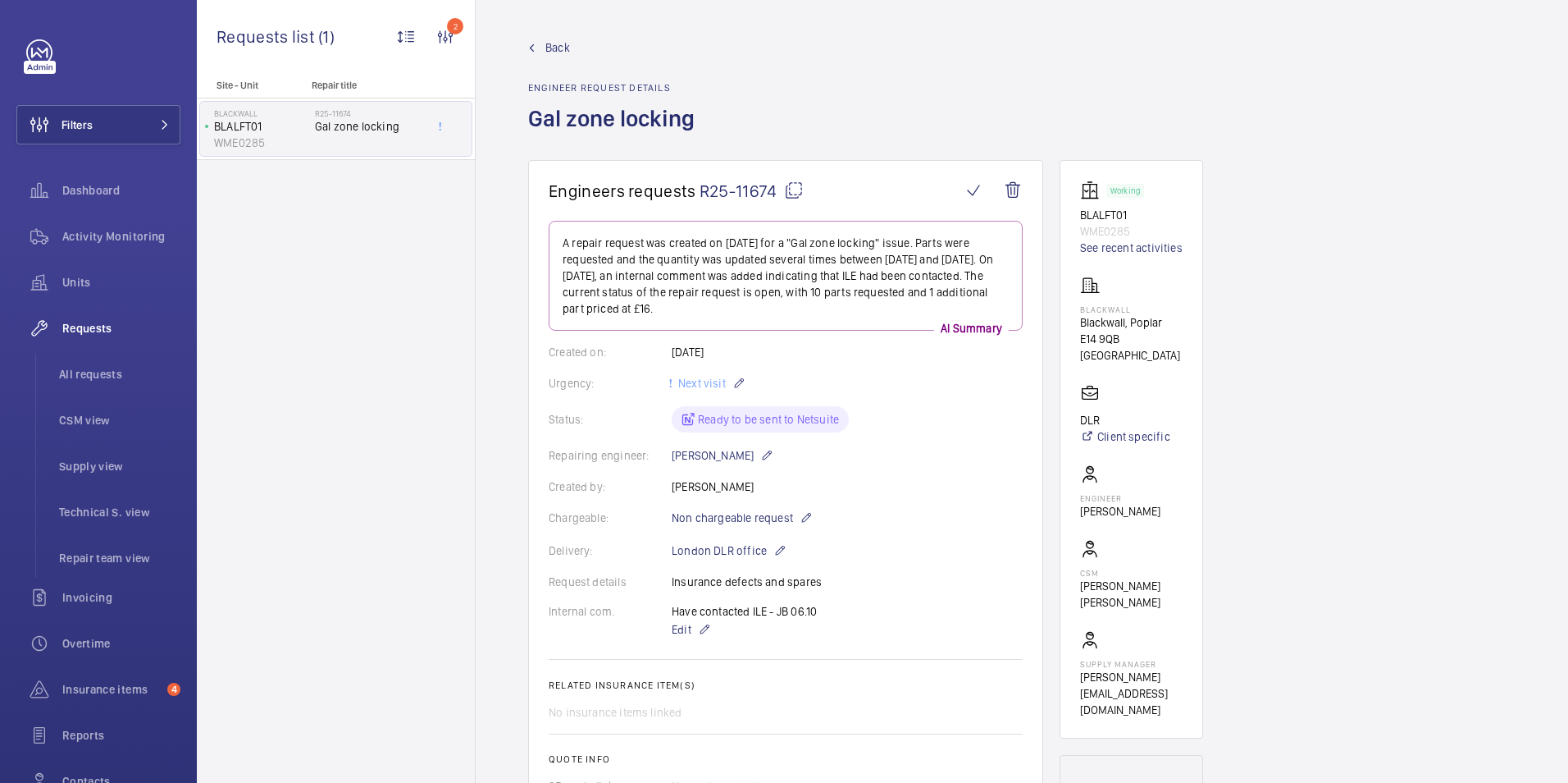
click at [795, 186] on mat-icon at bounding box center [794, 191] width 20 height 20
click at [799, 192] on mat-icon at bounding box center [794, 191] width 20 height 20
drag, startPoint x: 1080, startPoint y: 312, endPoint x: 1130, endPoint y: 310, distance: 50.0
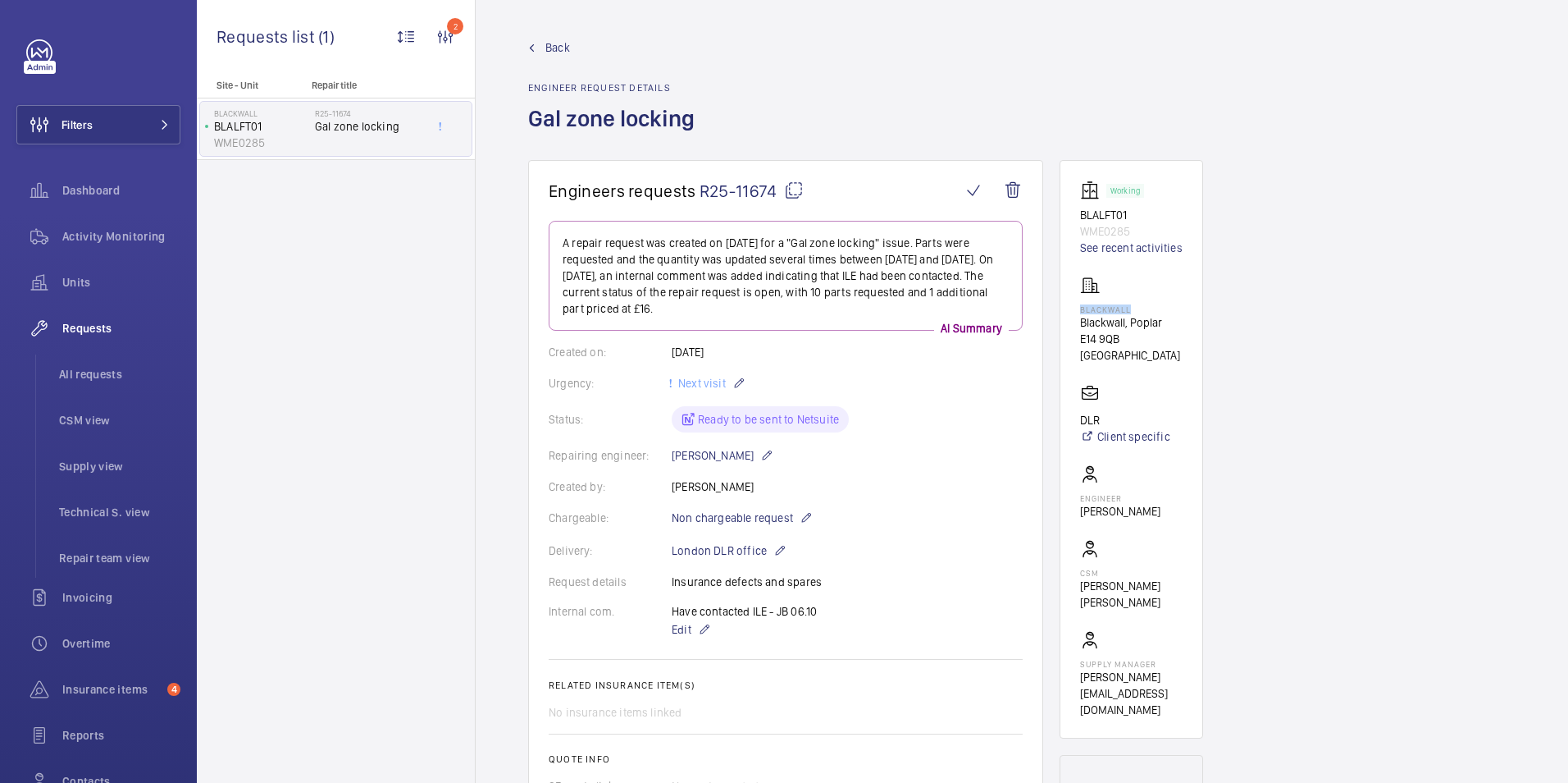
click at [1130, 310] on p "Blackwall" at bounding box center [1131, 310] width 103 height 10
